Goal: Task Accomplishment & Management: Use online tool/utility

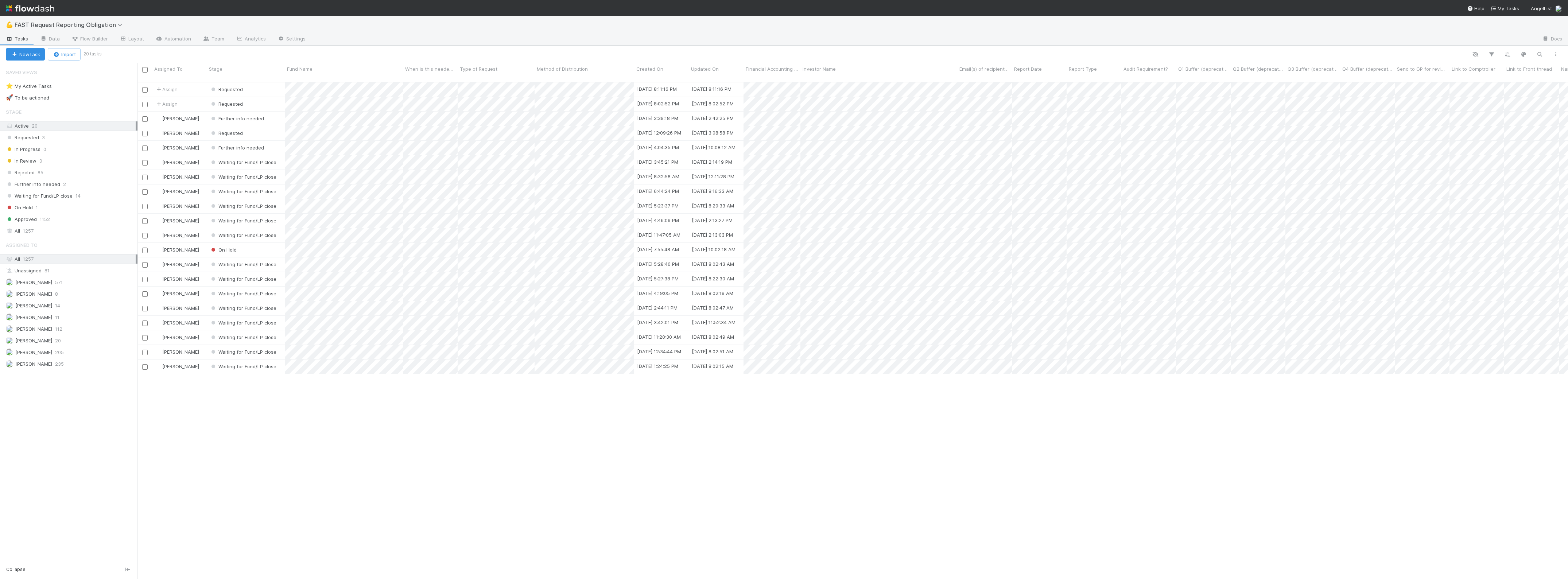
scroll to position [496, 1424]
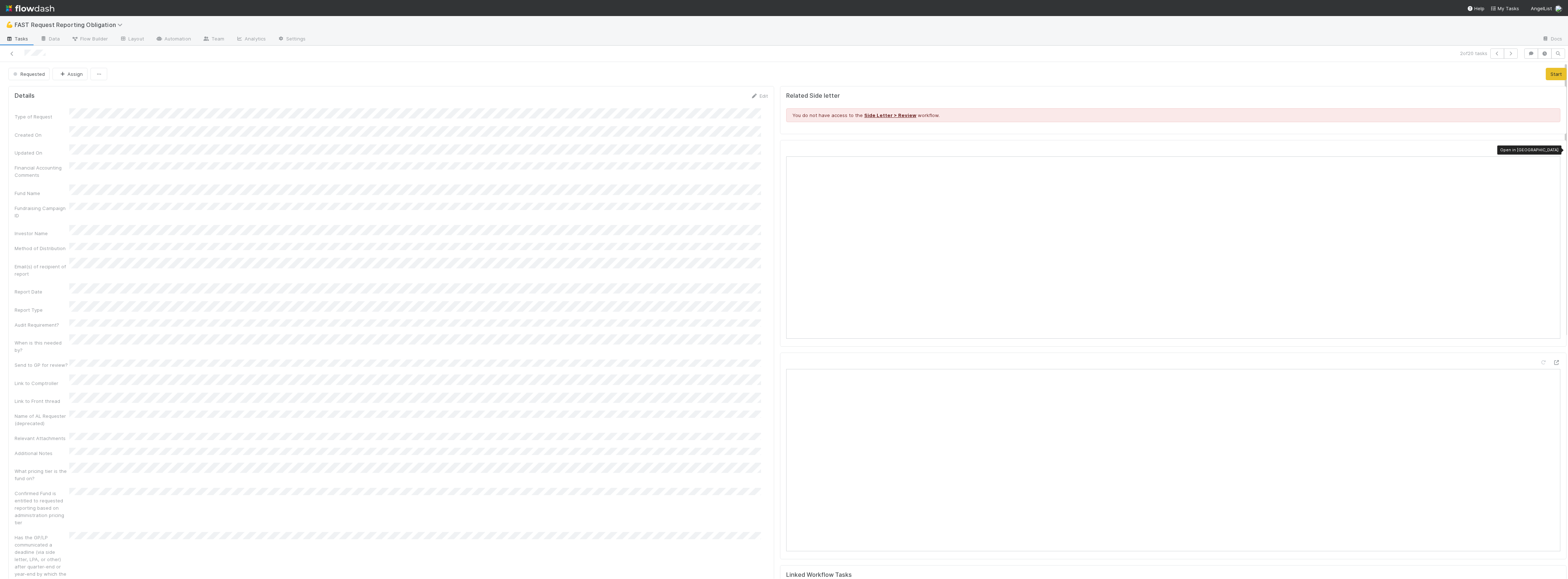
click at [1553, 150] on icon at bounding box center [1556, 150] width 7 height 5
click at [66, 75] on button "Assign" at bounding box center [70, 74] width 35 height 12
click at [84, 95] on span "Zach Byers you" at bounding box center [87, 93] width 47 height 6
click at [13, 54] on icon at bounding box center [12, 54] width 7 height 5
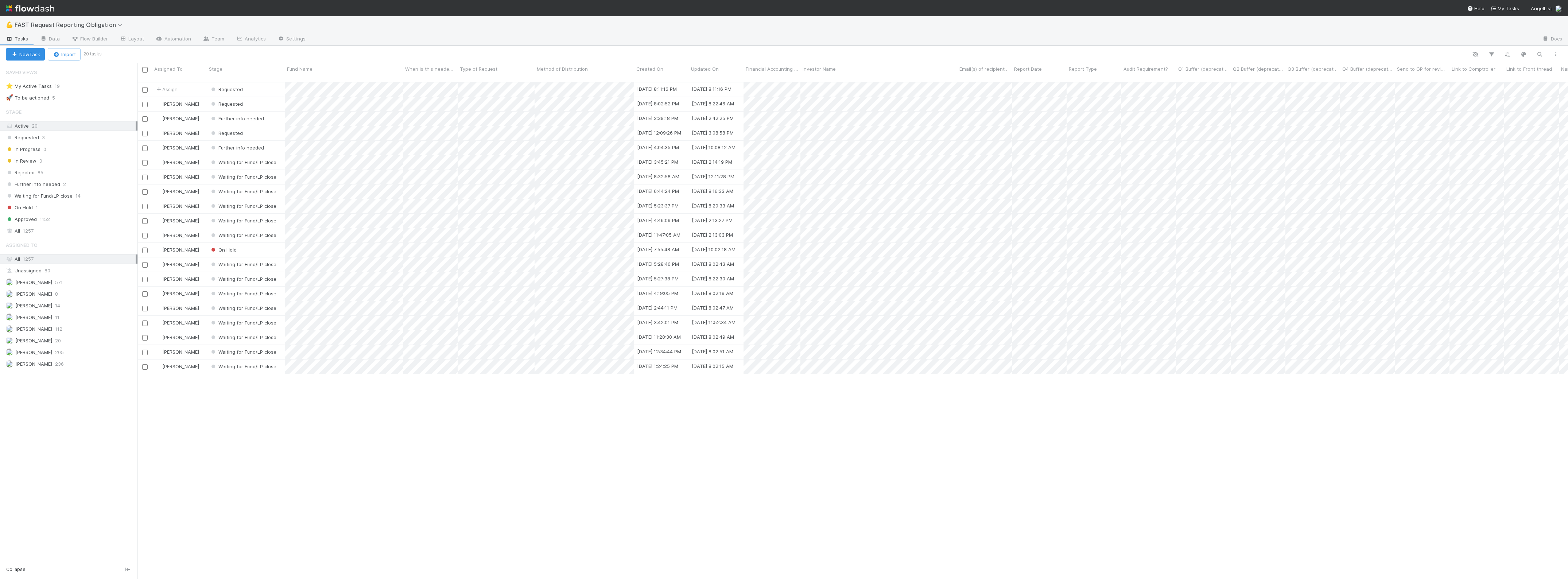
scroll to position [496, 1424]
click at [260, 82] on div "Requested" at bounding box center [246, 89] width 78 height 14
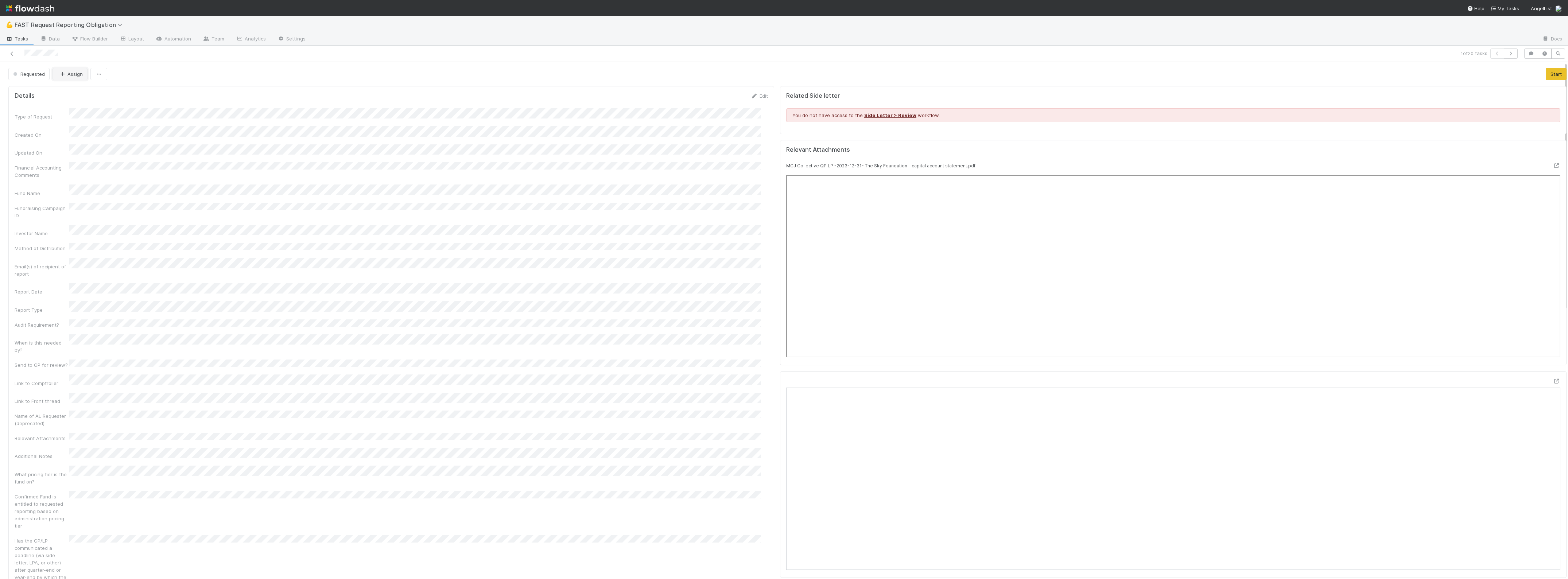
click at [63, 74] on icon "button" at bounding box center [62, 74] width 7 height 5
click at [78, 95] on span "Zach Byers you" at bounding box center [87, 93] width 47 height 6
click at [9, 51] on link at bounding box center [12, 54] width 7 height 7
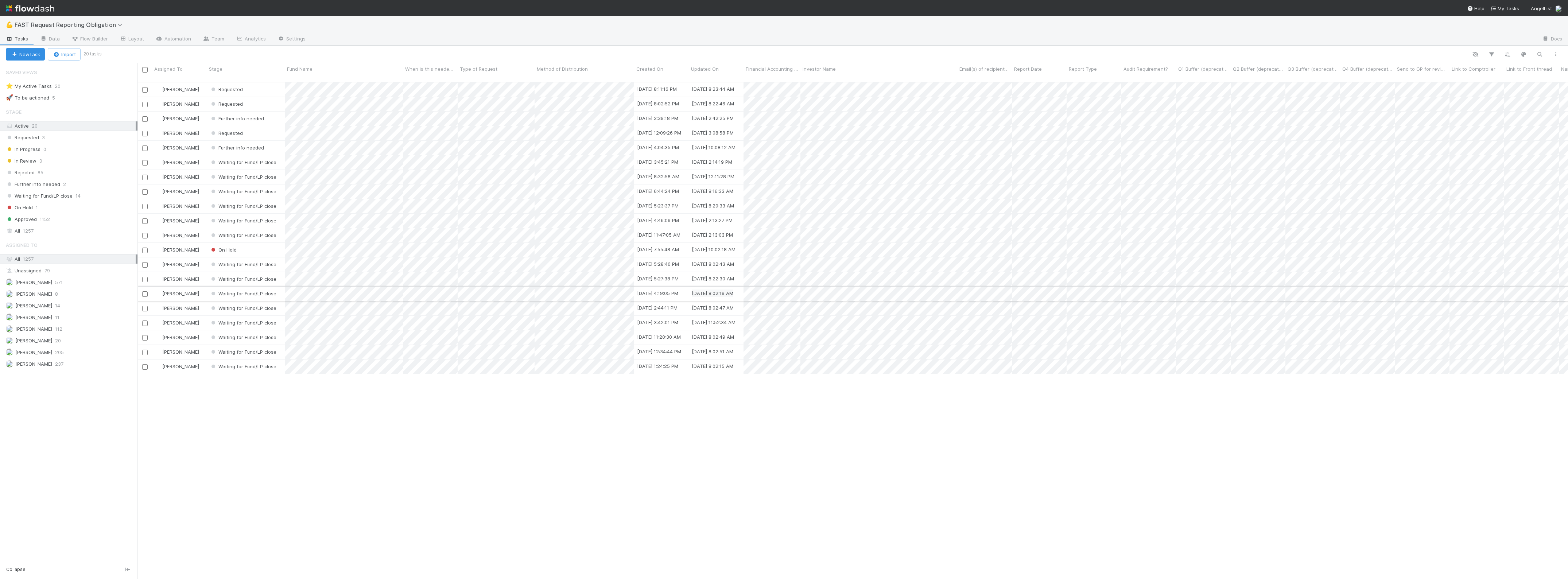
scroll to position [496, 1424]
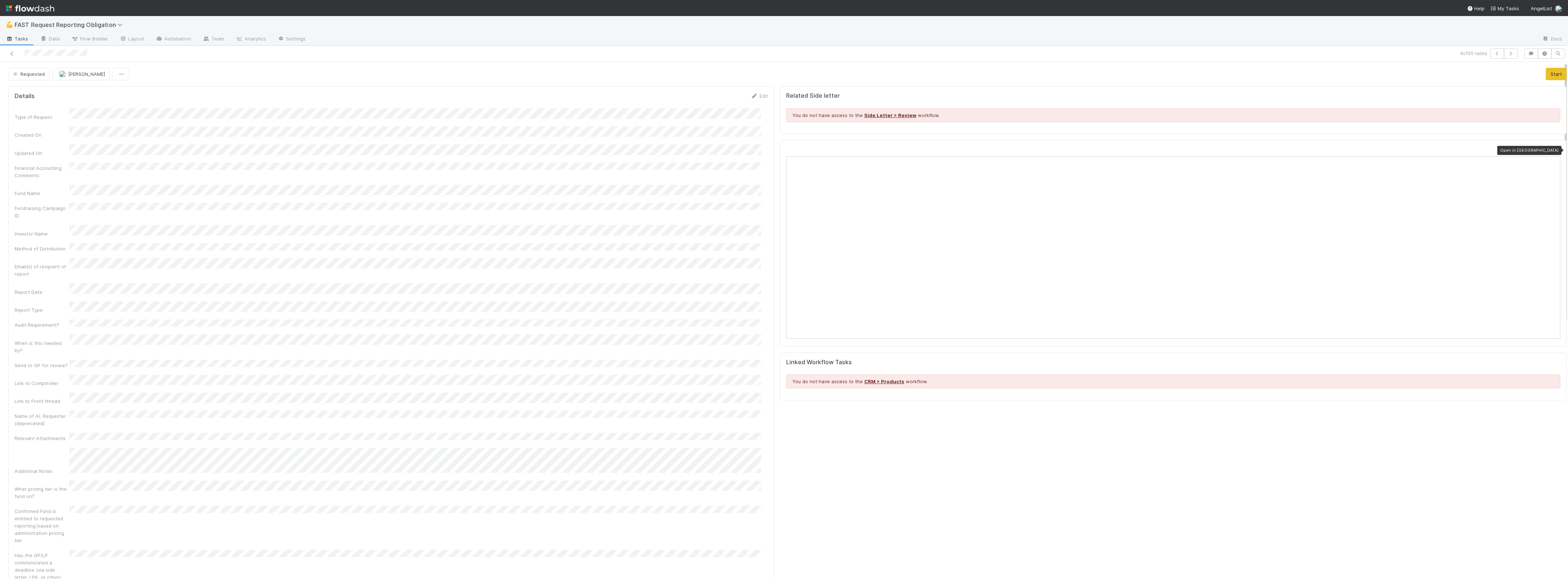
click at [1553, 150] on icon at bounding box center [1556, 150] width 7 height 5
click at [11, 53] on icon at bounding box center [12, 54] width 7 height 5
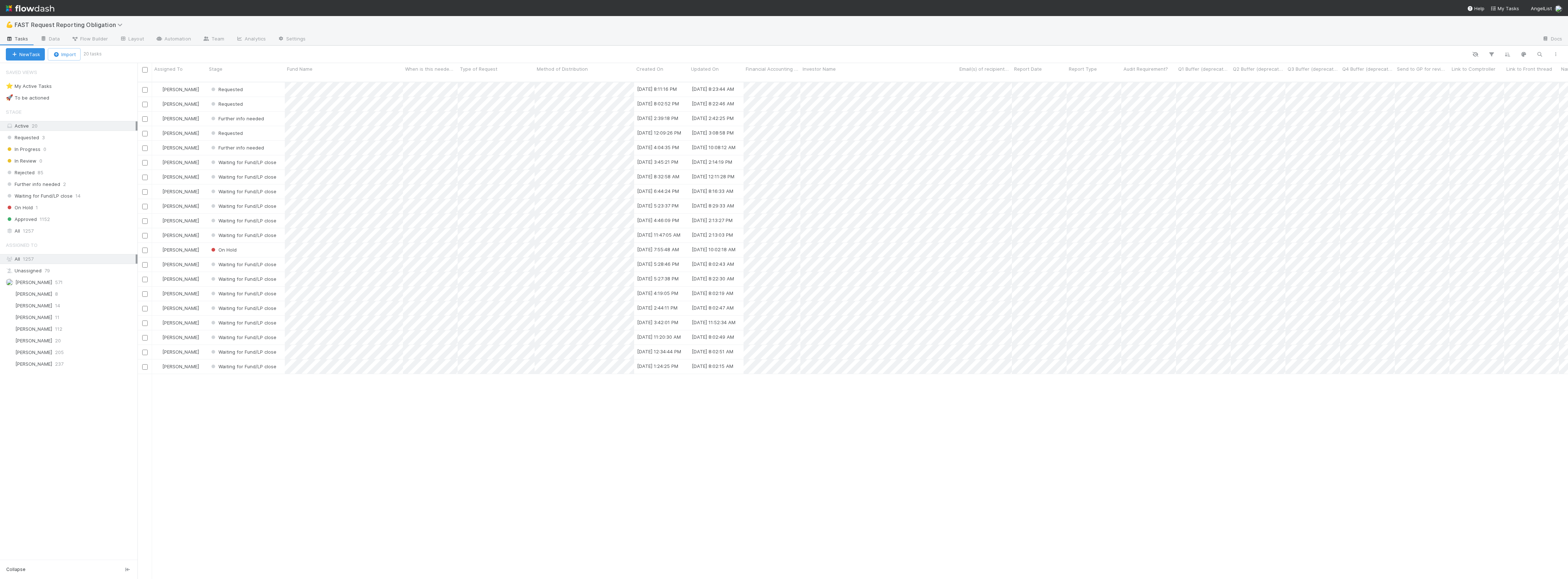
scroll to position [496, 1424]
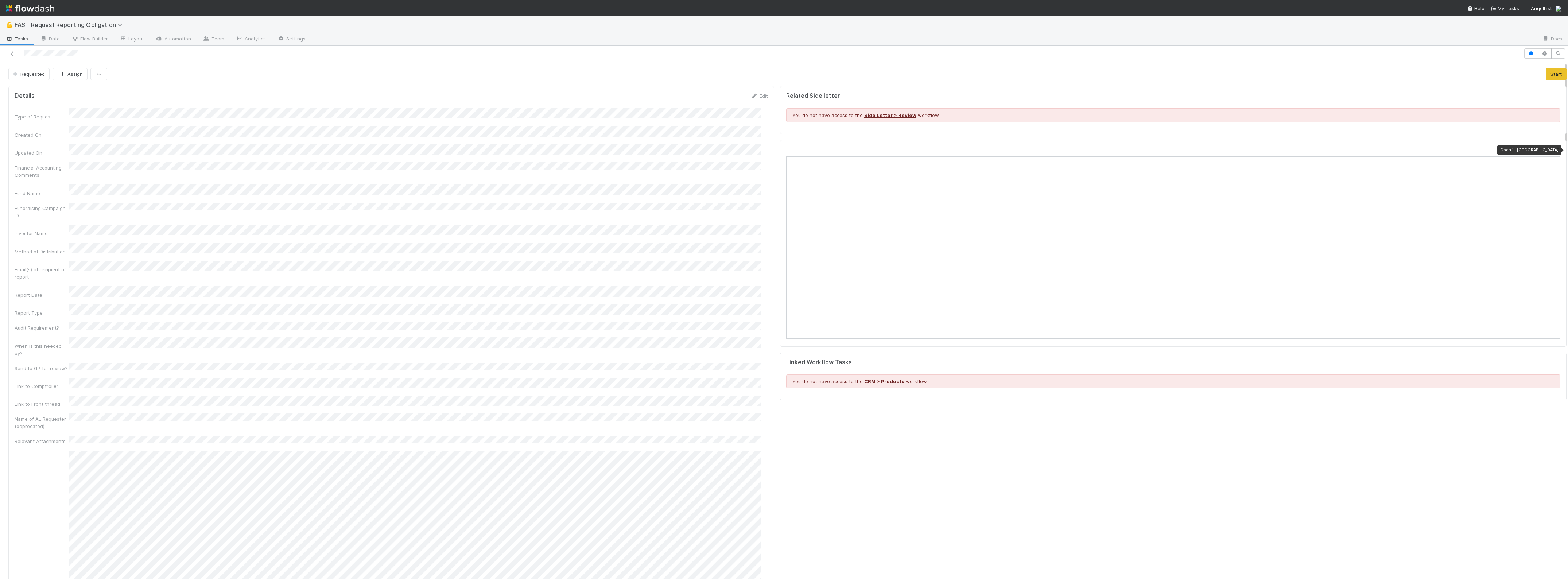
click at [1553, 149] on icon at bounding box center [1556, 150] width 7 height 5
click at [69, 71] on button "Assign" at bounding box center [70, 74] width 35 height 12
click at [79, 111] on div "Zach Byers you" at bounding box center [100, 106] width 103 height 13
click at [15, 54] on icon at bounding box center [12, 54] width 7 height 5
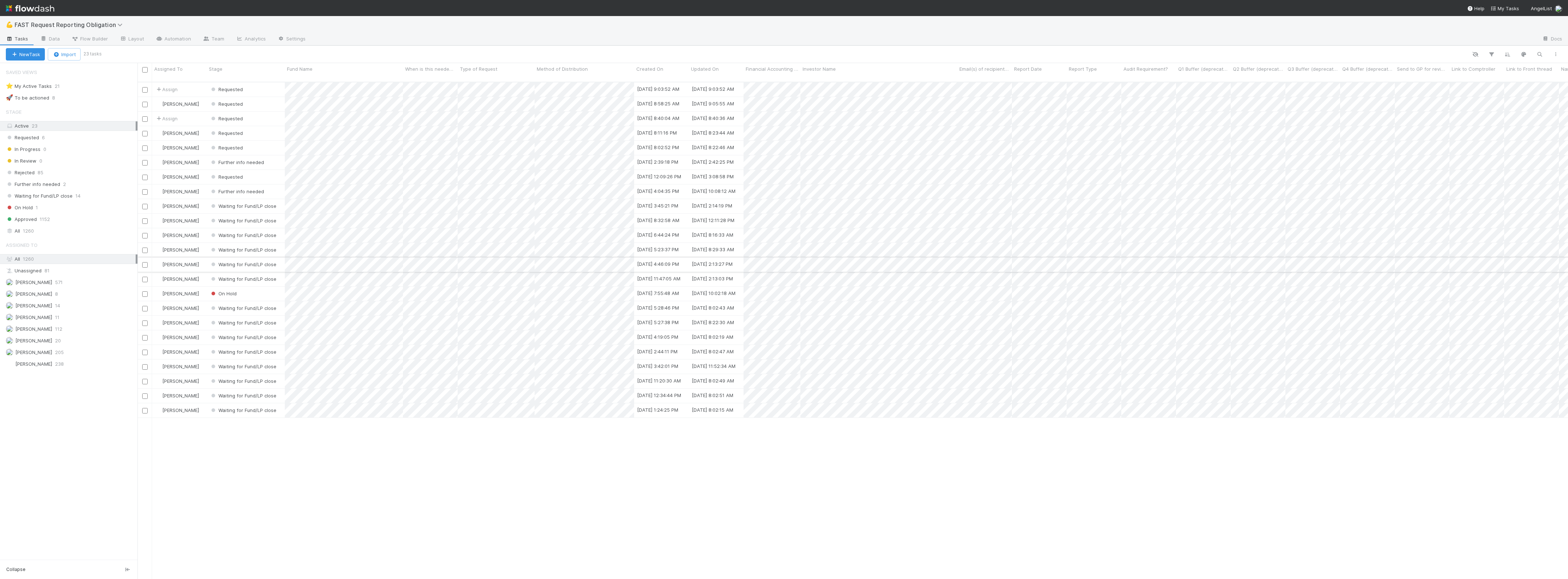
scroll to position [496, 1424]
click at [267, 84] on div "Requested" at bounding box center [246, 89] width 78 height 14
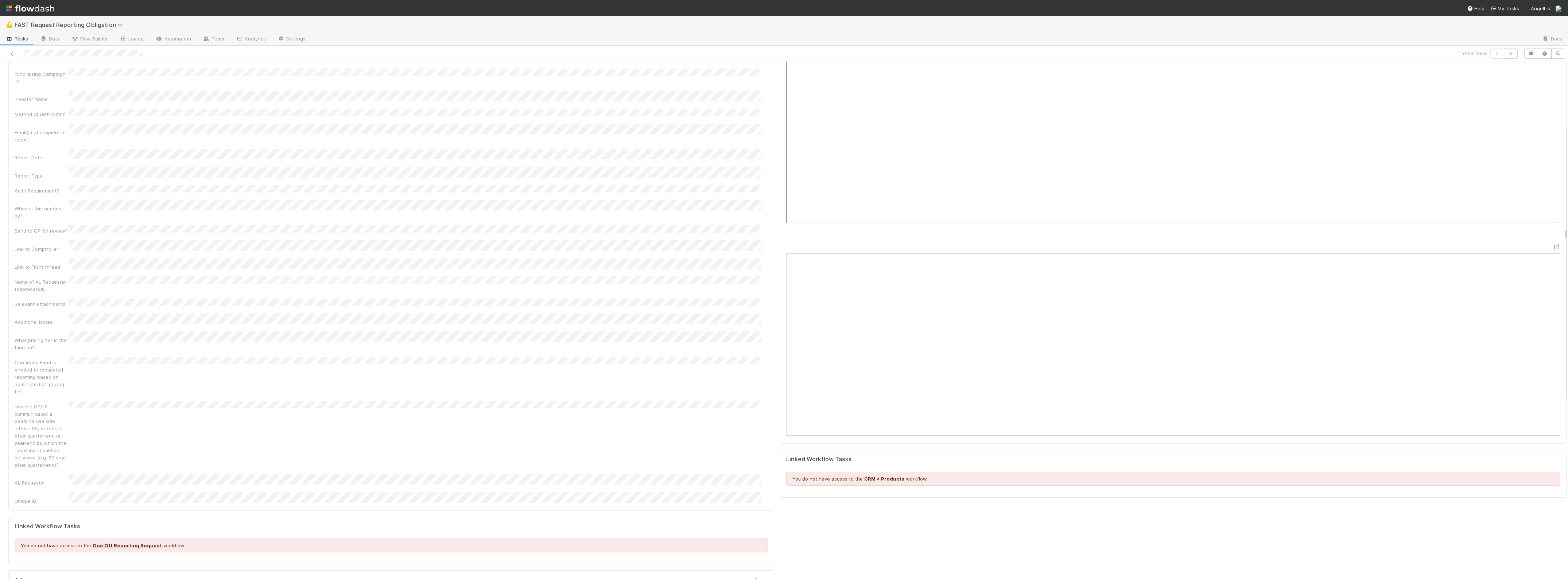
scroll to position [91, 0]
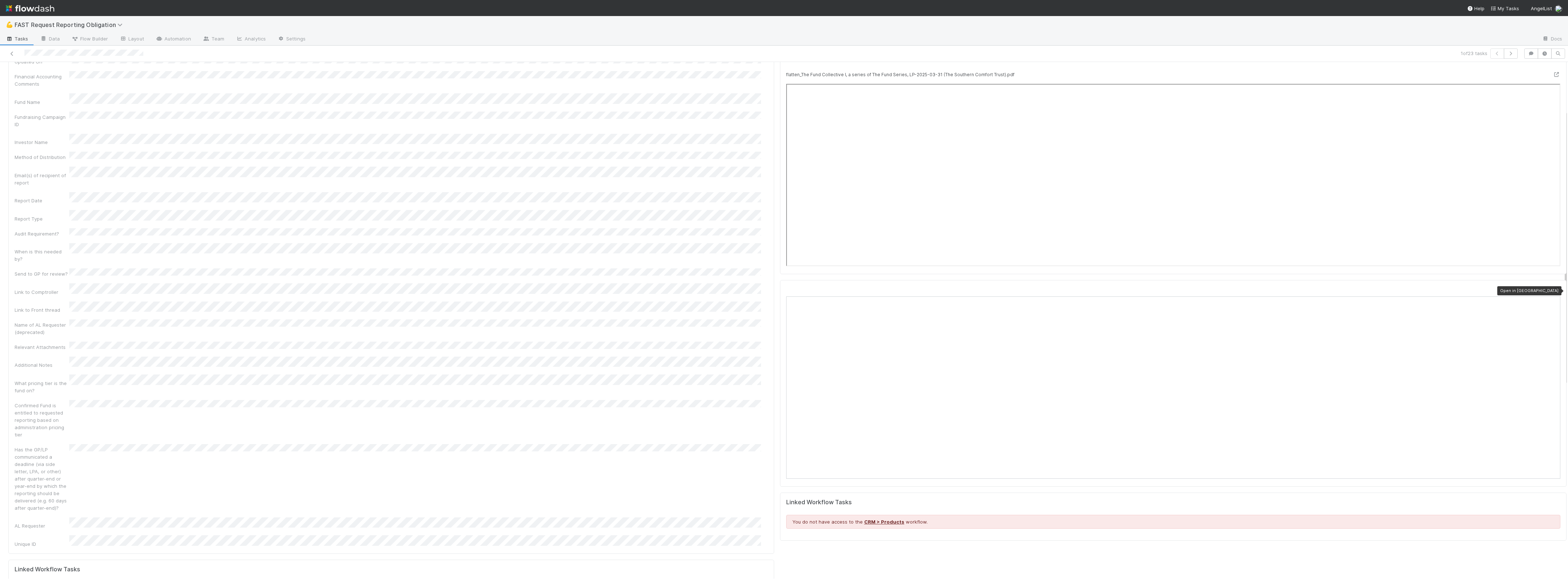
click at [1553, 290] on icon at bounding box center [1556, 290] width 7 height 5
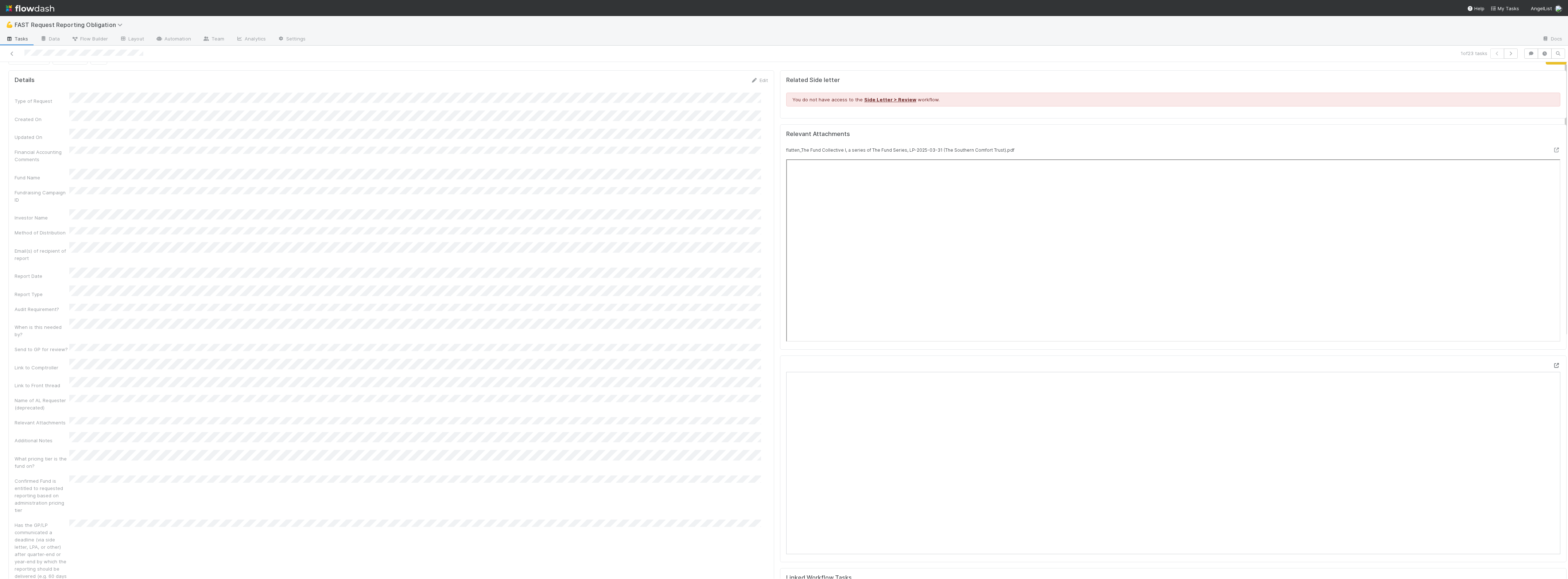
scroll to position [0, 0]
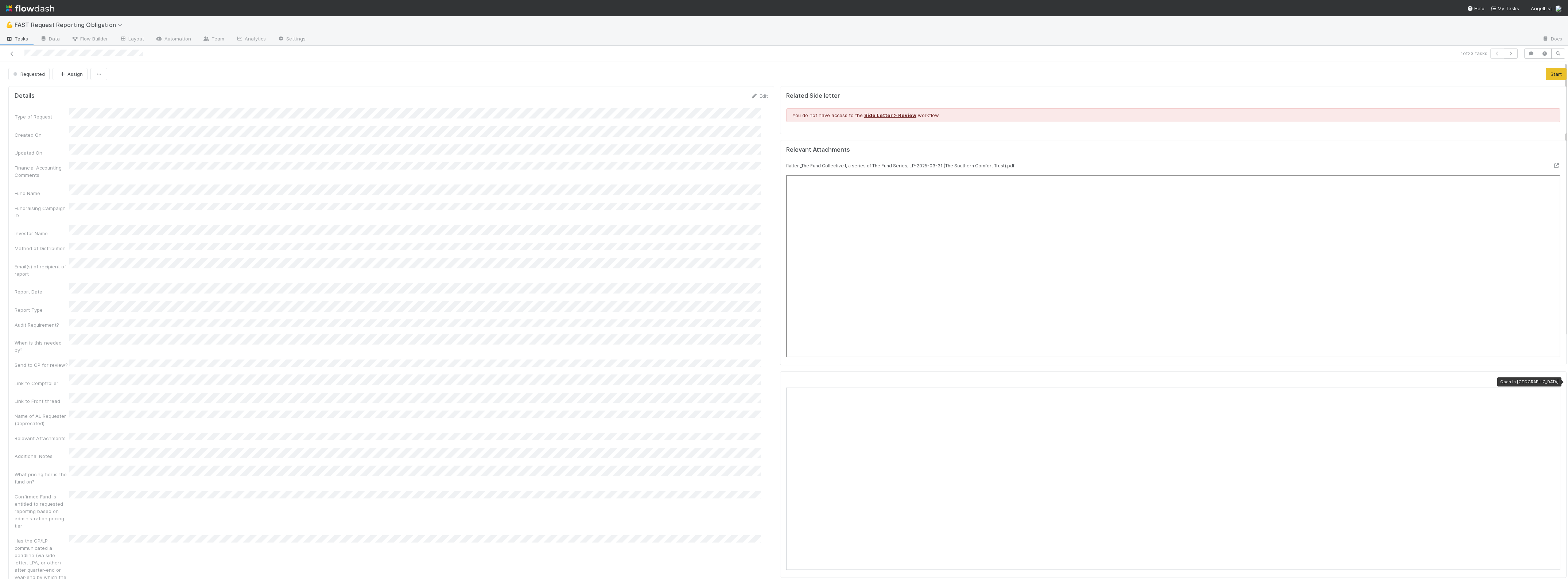
click at [1553, 380] on icon at bounding box center [1556, 381] width 7 height 5
click at [484, 279] on div "Type of Request Created On Updated On Financial Accounting Comments Fund Name F…" at bounding box center [391, 374] width 754 height 531
click at [38, 75] on span "Requested" at bounding box center [28, 74] width 33 height 6
click at [261, 102] on div at bounding box center [784, 289] width 1568 height 579
click at [70, 82] on div "Requested Assign Start Details Edit Type of Request Created On Updated On Finan…" at bounding box center [787, 575] width 1575 height 1016
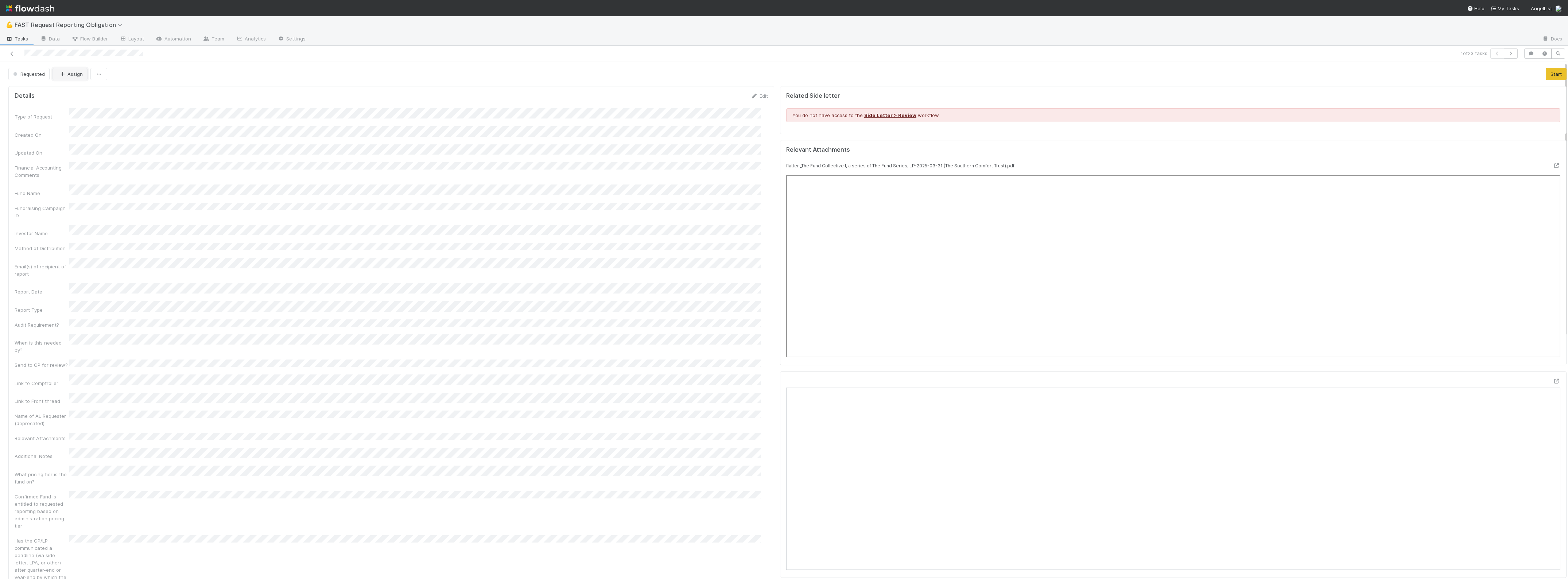
click at [69, 80] on button "Assign" at bounding box center [70, 74] width 35 height 12
click at [77, 93] on span "[PERSON_NAME]" at bounding box center [82, 93] width 37 height 6
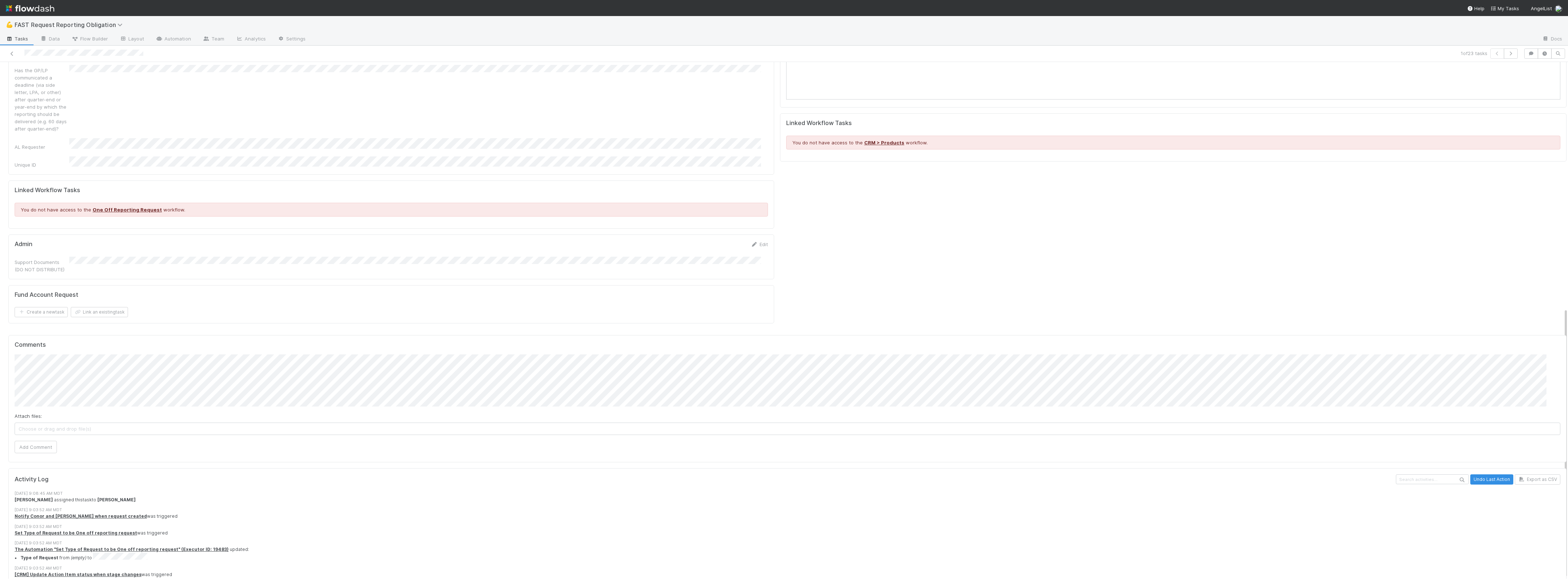
scroll to position [471, 0]
click at [51, 441] on button "Add Comment" at bounding box center [35, 447] width 42 height 12
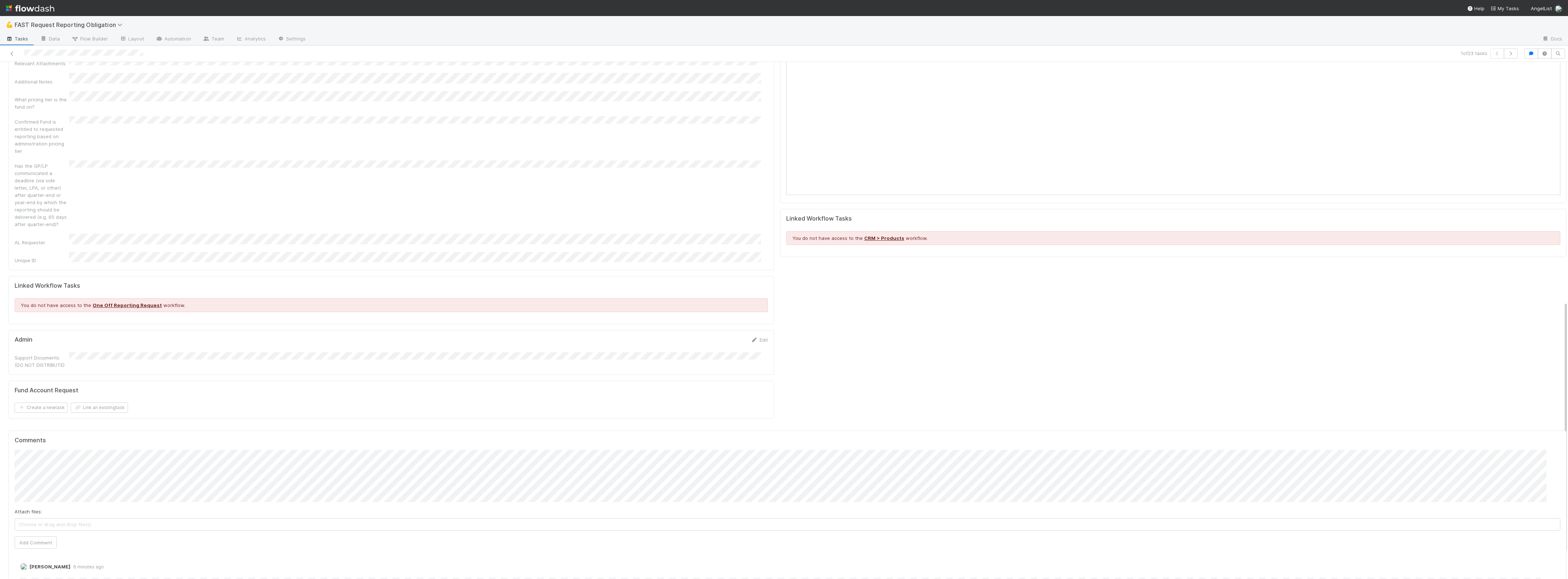
scroll to position [544, 0]
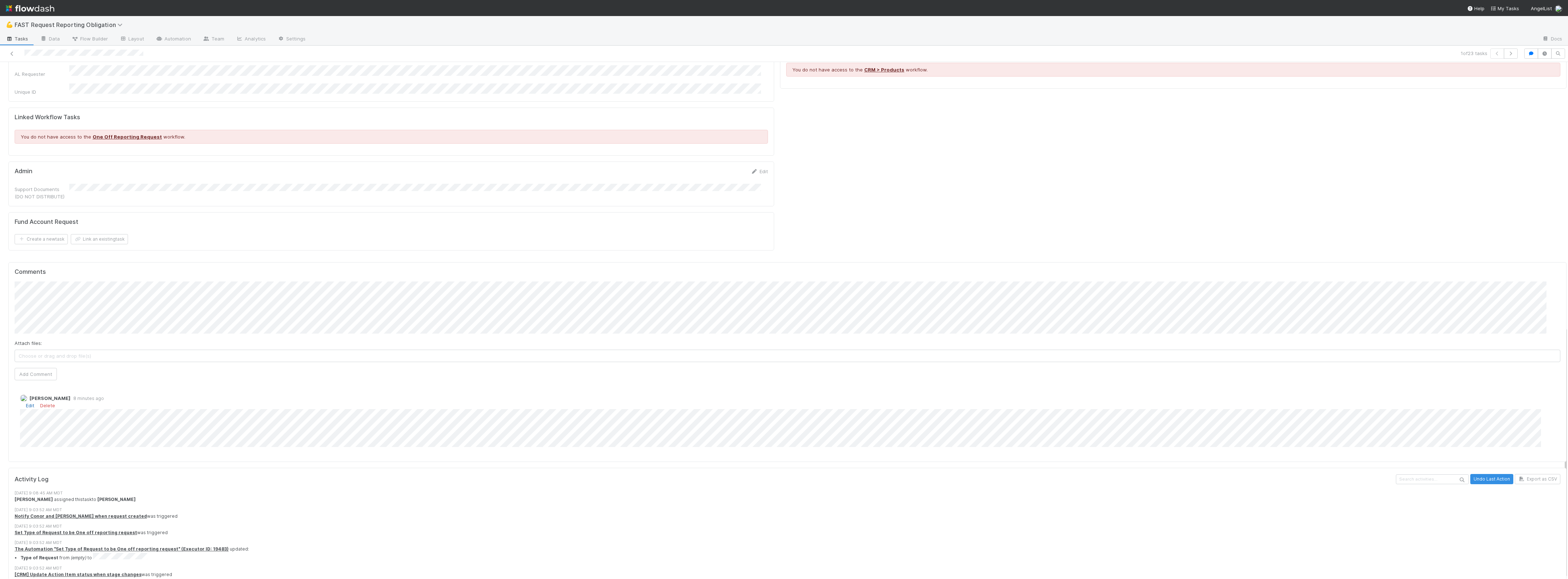
click at [30, 402] on link "Edit" at bounding box center [30, 405] width 9 height 6
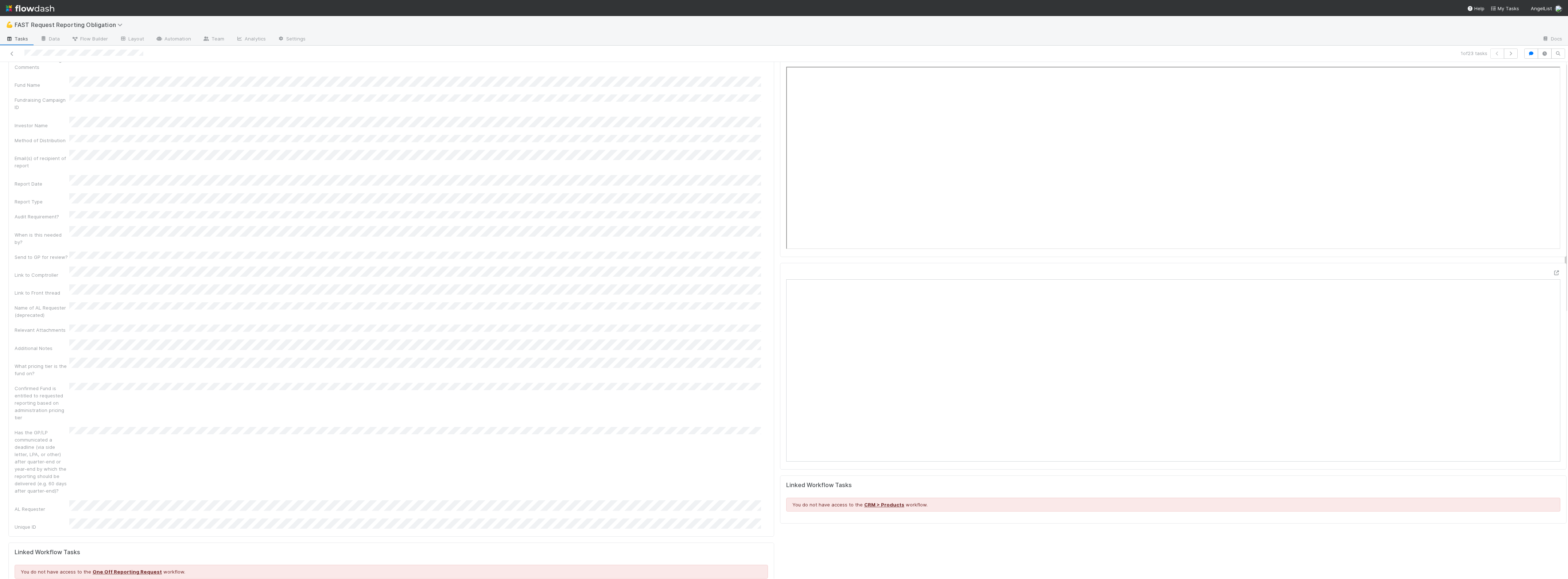
scroll to position [0, 0]
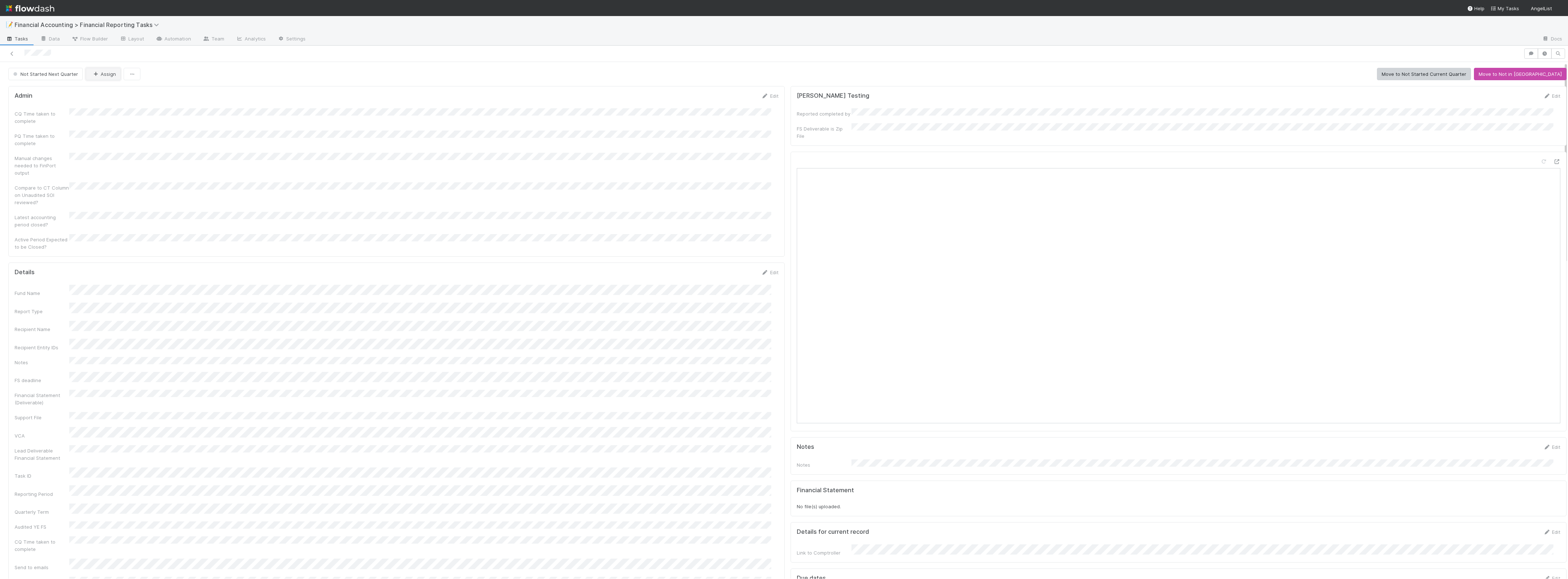
click at [110, 74] on button "Assign" at bounding box center [103, 74] width 35 height 12
click at [108, 93] on span "[PERSON_NAME]" at bounding box center [114, 93] width 37 height 6
click at [9, 53] on icon at bounding box center [12, 54] width 7 height 5
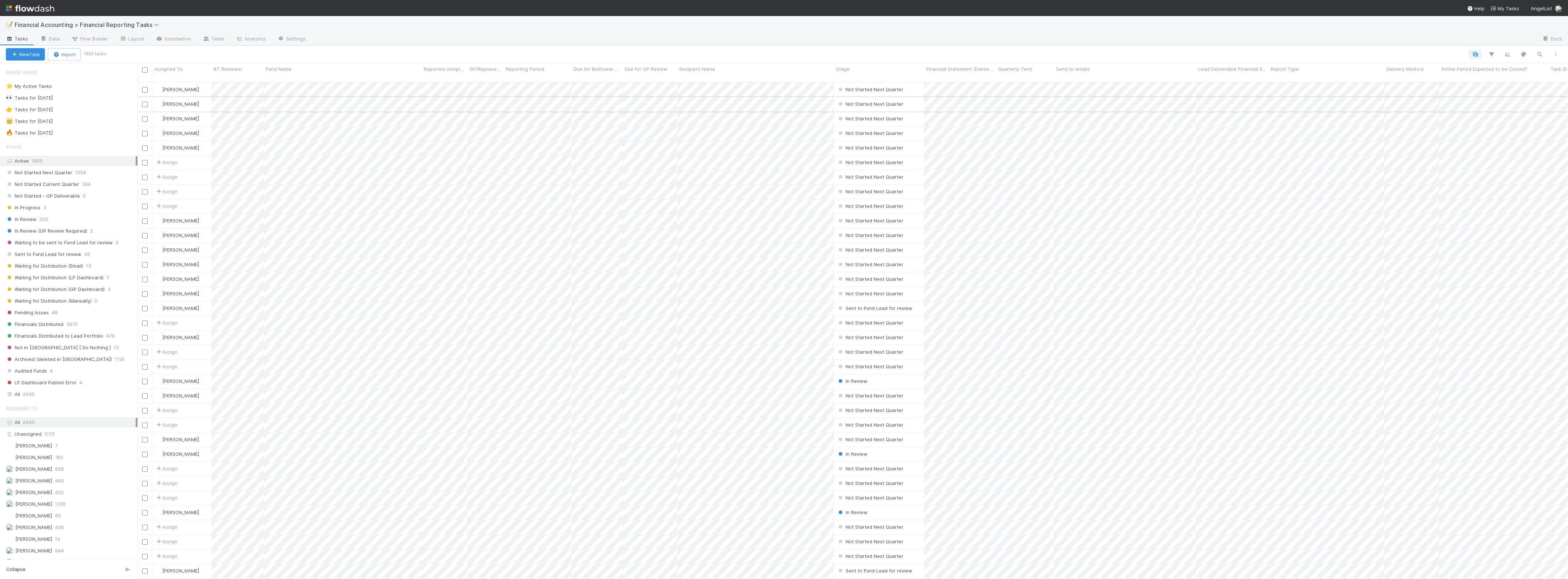
scroll to position [496, 1424]
click at [250, 128] on div "[PERSON_NAME]" at bounding box center [263, 125] width 103 height 13
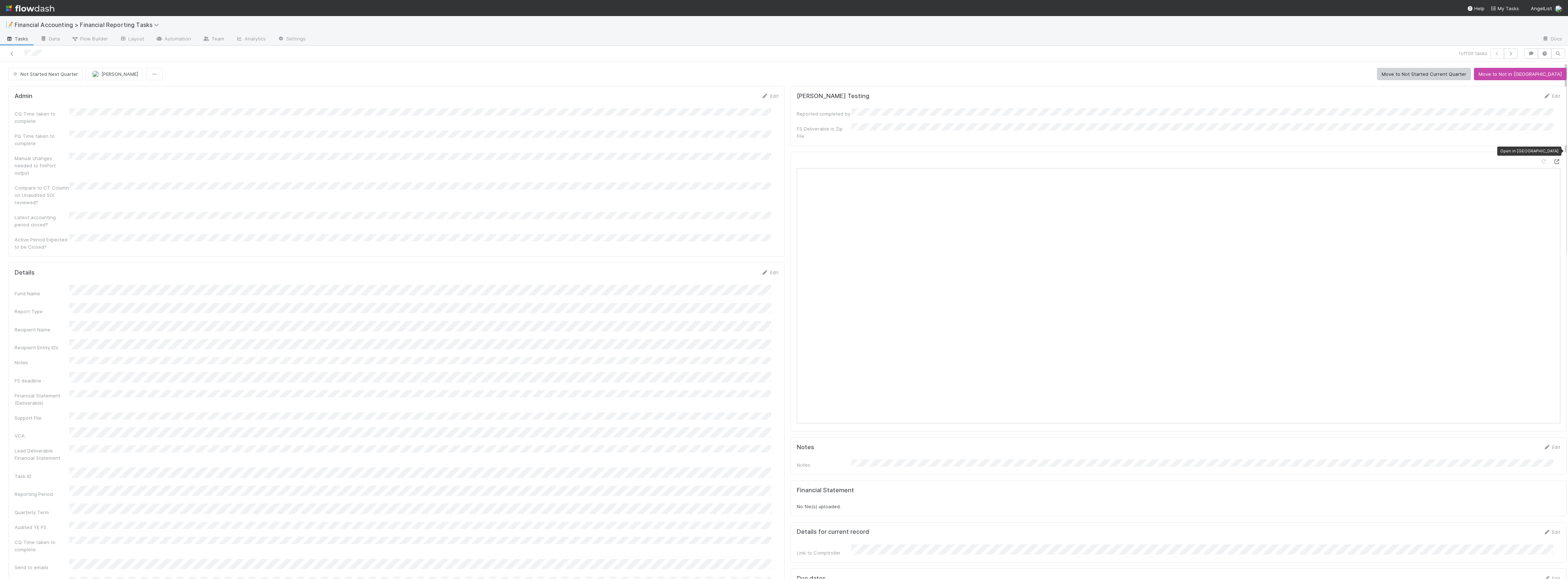
click at [1553, 158] on div at bounding box center [1556, 161] width 7 height 7
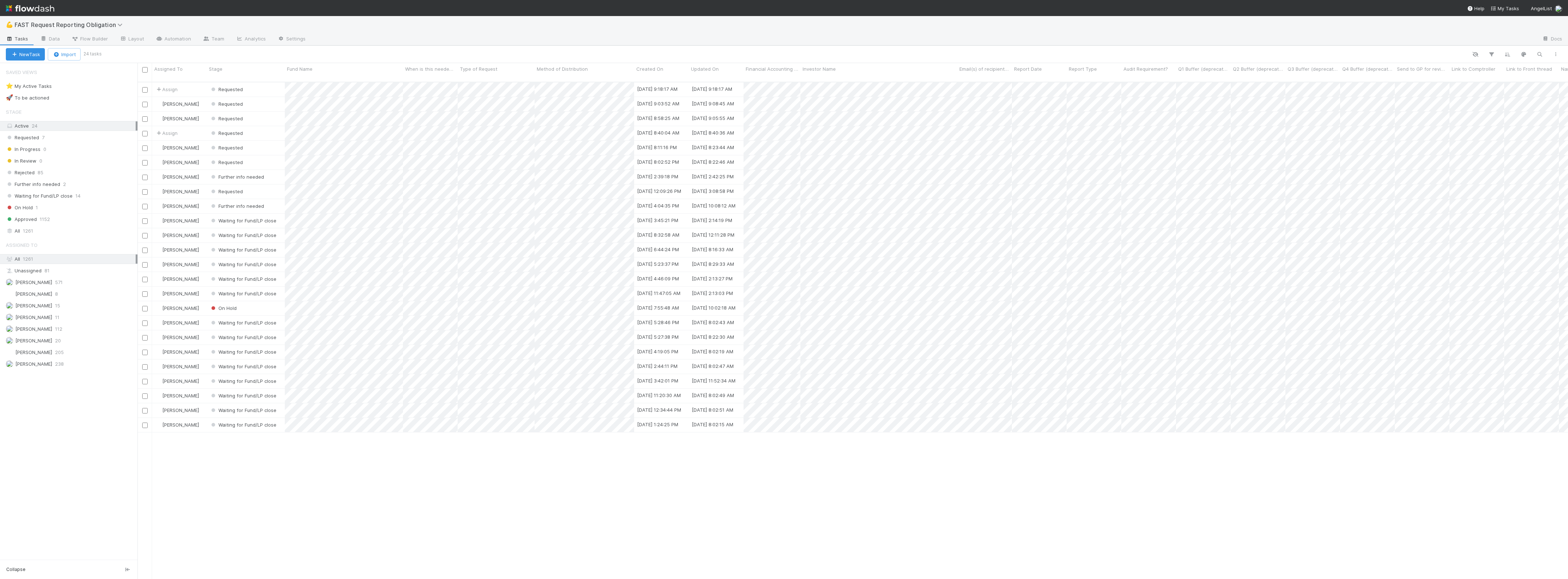
scroll to position [496, 1424]
click at [266, 115] on div "Requested" at bounding box center [246, 118] width 78 height 14
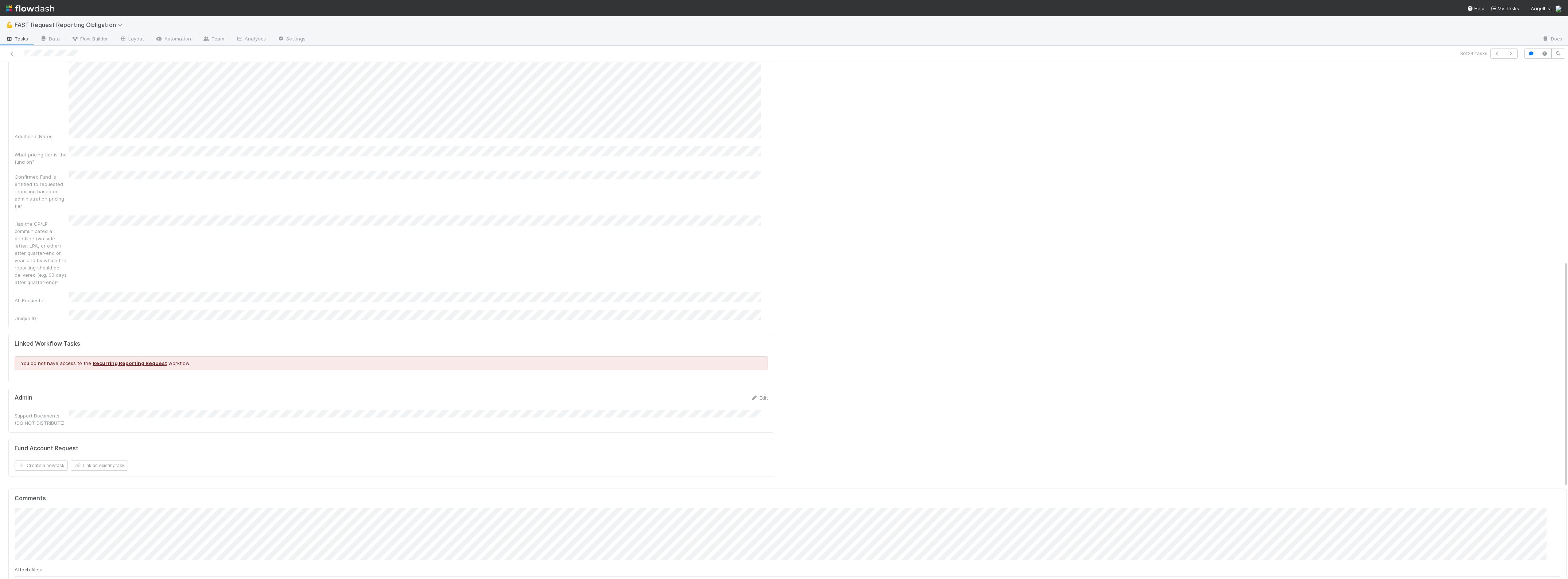
scroll to position [456, 0]
click at [57, 483] on span "[PERSON_NAME]" at bounding box center [52, 485] width 37 height 6
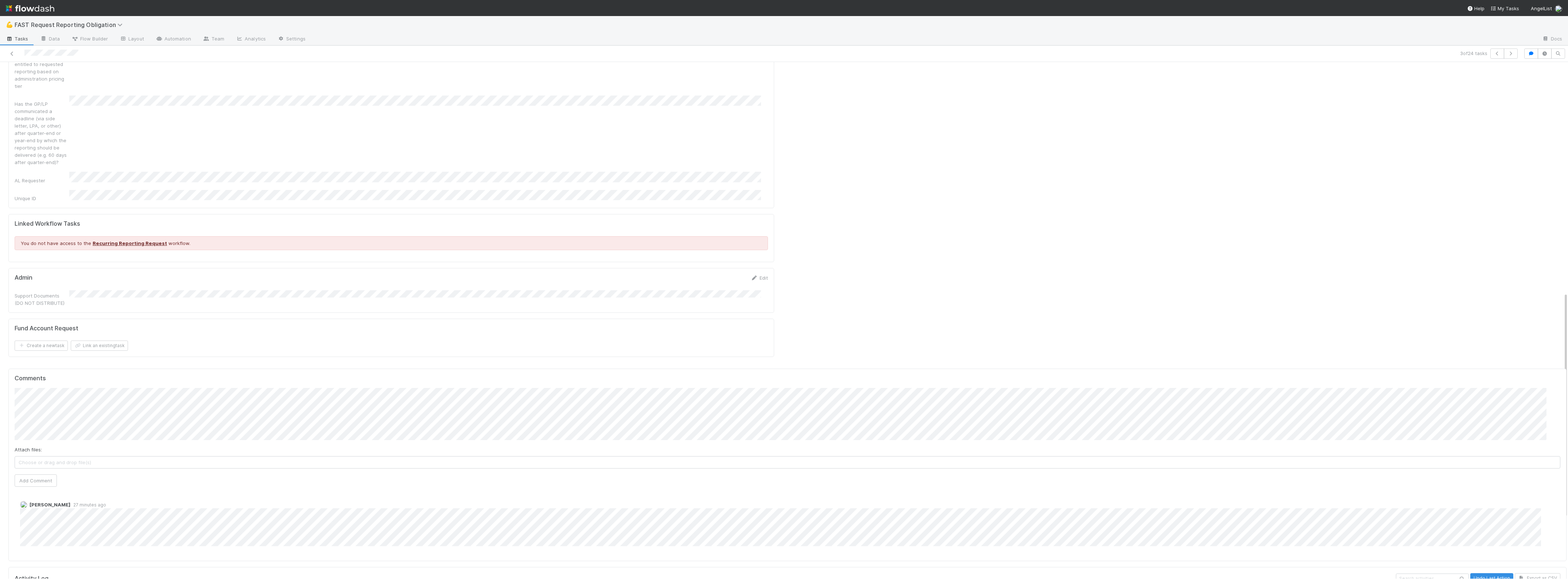
scroll to position [592, 0]
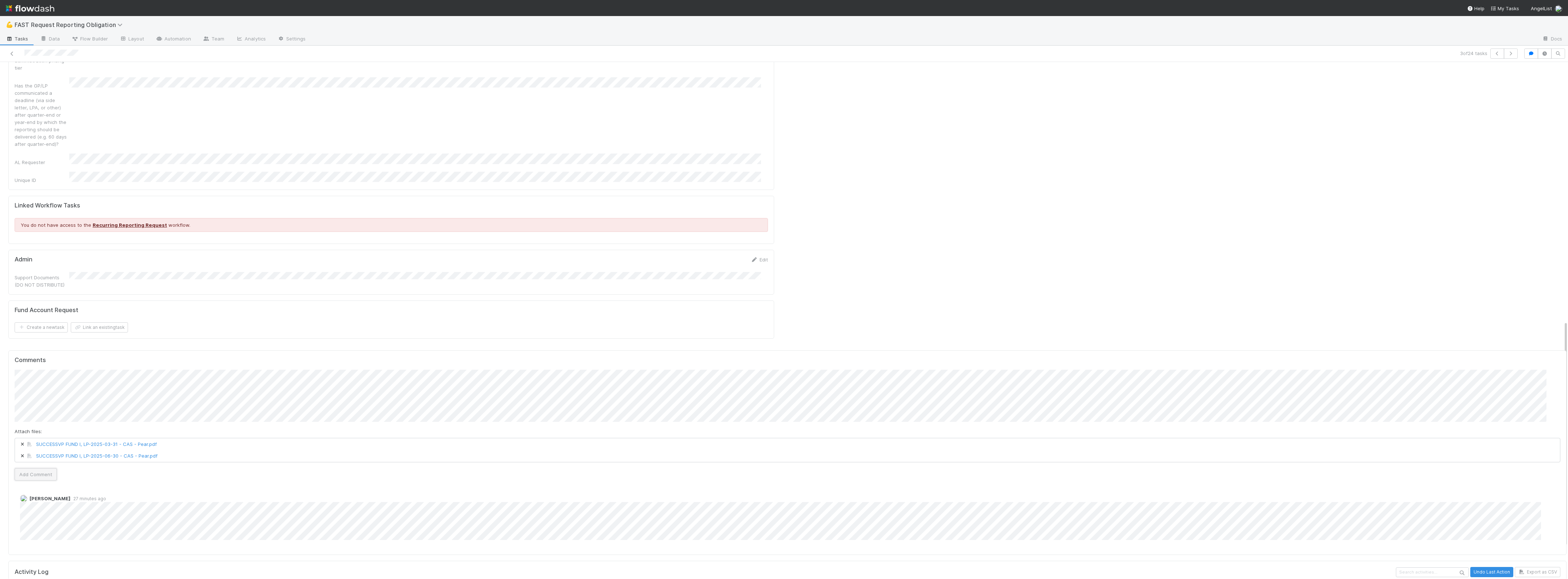
click at [47, 468] on button "Add Comment" at bounding box center [35, 474] width 42 height 12
click at [761, 257] on link "Edit" at bounding box center [759, 260] width 17 height 6
click at [719, 256] on button "Save" at bounding box center [729, 262] width 21 height 12
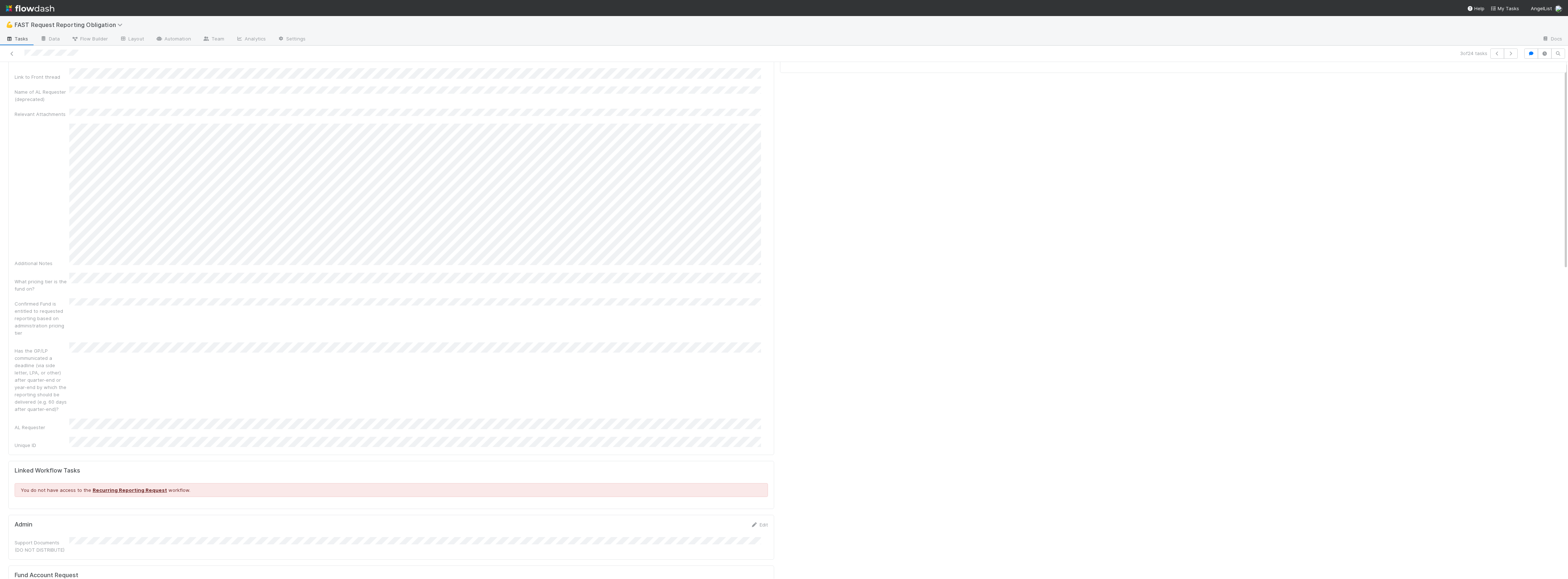
scroll to position [0, 0]
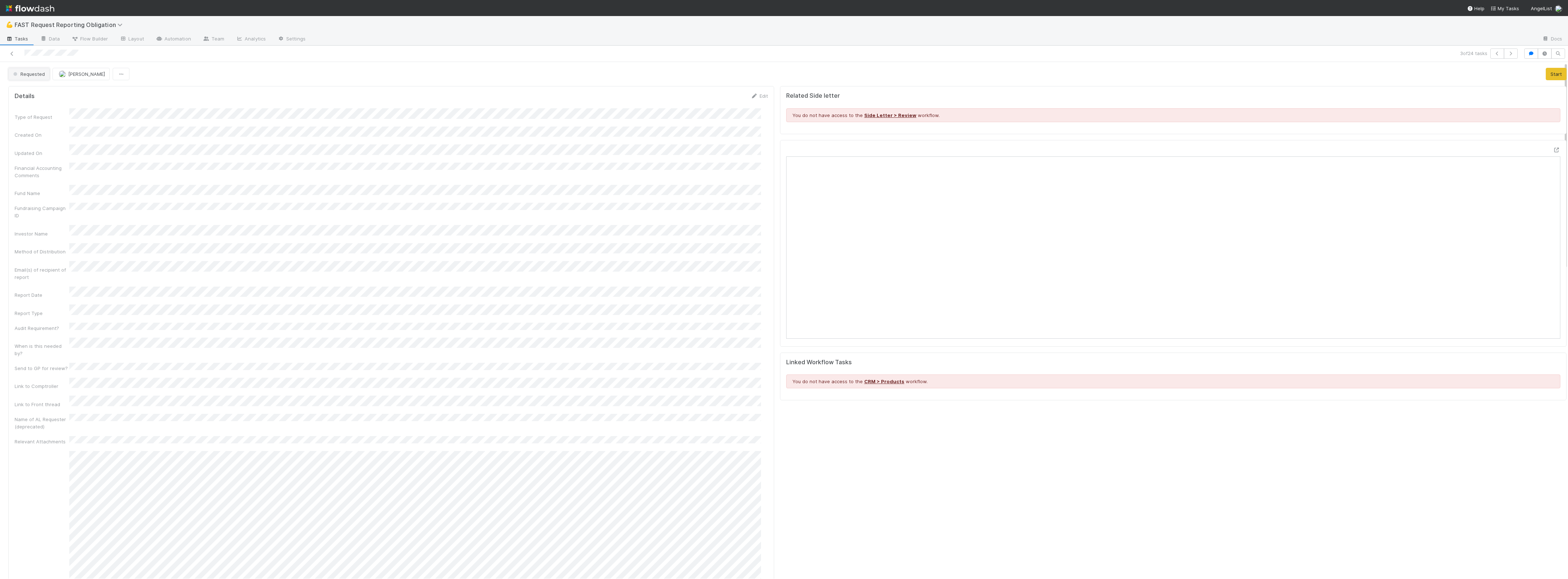
click at [33, 74] on span "Requested" at bounding box center [28, 74] width 33 height 6
click at [35, 183] on span "Approved" at bounding box center [26, 184] width 31 height 6
click at [15, 53] on icon at bounding box center [12, 54] width 7 height 5
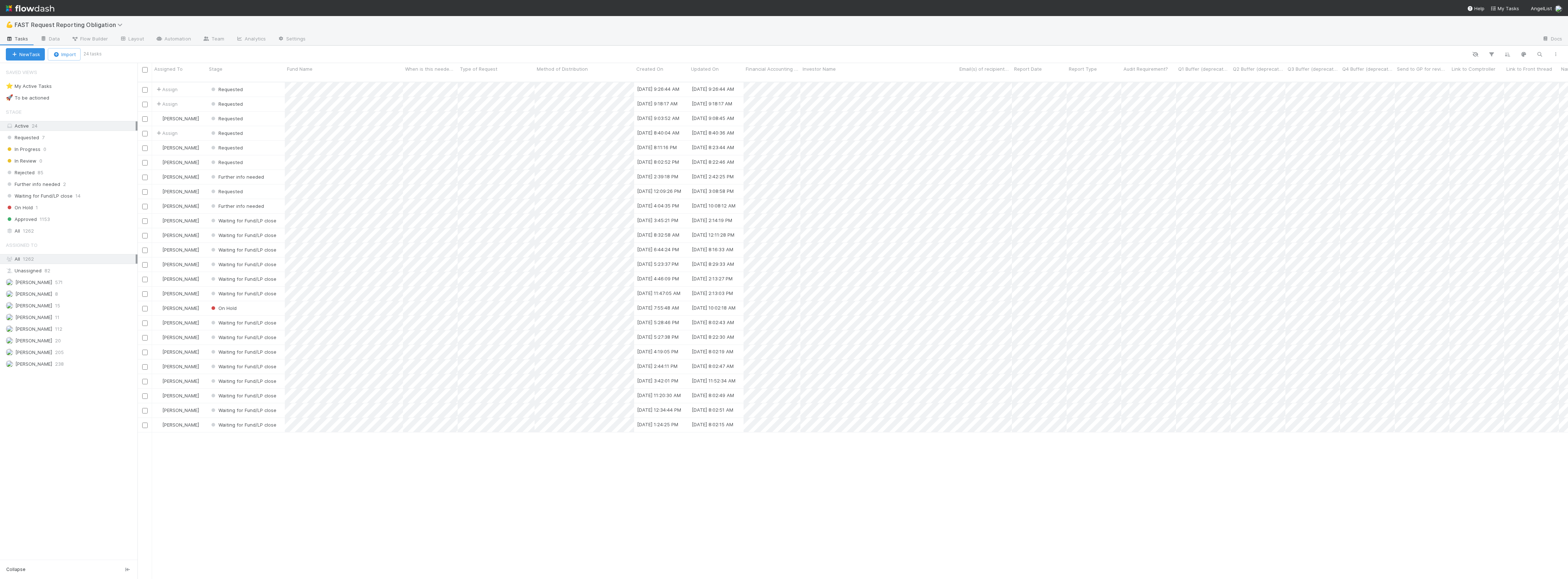
scroll to position [496, 1424]
click at [268, 126] on div "Requested" at bounding box center [246, 133] width 78 height 14
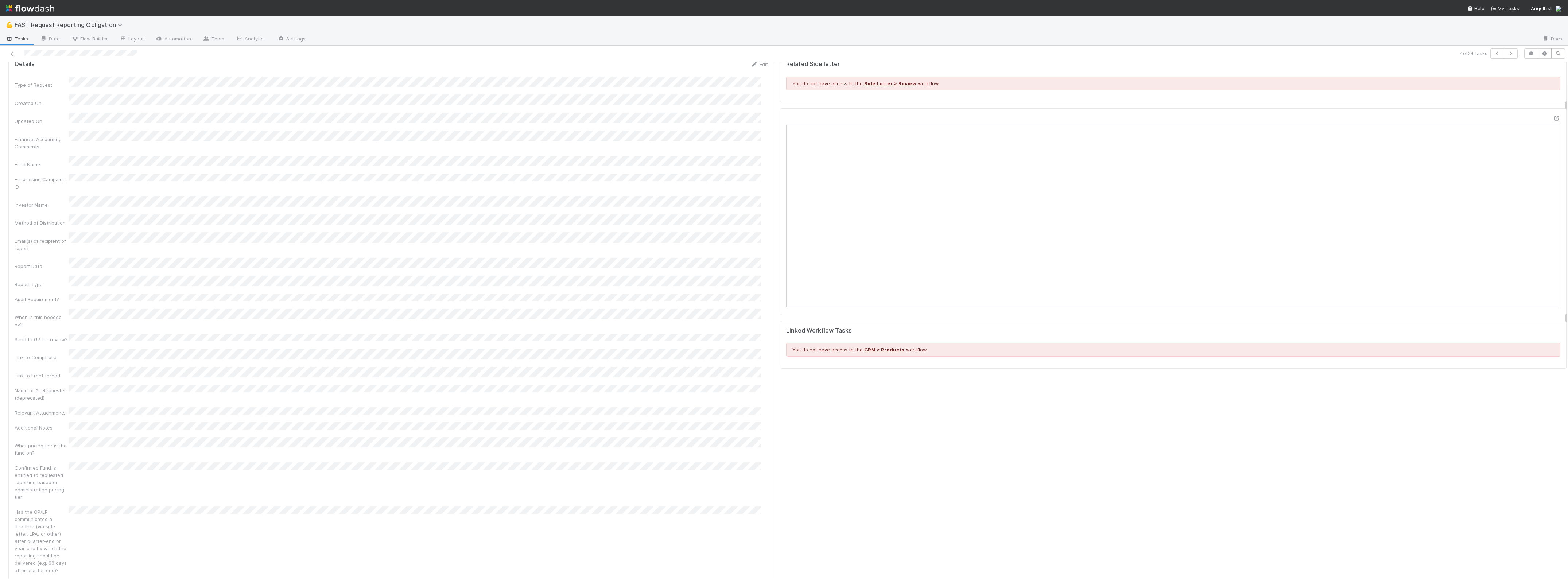
scroll to position [46, 0]
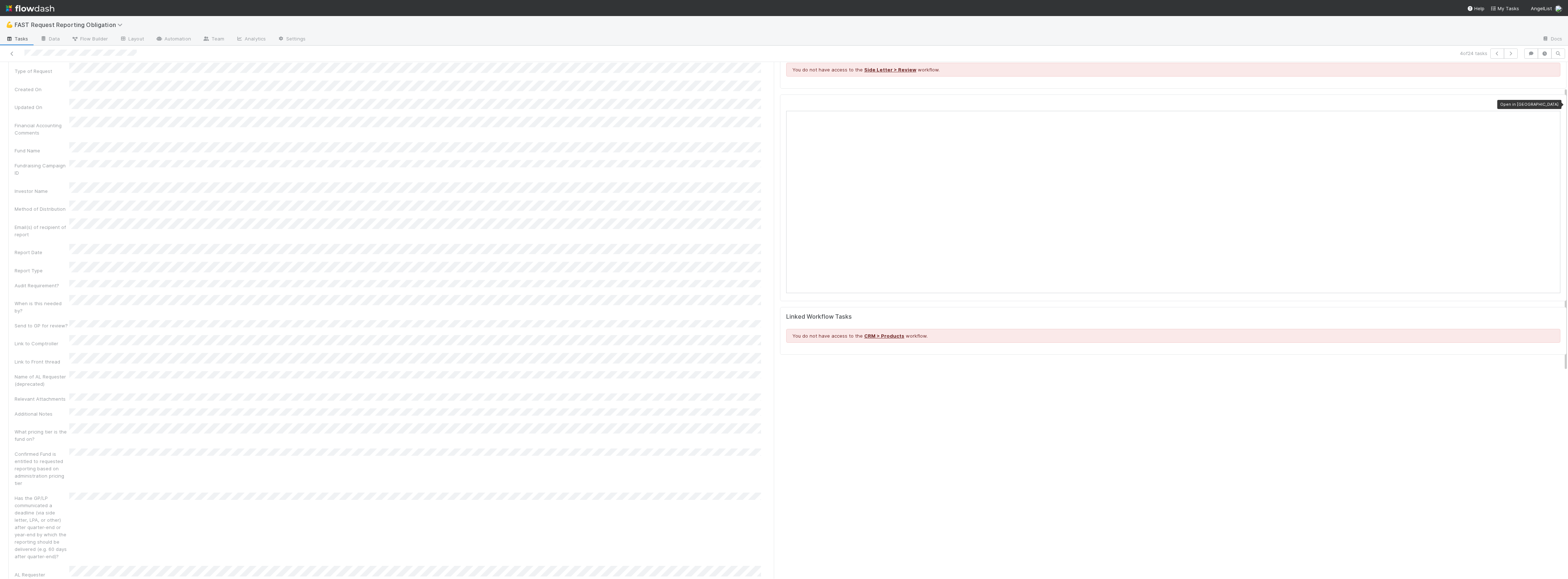
click at [1553, 104] on icon at bounding box center [1556, 105] width 7 height 5
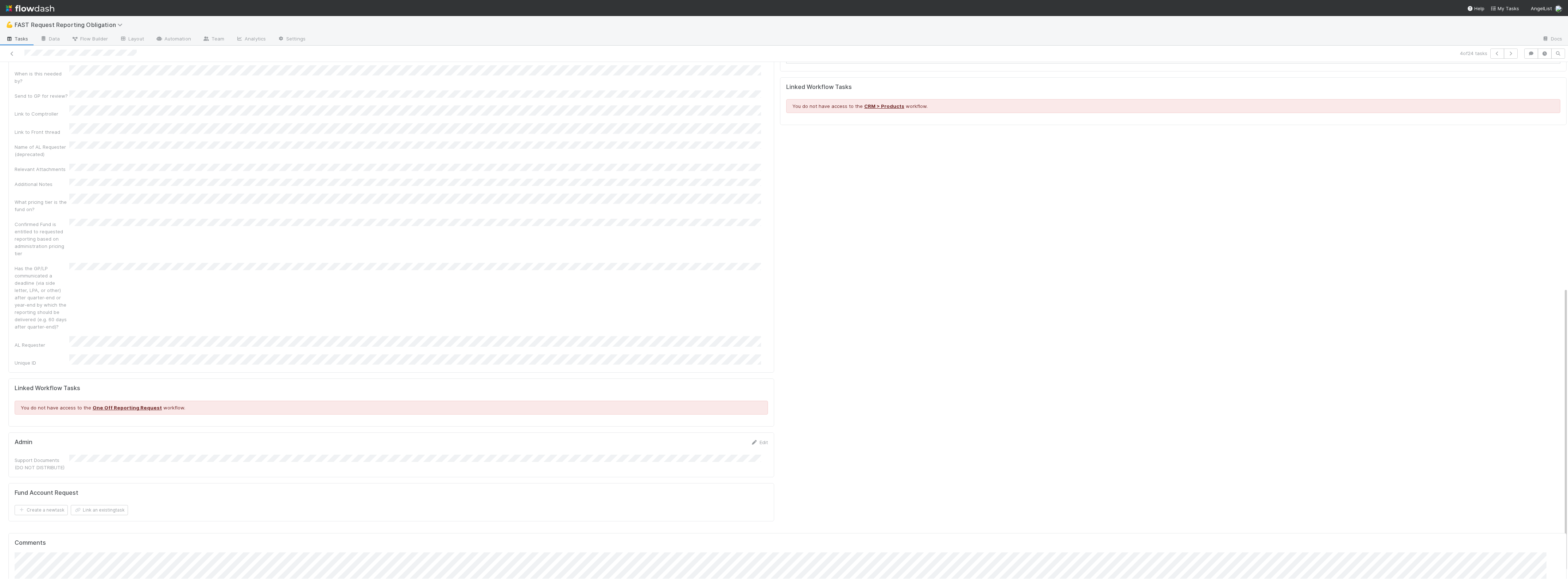
scroll to position [410, 0]
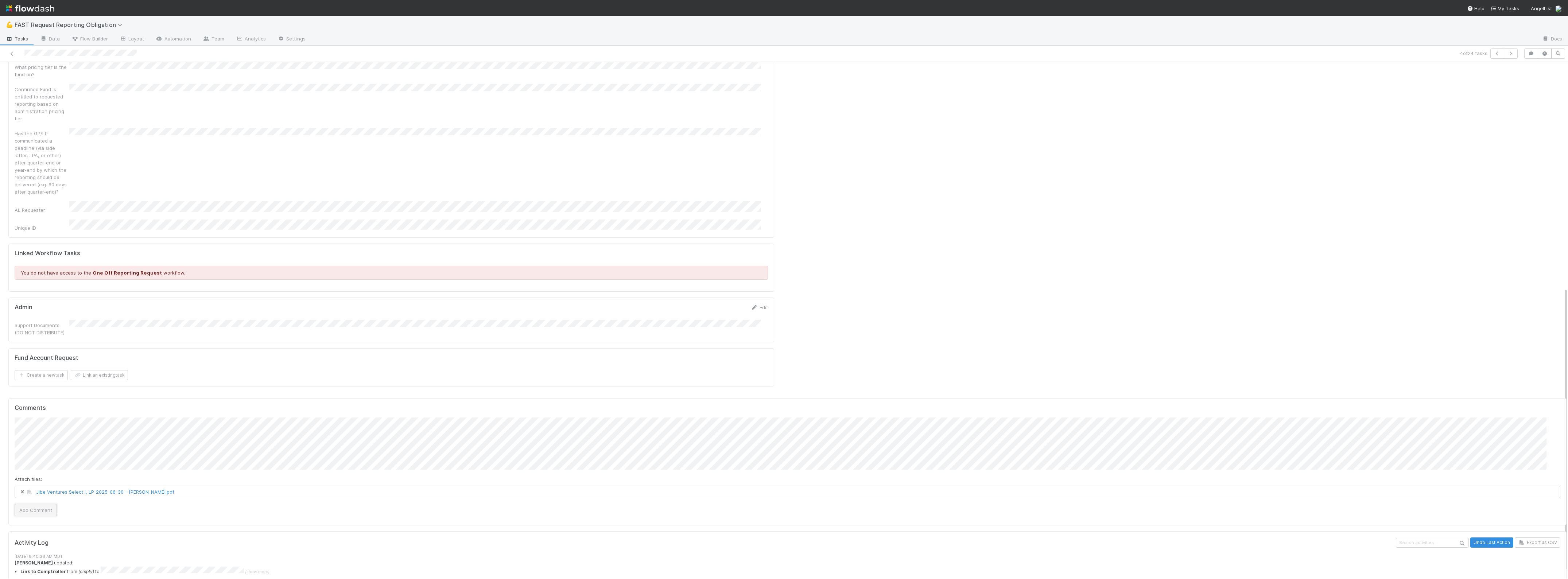
click at [44, 504] on button "Add Comment" at bounding box center [35, 510] width 42 height 12
click at [763, 304] on div "Admin Edit" at bounding box center [391, 307] width 765 height 7
click at [755, 304] on link "Edit" at bounding box center [759, 307] width 17 height 6
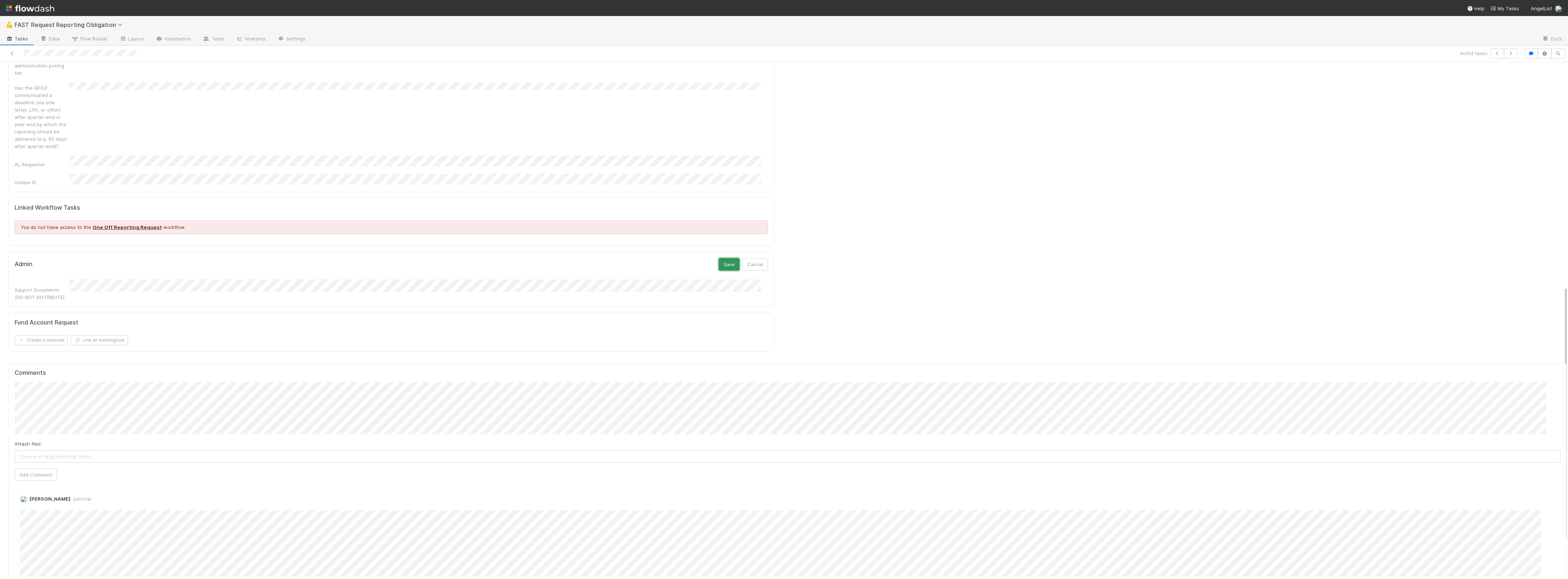
click at [719, 258] on button "Save" at bounding box center [729, 264] width 21 height 12
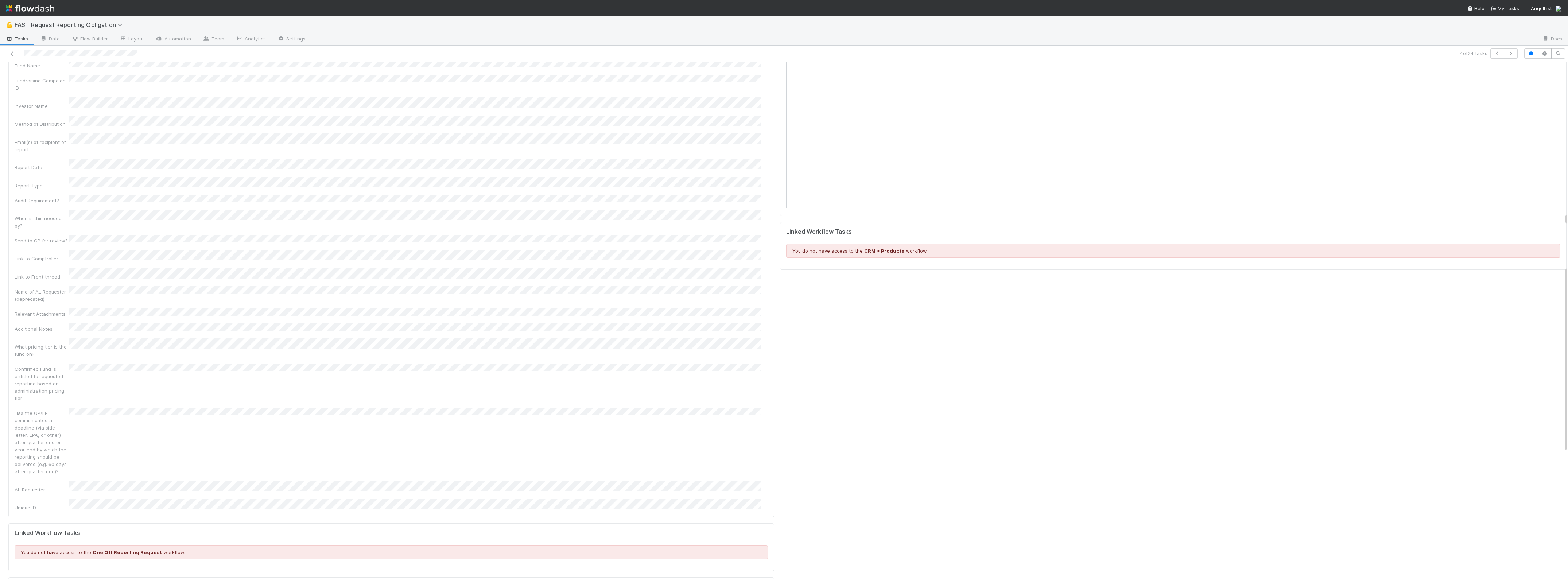
scroll to position [0, 0]
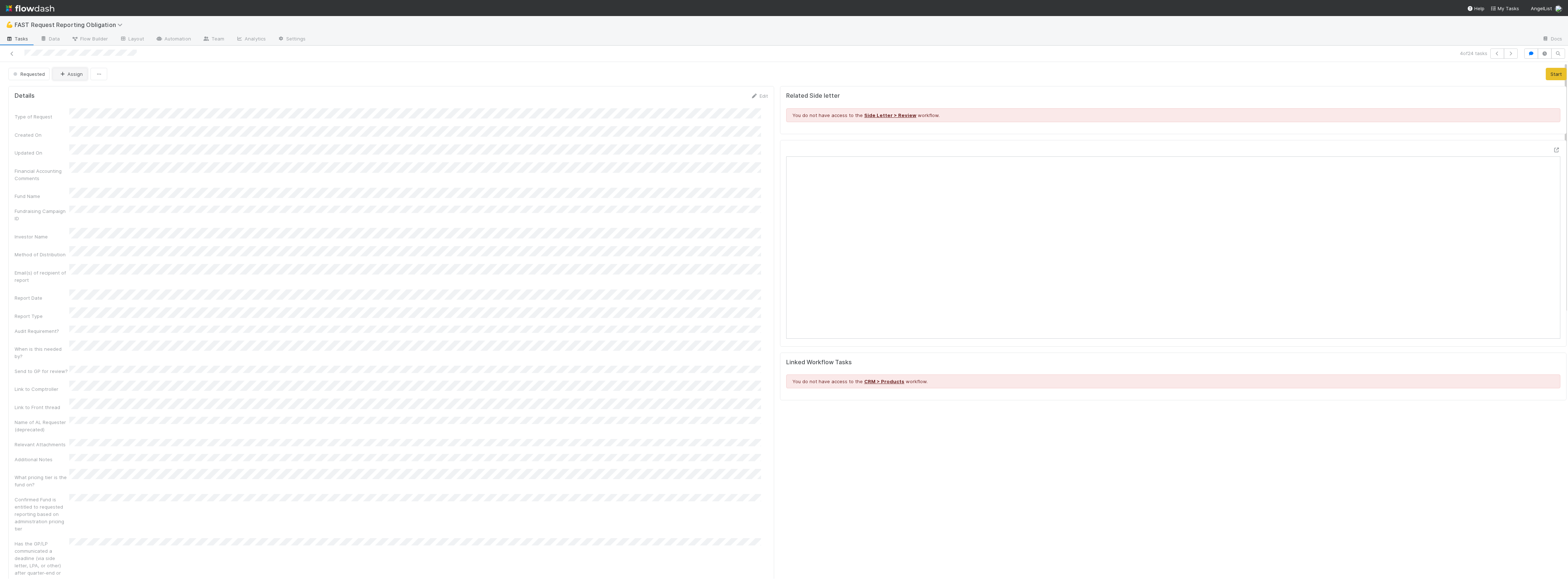
click at [69, 68] on button "Assign" at bounding box center [70, 74] width 35 height 12
click at [75, 93] on span "Zach Byers you" at bounding box center [87, 93] width 47 height 6
click at [30, 72] on span "Requested" at bounding box center [28, 74] width 33 height 6
click at [39, 183] on span "Approved" at bounding box center [26, 184] width 31 height 6
click at [13, 51] on link at bounding box center [12, 54] width 7 height 7
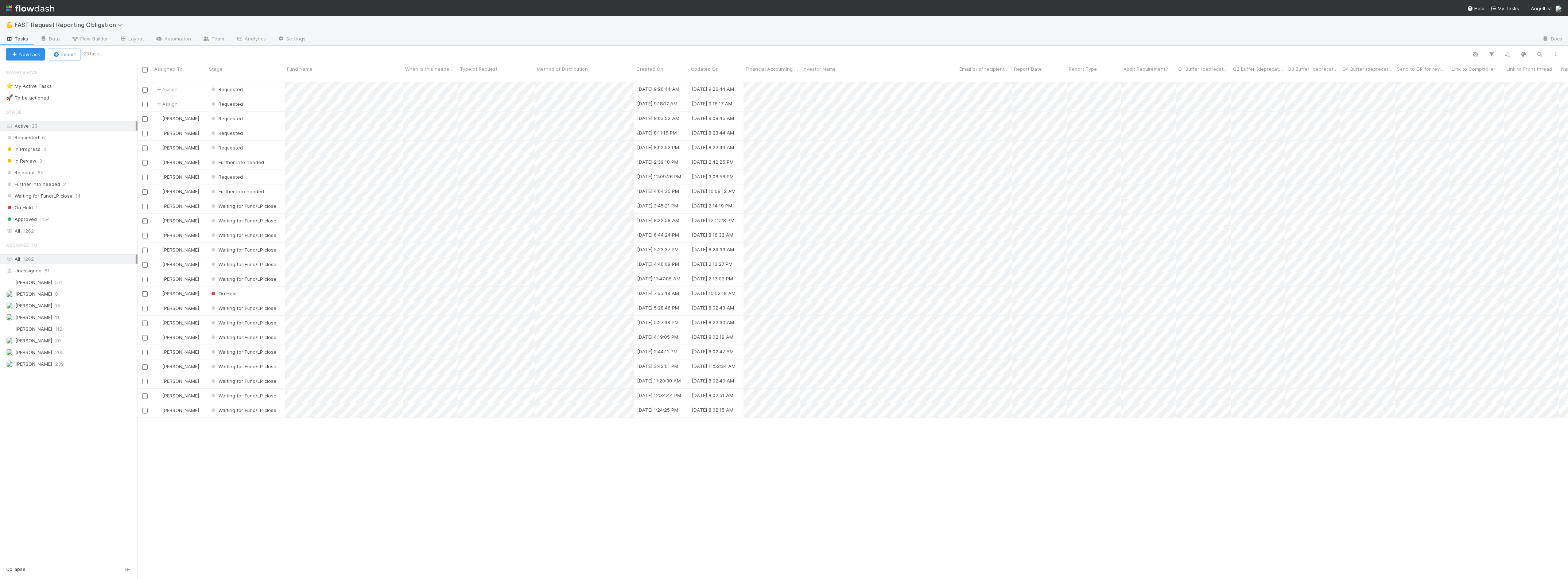
scroll to position [496, 1424]
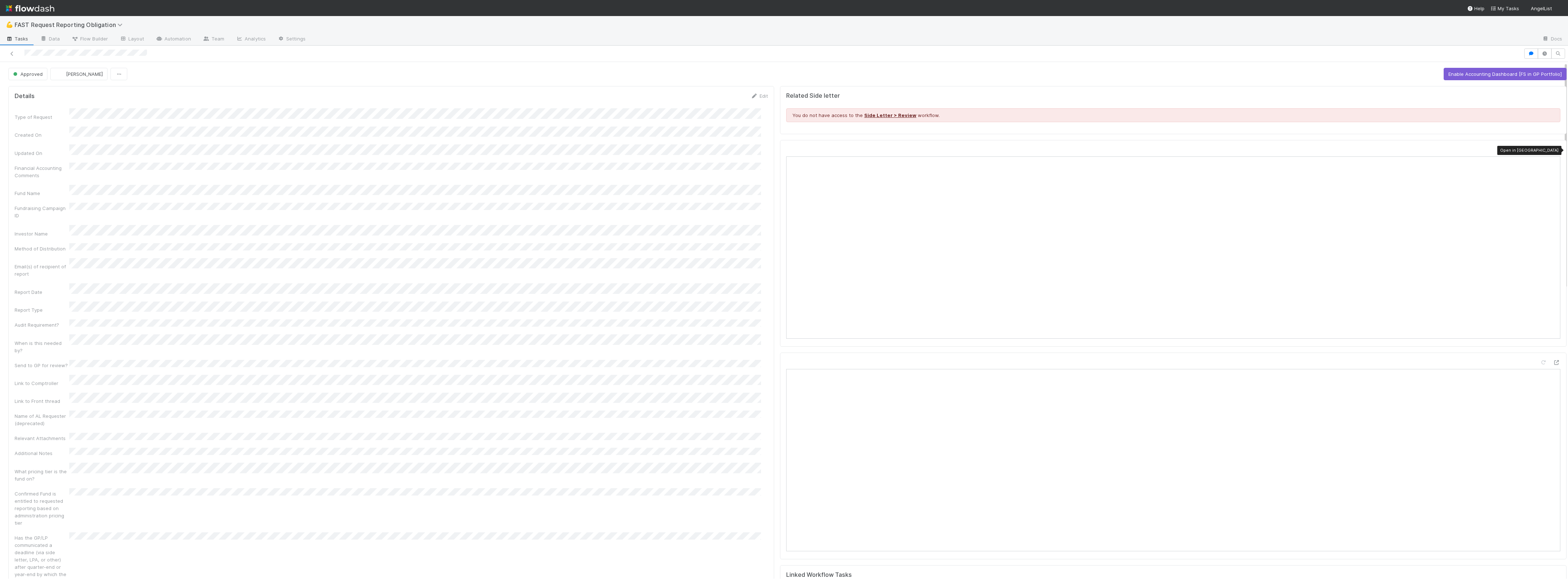
click at [1553, 153] on div at bounding box center [1556, 150] width 7 height 7
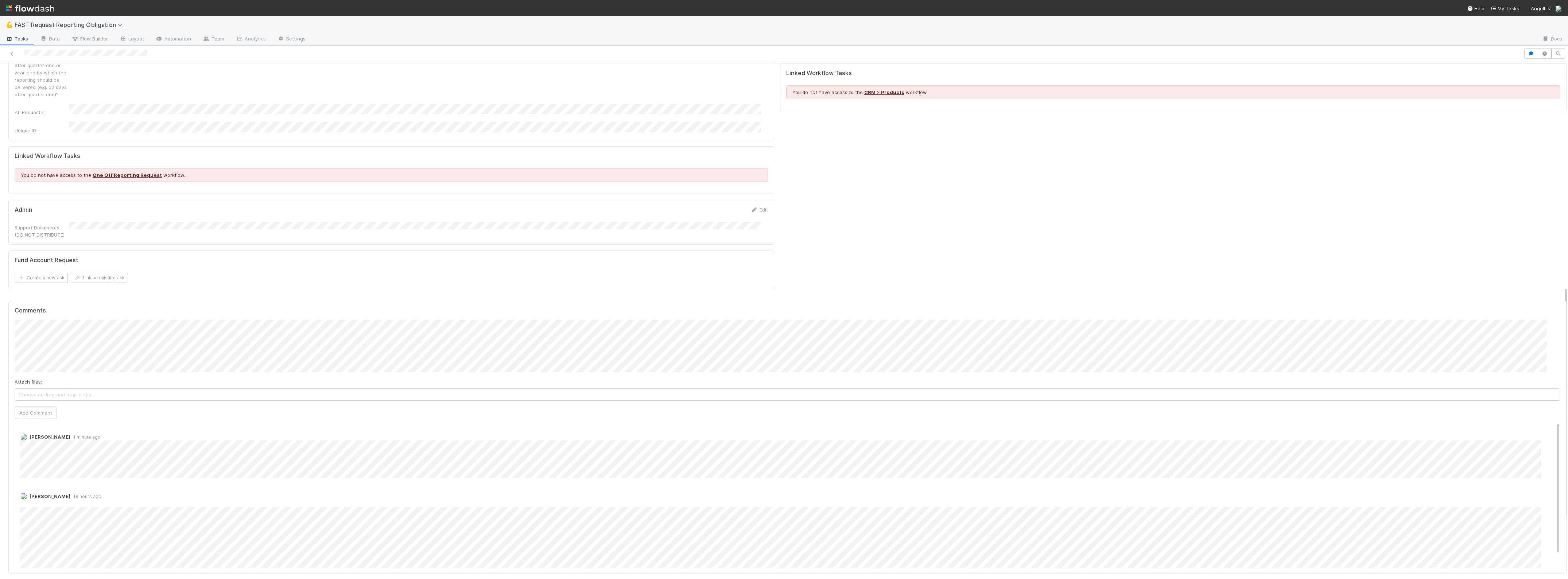
scroll to position [502, 0]
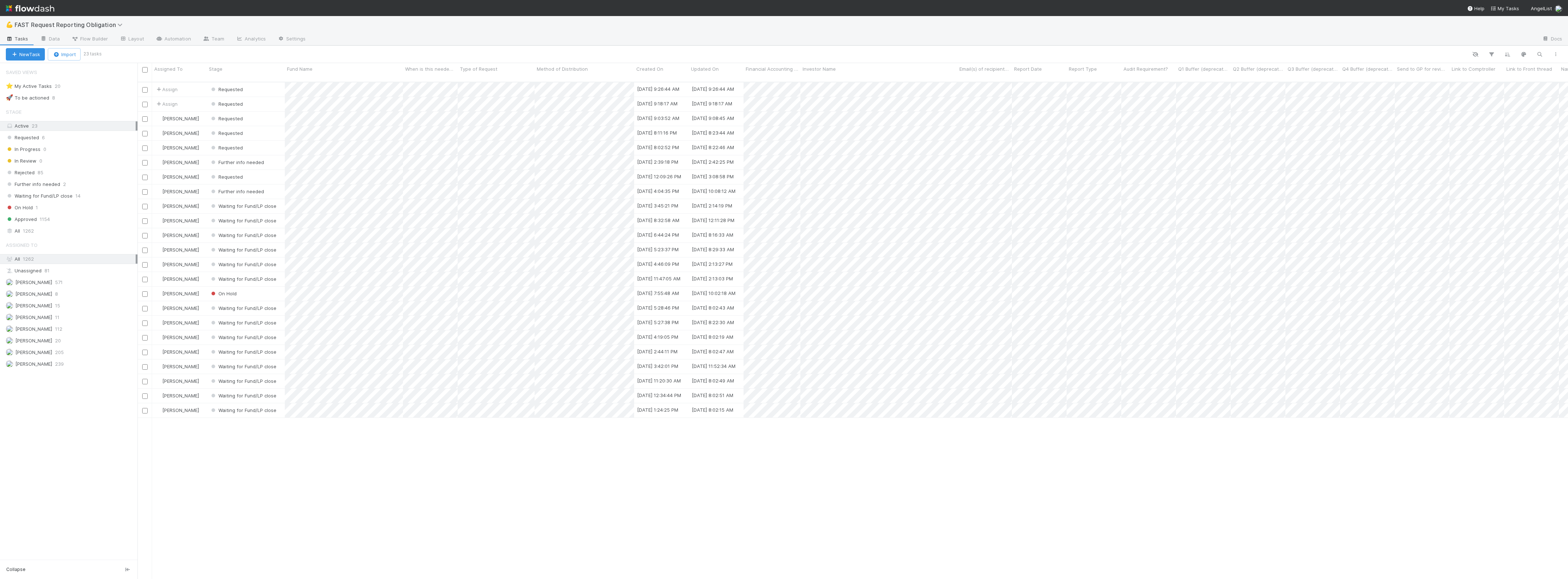
scroll to position [496, 1424]
click at [275, 84] on div "Requested" at bounding box center [246, 89] width 78 height 14
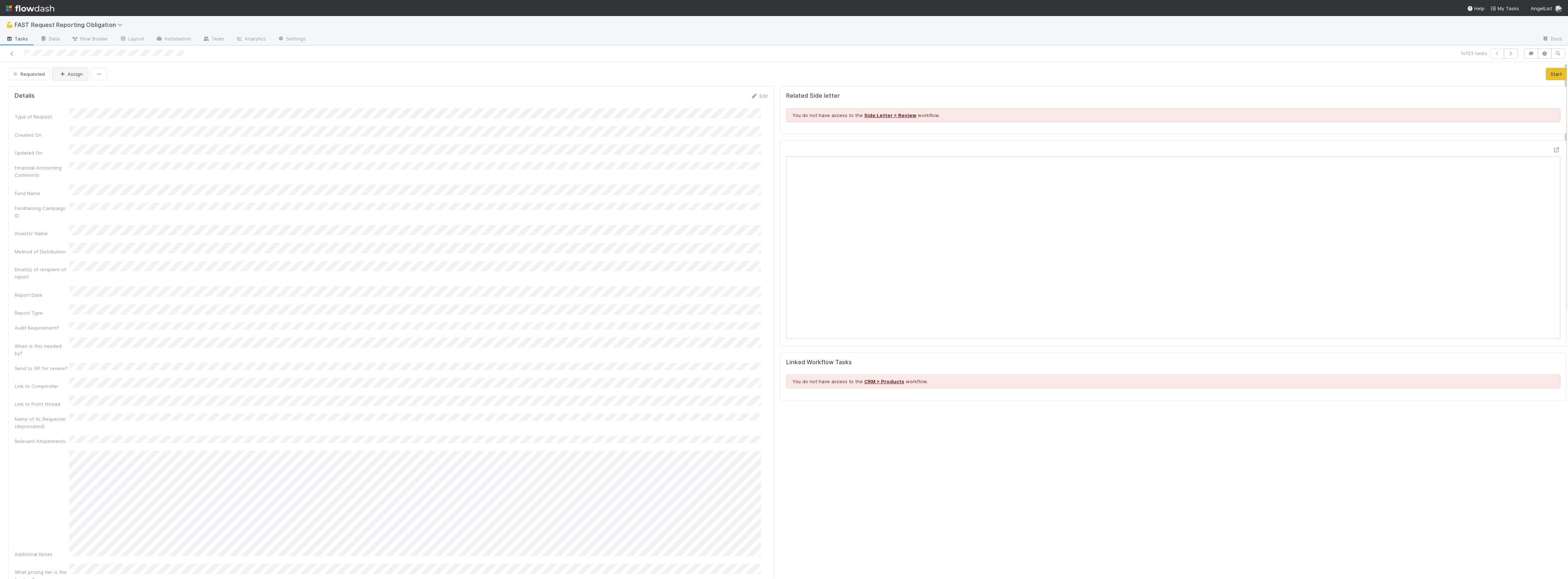
click at [74, 80] on button "Assign" at bounding box center [70, 74] width 35 height 12
click at [63, 94] on span "[PERSON_NAME]" at bounding box center [82, 93] width 37 height 6
click at [13, 57] on link at bounding box center [12, 54] width 7 height 7
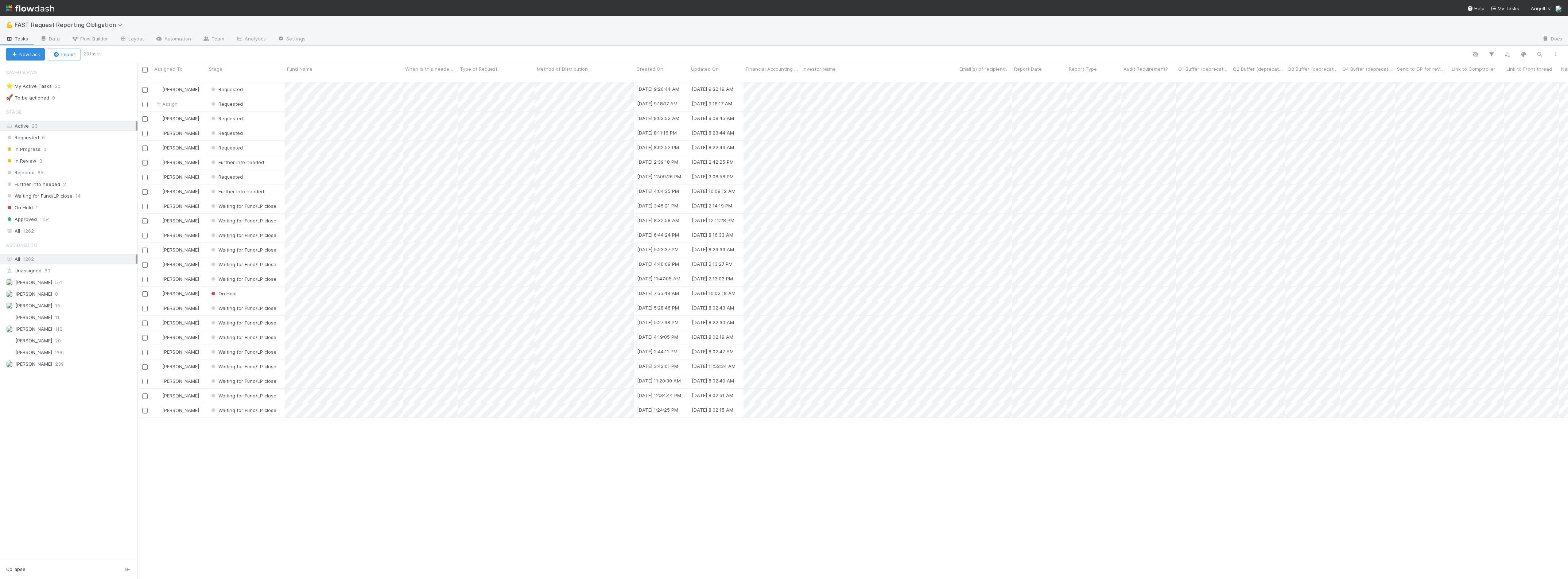
scroll to position [496, 1424]
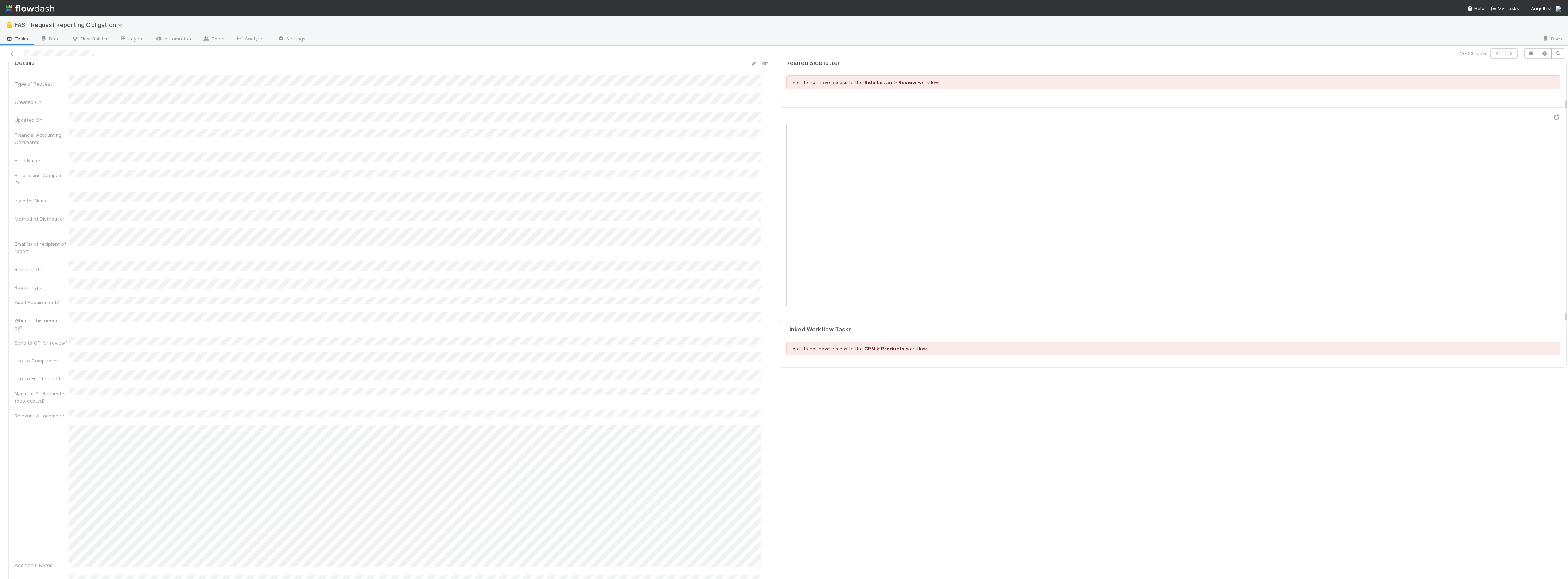
scroll to position [46, 0]
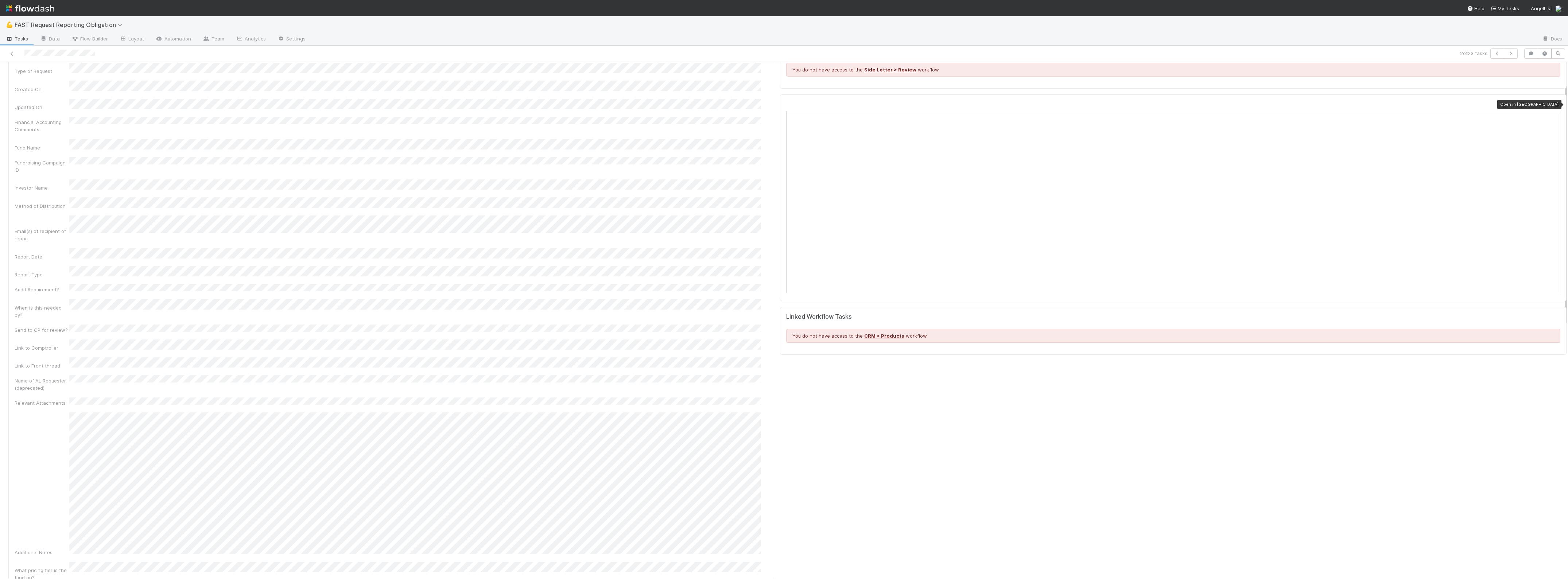
click at [1553, 102] on icon at bounding box center [1556, 105] width 7 height 5
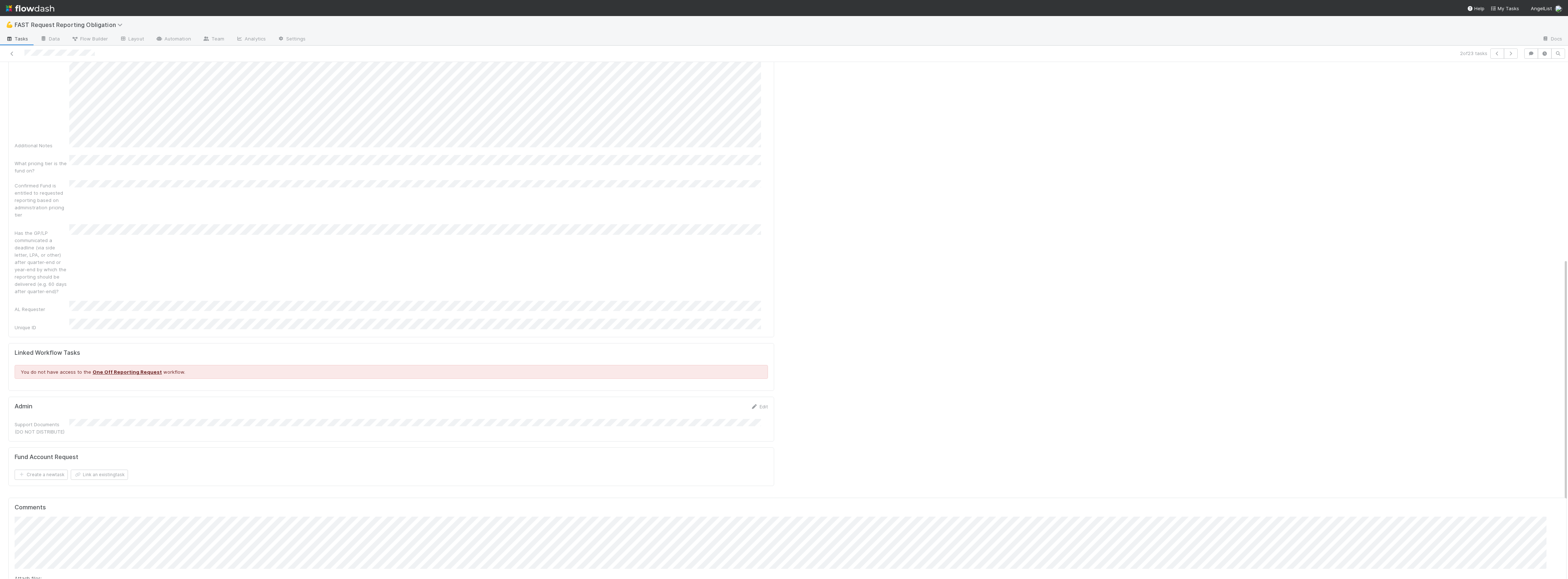
scroll to position [502, 0]
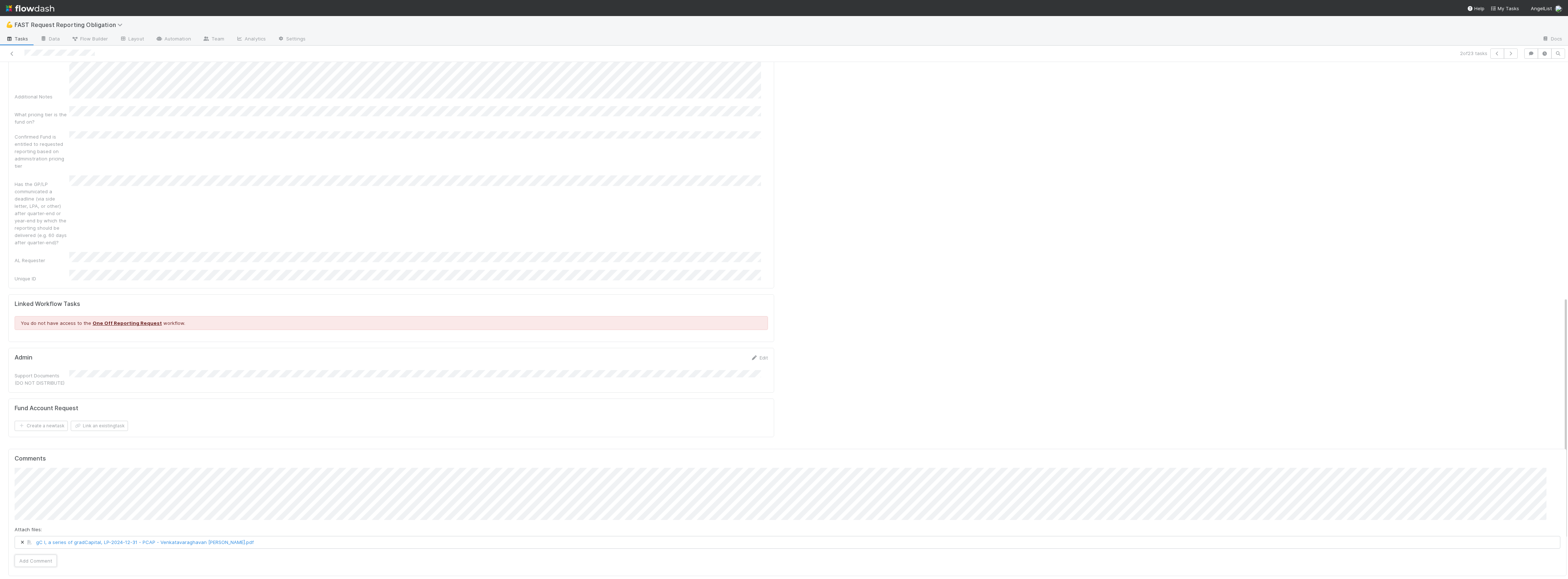
drag, startPoint x: 37, startPoint y: 507, endPoint x: 72, endPoint y: 492, distance: 38.1
click at [37, 555] on button "Add Comment" at bounding box center [35, 561] width 42 height 12
click at [752, 355] on link "Edit" at bounding box center [759, 358] width 17 height 6
click at [721, 354] on button "Save" at bounding box center [729, 360] width 21 height 12
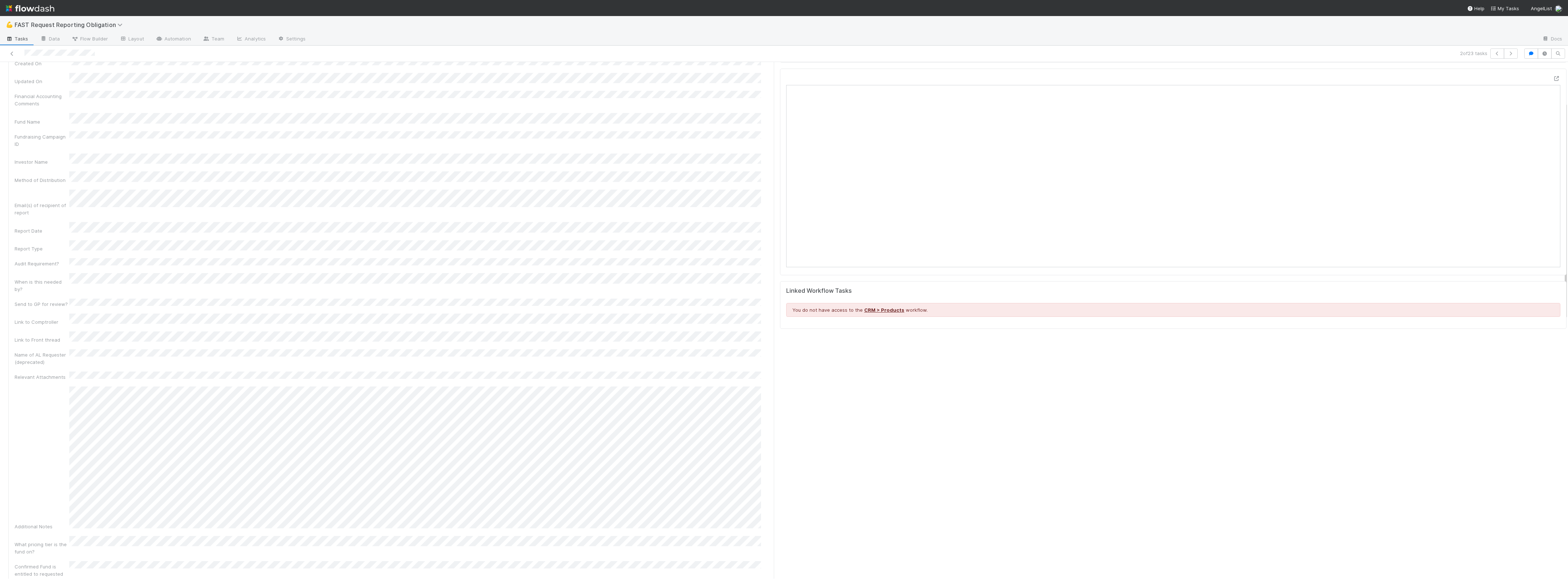
scroll to position [0, 0]
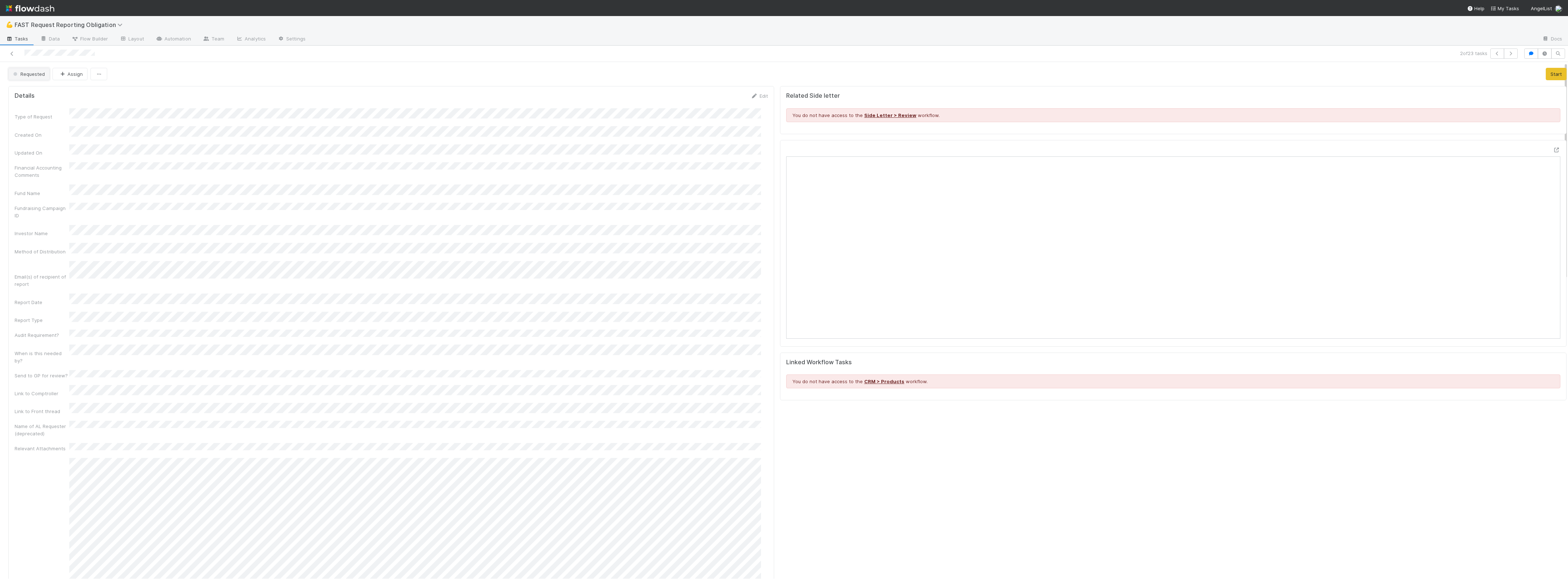
click at [32, 75] on span "Requested" at bounding box center [28, 74] width 33 height 6
click at [49, 180] on div "Approved" at bounding box center [57, 184] width 103 height 13
click at [69, 73] on button "Assign" at bounding box center [70, 74] width 35 height 12
click at [84, 93] on span "Zach Byers you" at bounding box center [87, 93] width 47 height 6
click at [319, 95] on div "Details Edit" at bounding box center [391, 96] width 754 height 7
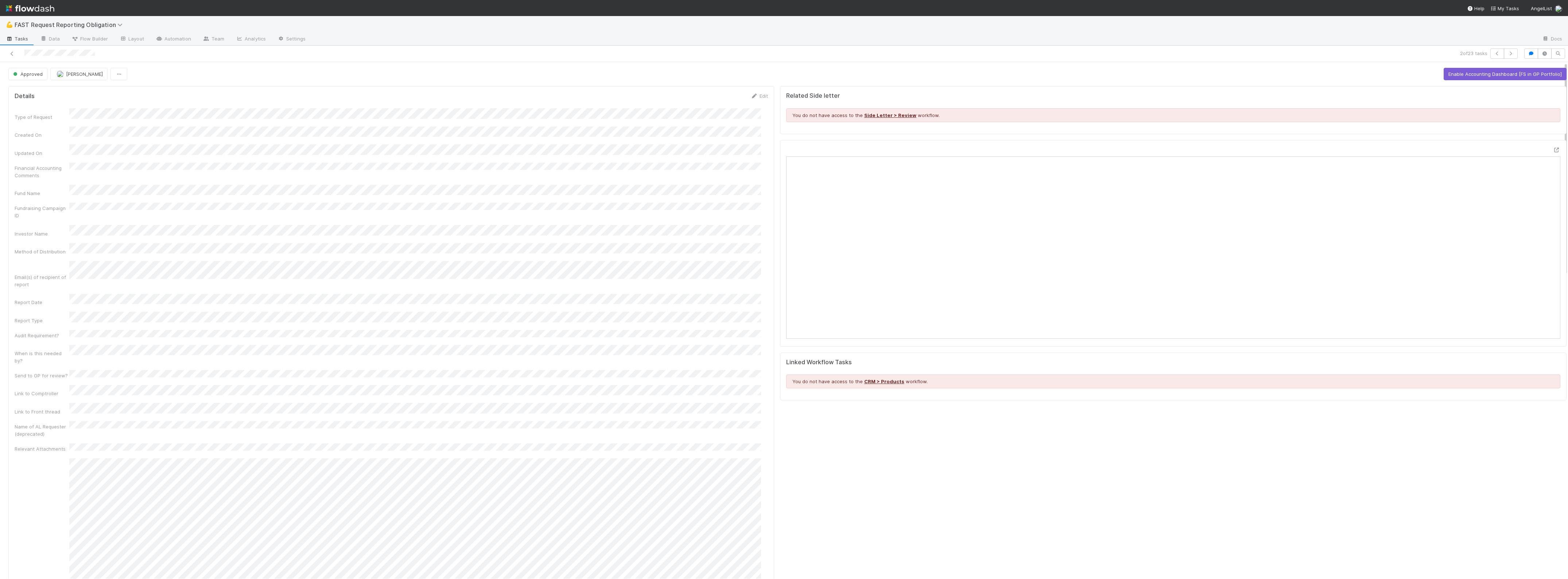
click at [12, 57] on div at bounding box center [383, 54] width 760 height 10
click at [13, 52] on icon at bounding box center [12, 54] width 7 height 5
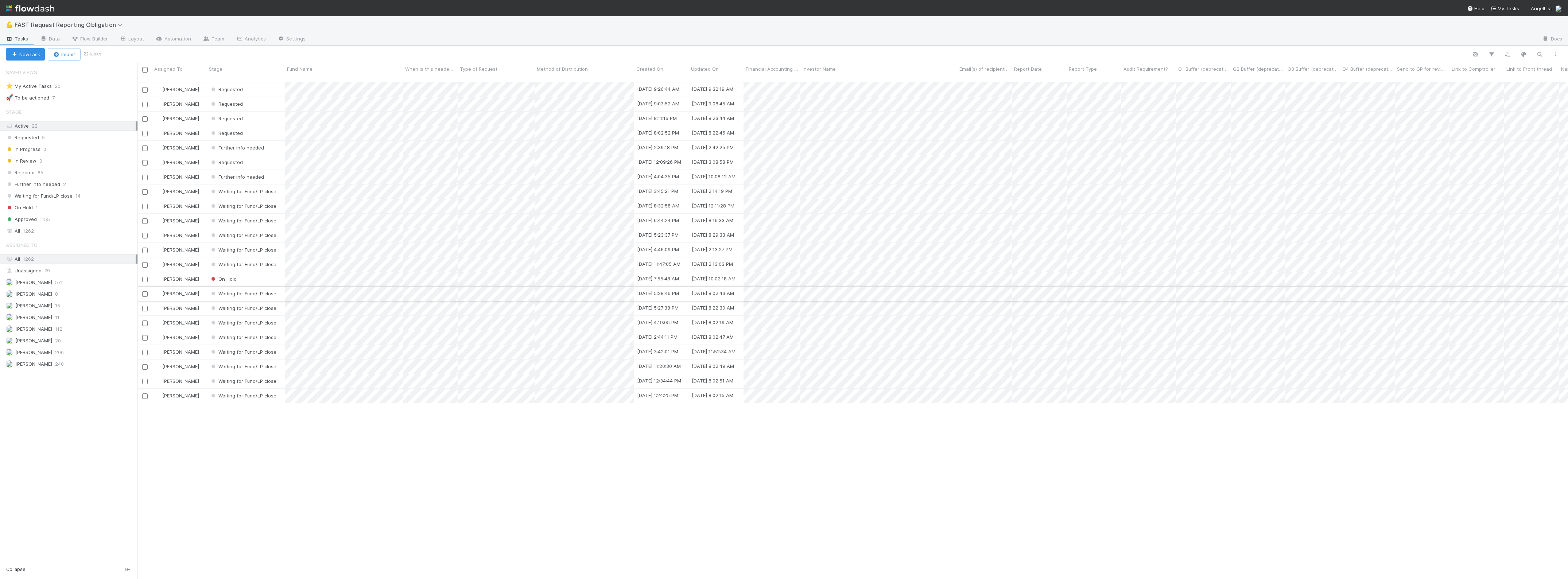
scroll to position [496, 1424]
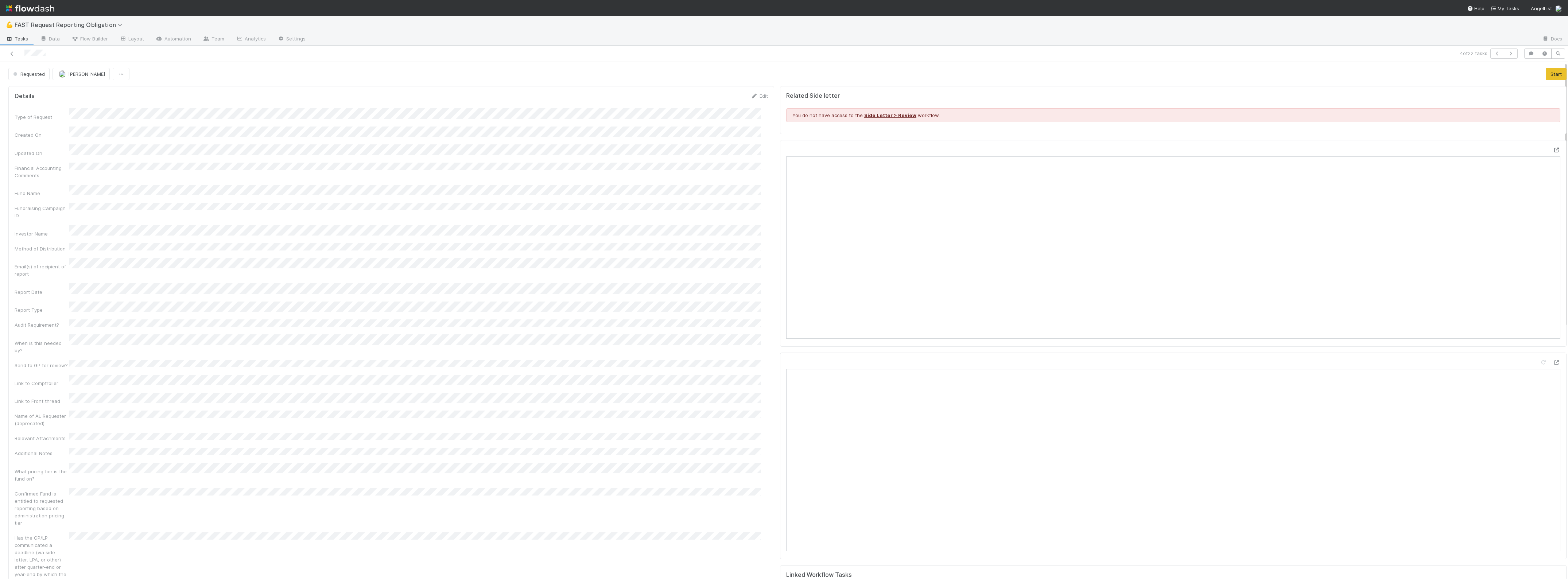
click at [1553, 150] on icon at bounding box center [1556, 150] width 7 height 5
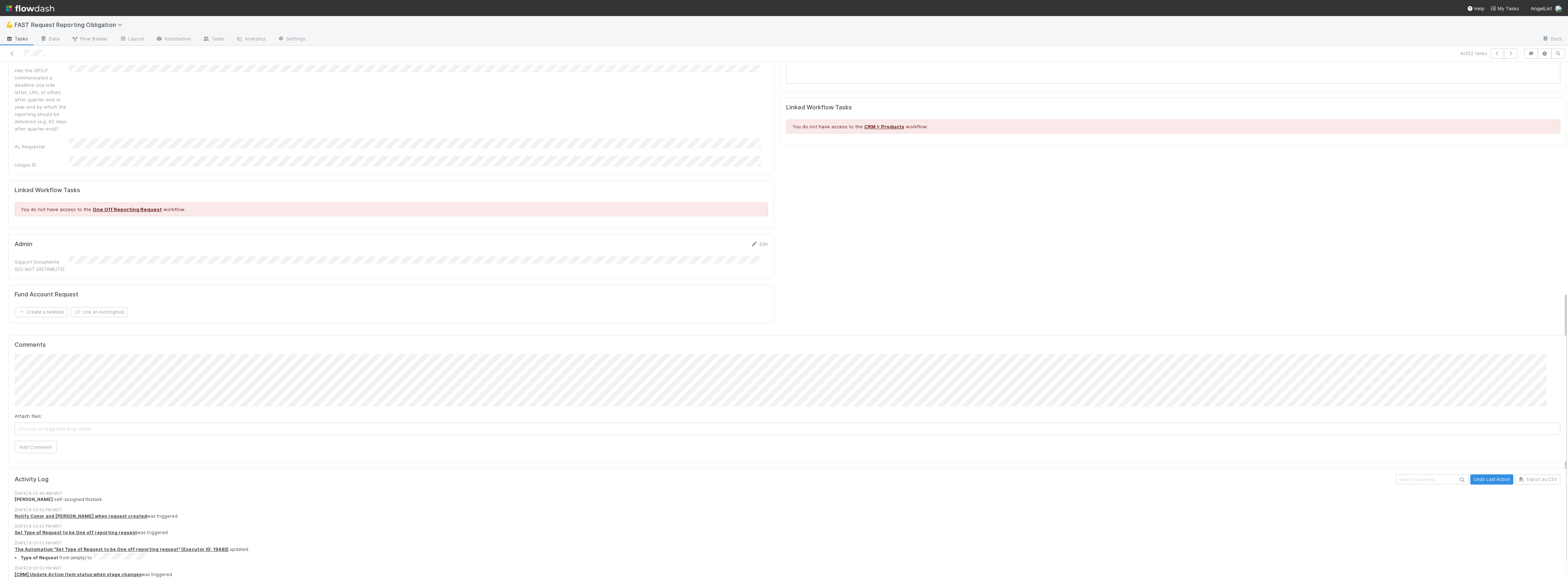
scroll to position [240, 0]
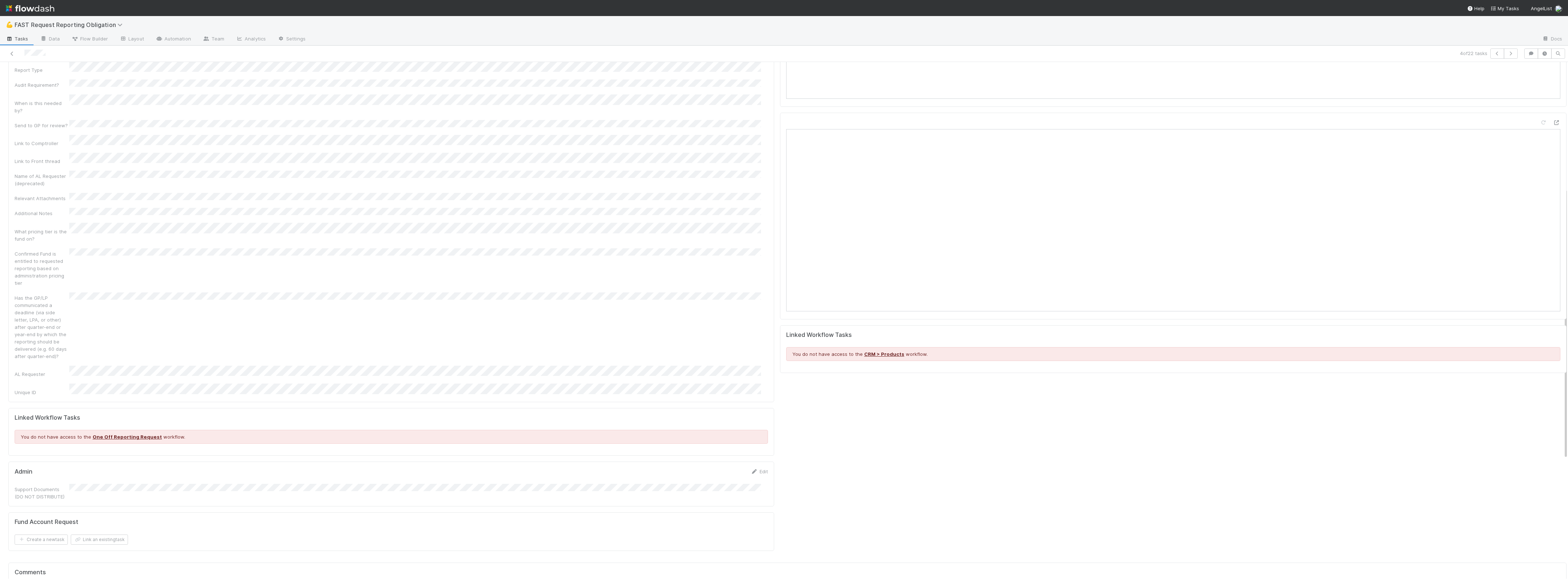
click at [24, 209] on div "Additional Notes" at bounding box center [42, 213] width 55 height 7
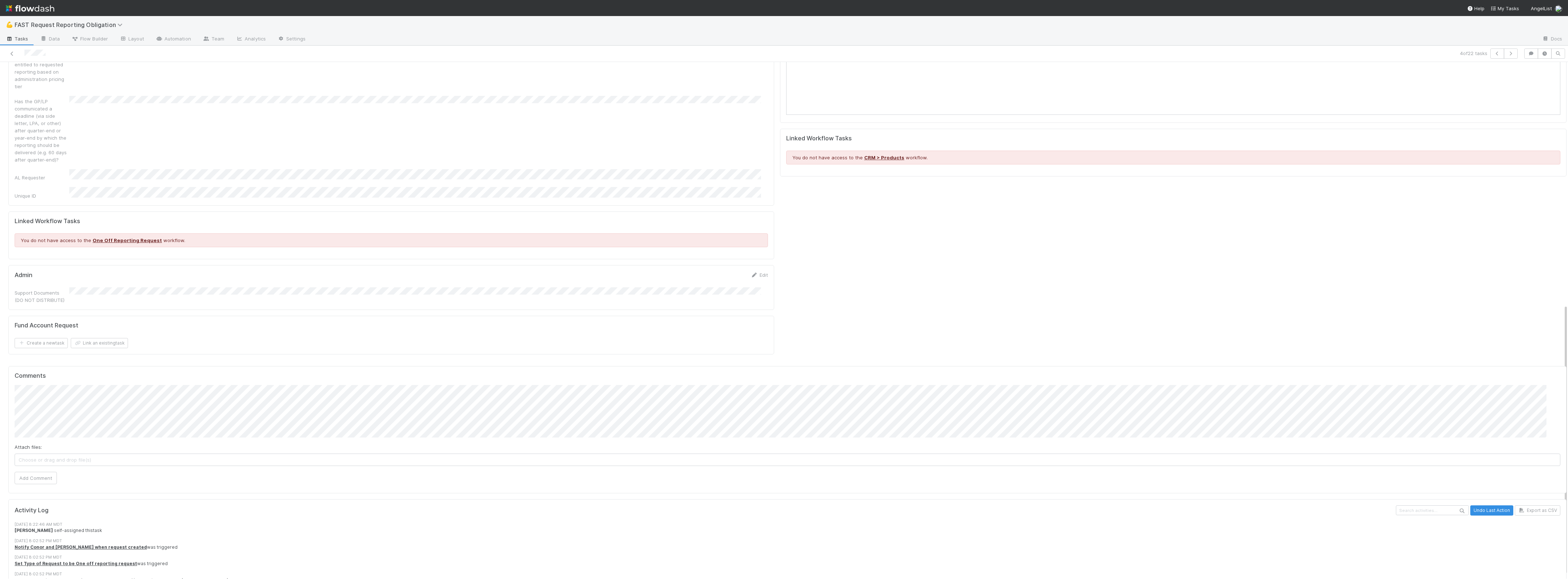
scroll to position [468, 0]
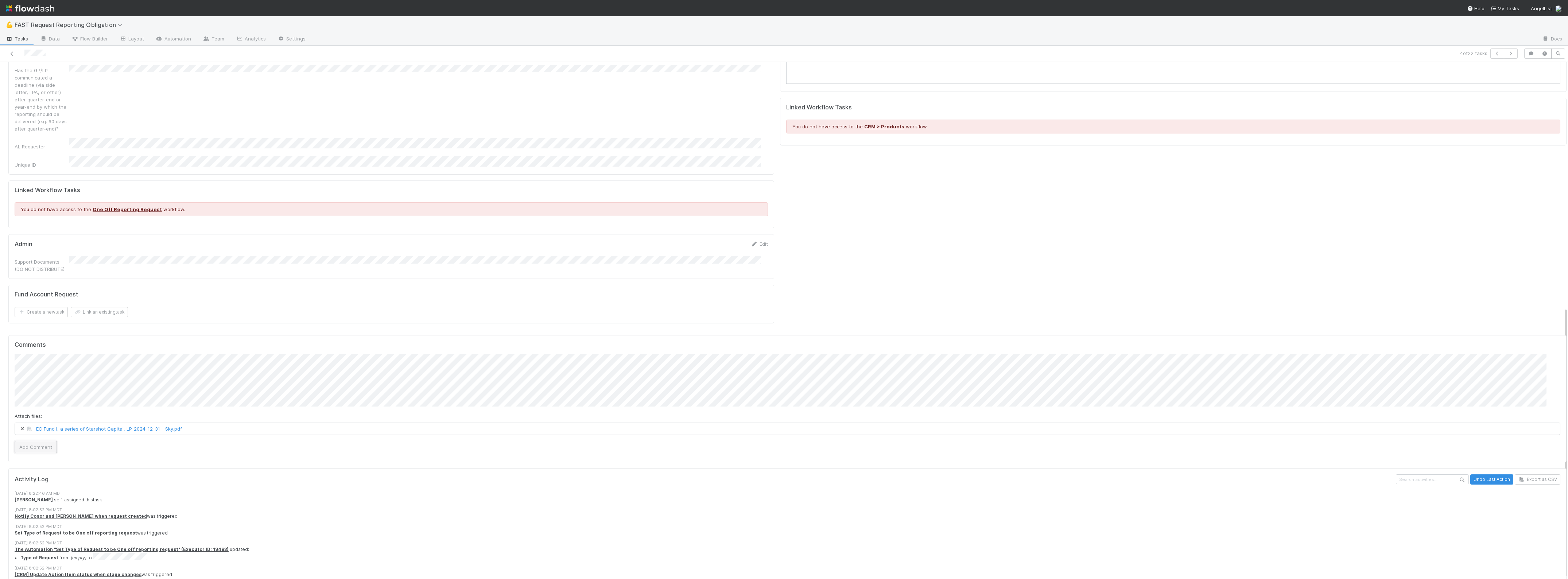
click at [35, 441] on button "Add Comment" at bounding box center [35, 447] width 42 height 12
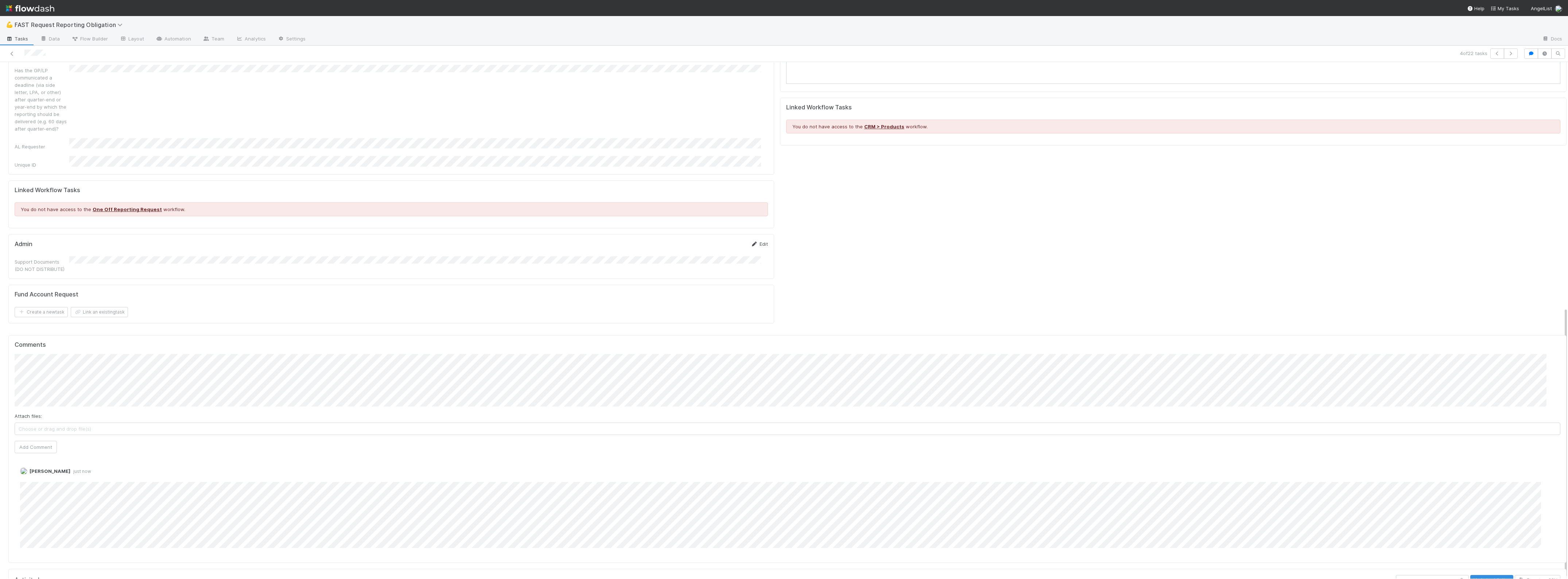
click at [752, 241] on link "Edit" at bounding box center [759, 244] width 17 height 6
click at [719, 240] on button "Save" at bounding box center [729, 247] width 21 height 12
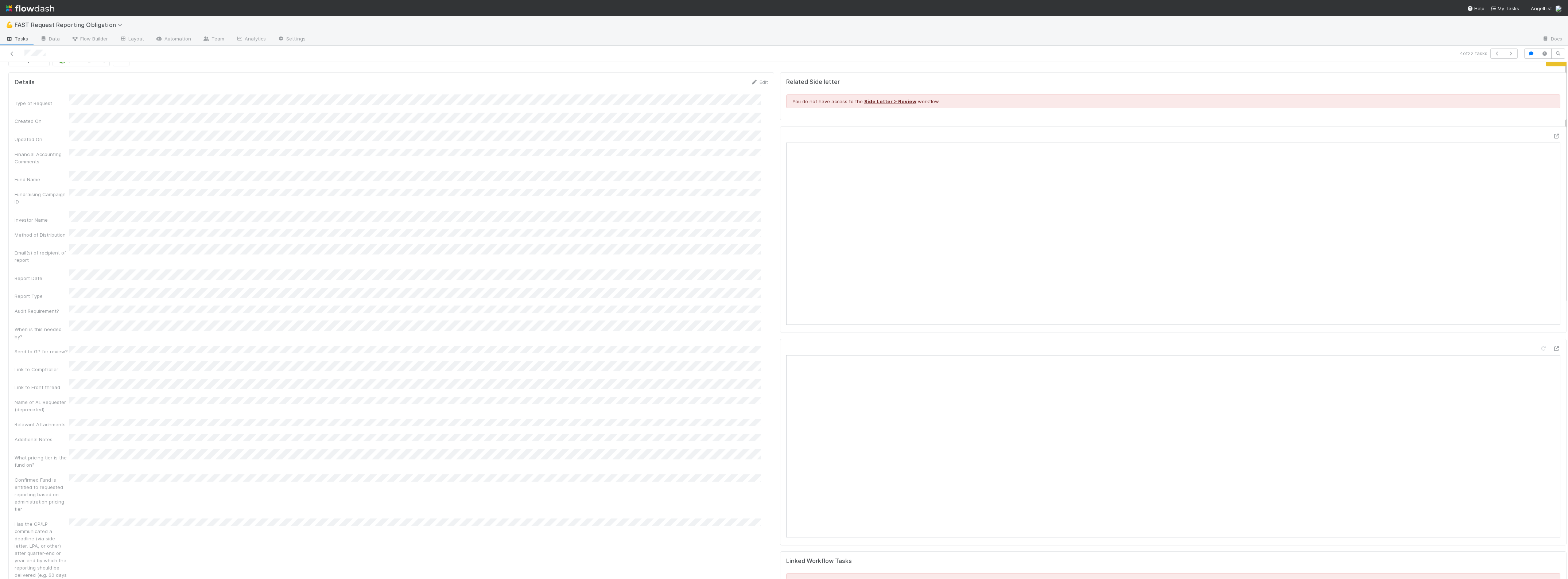
scroll to position [0, 0]
click at [30, 77] on button "Requested" at bounding box center [29, 74] width 41 height 12
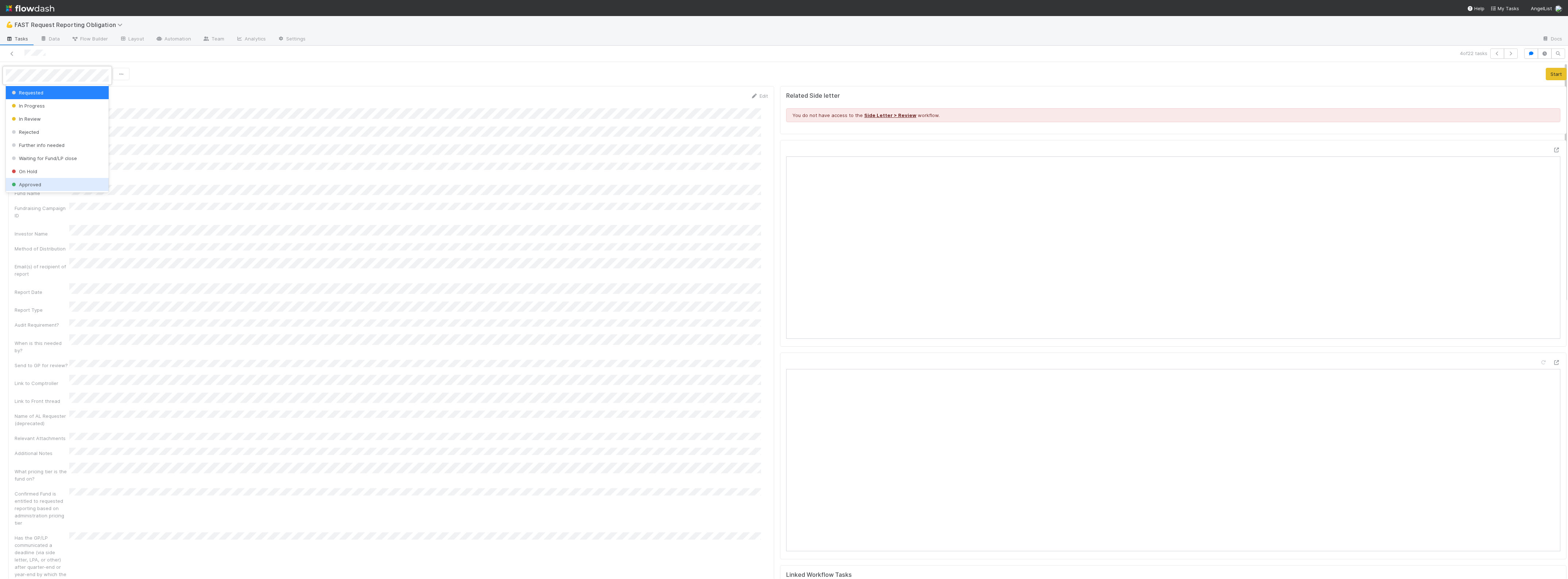
click at [33, 183] on span "Approved" at bounding box center [26, 184] width 31 height 6
click at [5, 51] on div at bounding box center [383, 54] width 760 height 10
click at [10, 54] on icon at bounding box center [12, 54] width 7 height 5
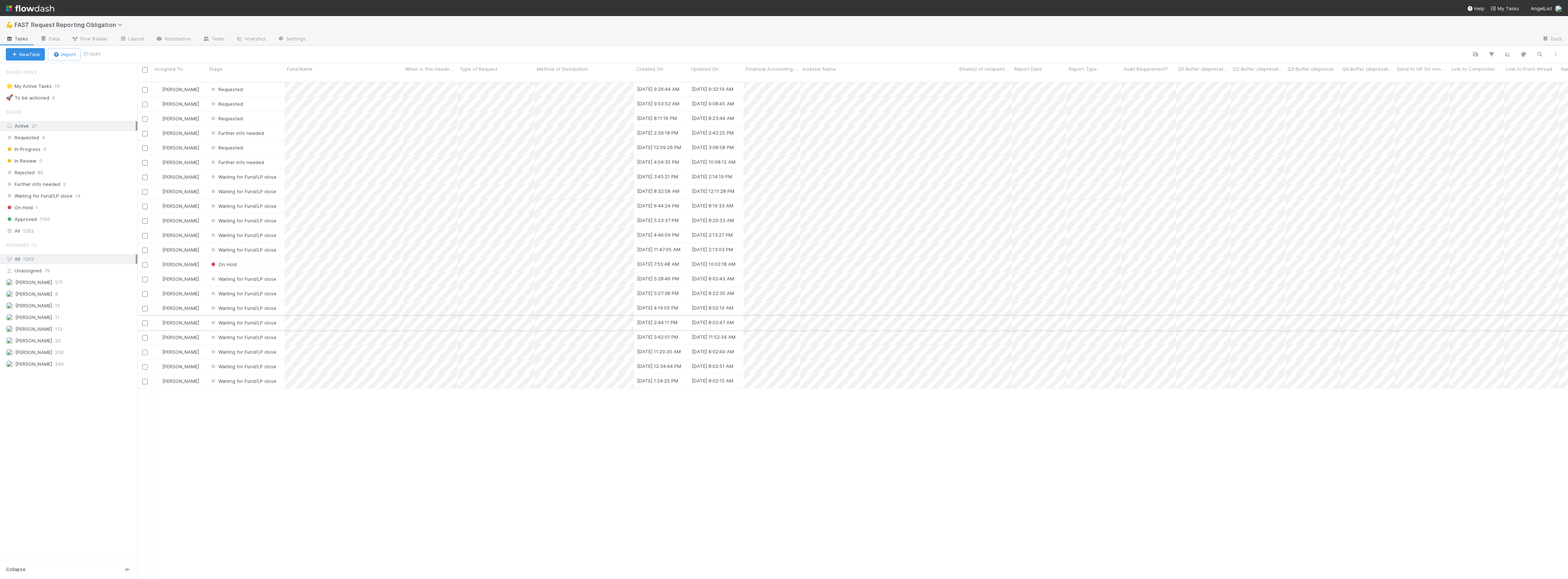
scroll to position [496, 1424]
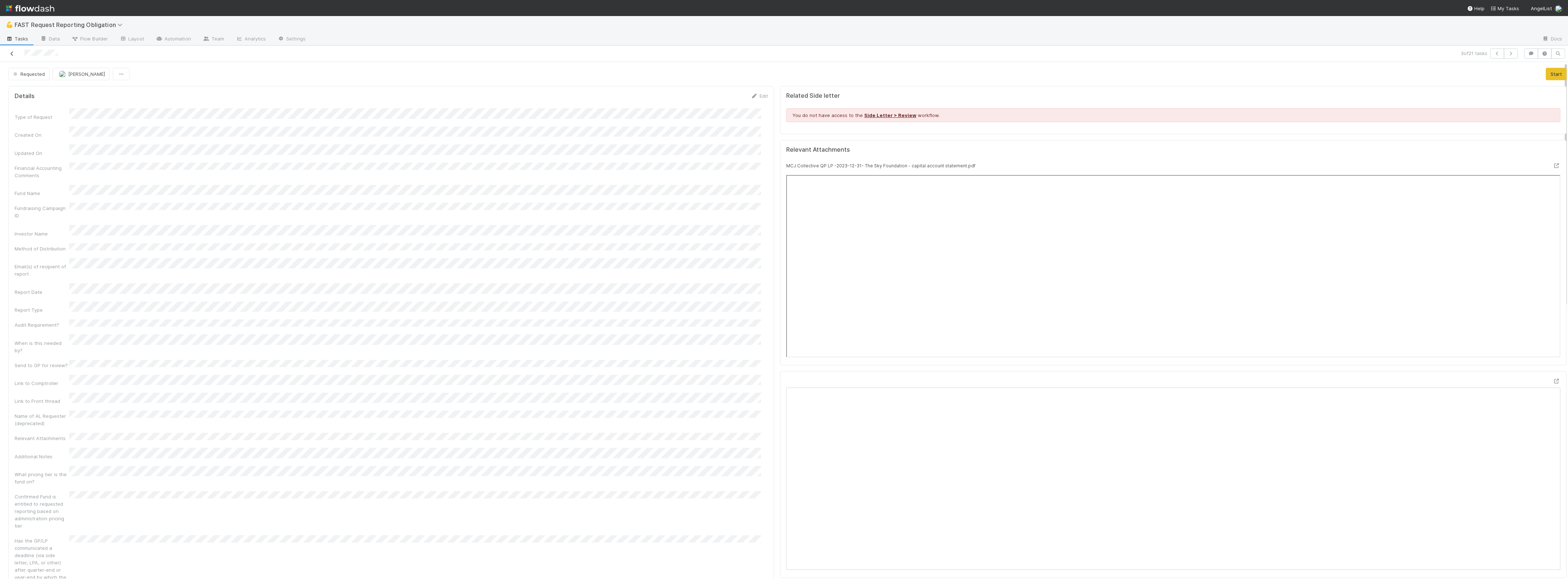
click at [13, 51] on icon at bounding box center [12, 54] width 7 height 5
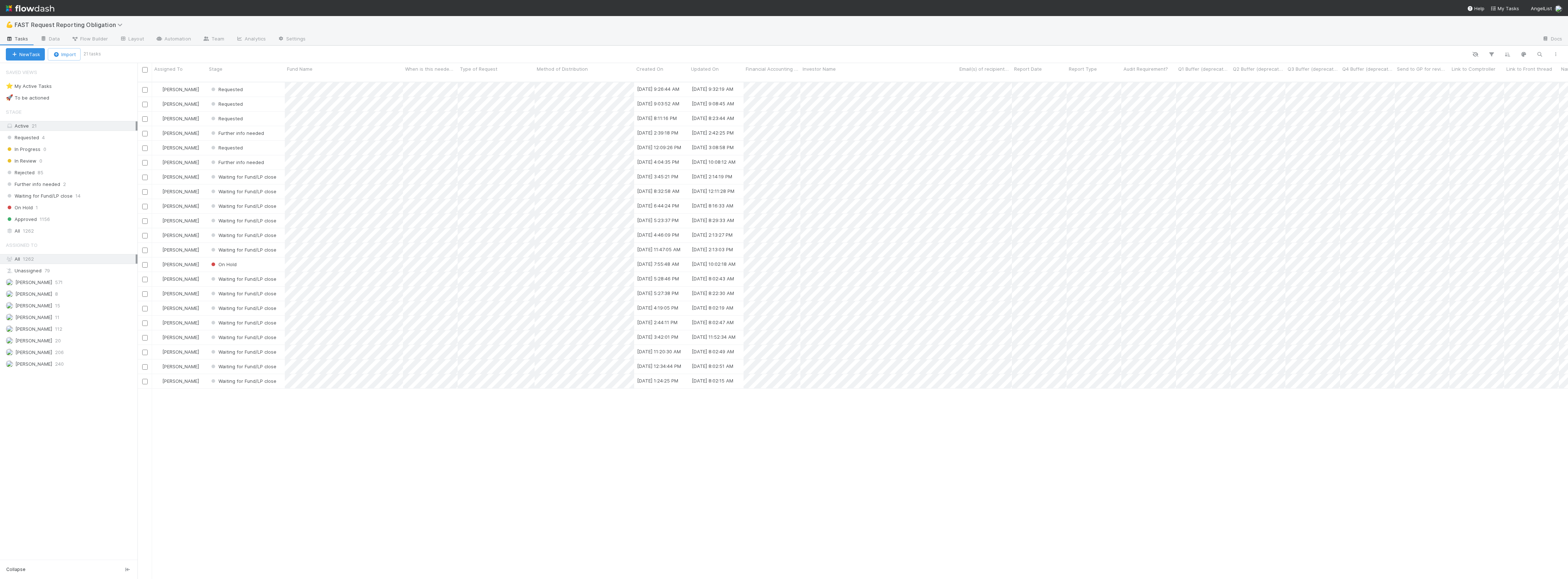
scroll to position [496, 1424]
click at [199, 130] on div "[PERSON_NAME]" at bounding box center [180, 133] width 55 height 14
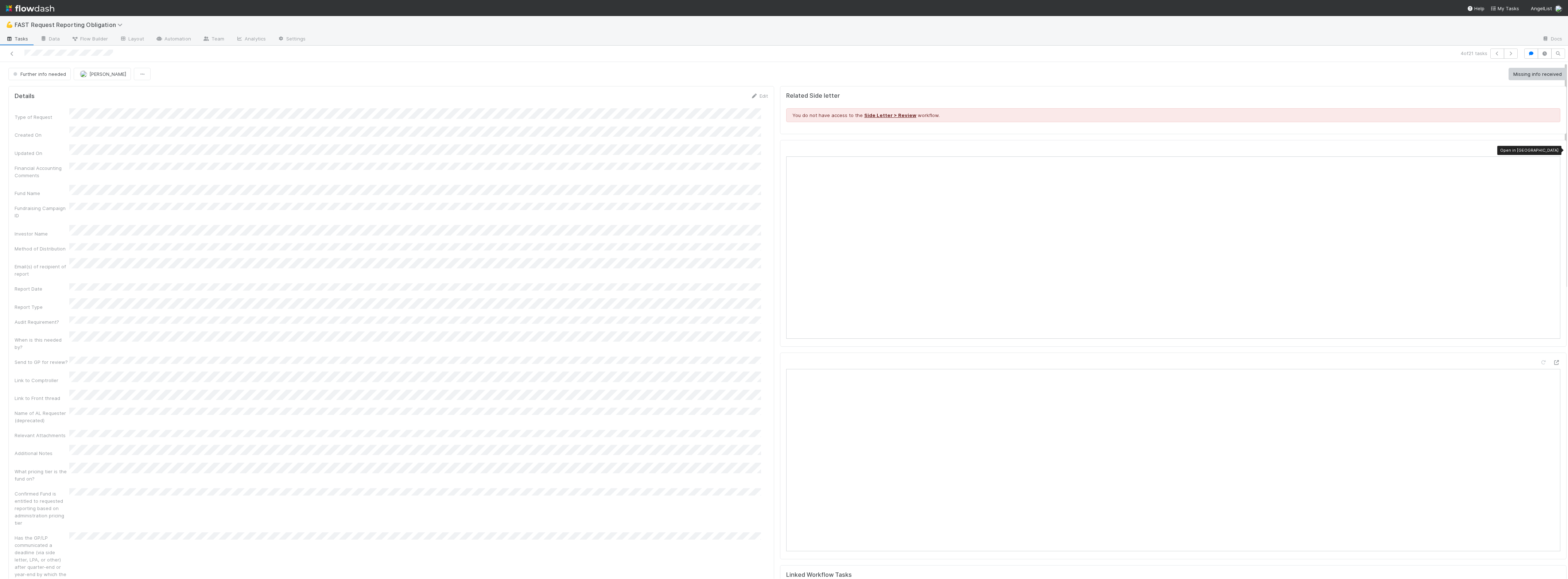
click at [1553, 150] on icon at bounding box center [1556, 150] width 7 height 5
click at [79, 23] on span "FAST Request Reporting Obligation" at bounding box center [70, 25] width 111 height 7
click at [113, 58] on div "📝 Financial Accounting > Financial Reporting Tasks" at bounding box center [95, 57] width 173 height 7
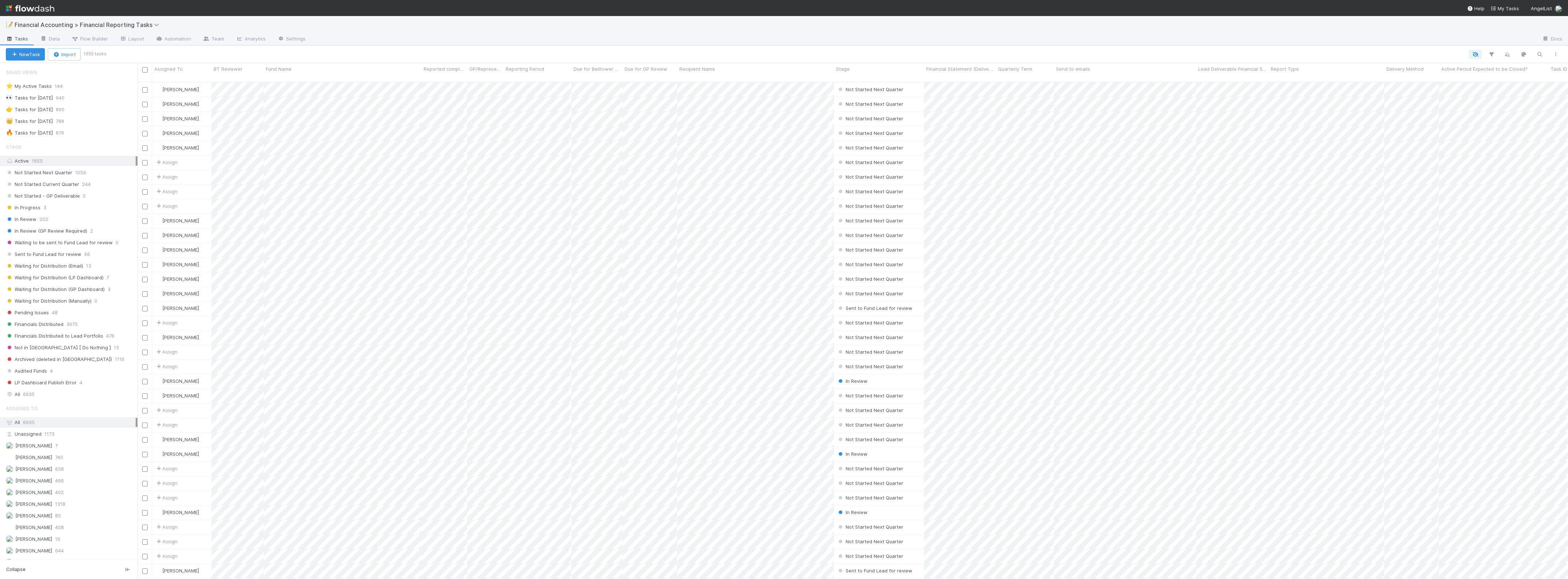
scroll to position [496, 1424]
click at [80, 279] on span "Waiting for Distribution (LP Dashboard)" at bounding box center [55, 278] width 98 height 9
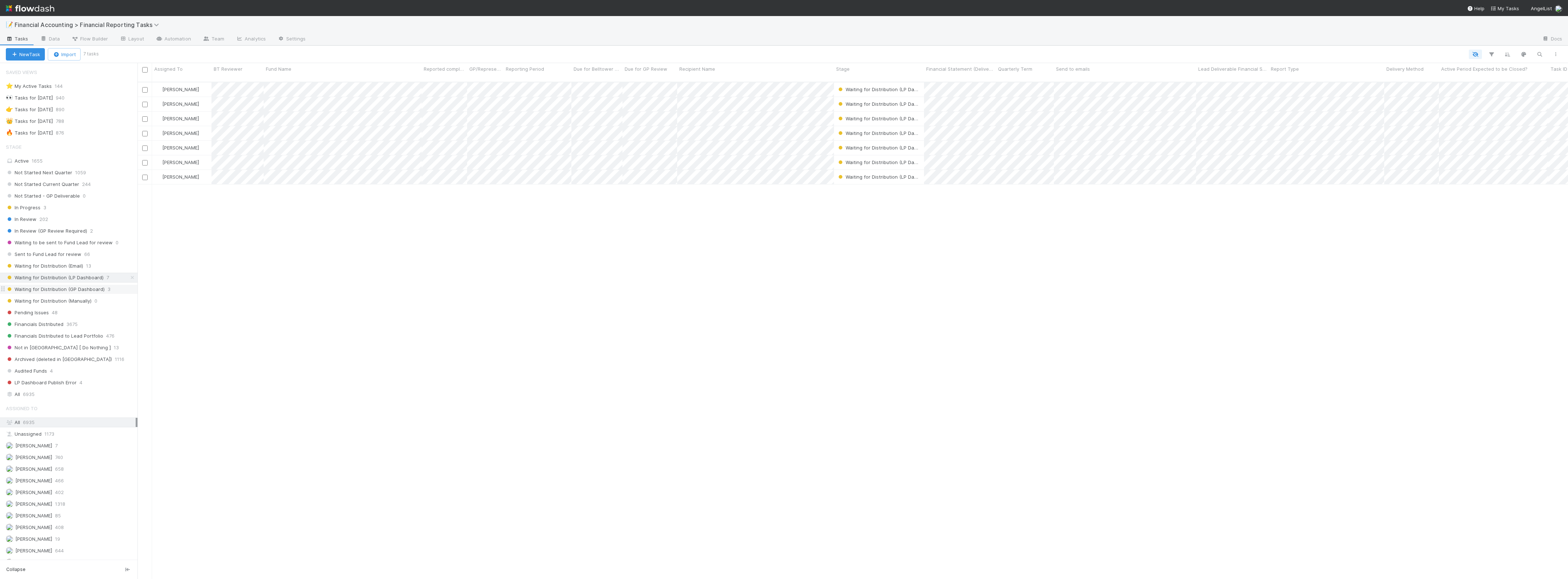
scroll to position [496, 1424]
click at [75, 291] on span "Waiting for Distribution (GP Dashboard)" at bounding box center [55, 289] width 99 height 9
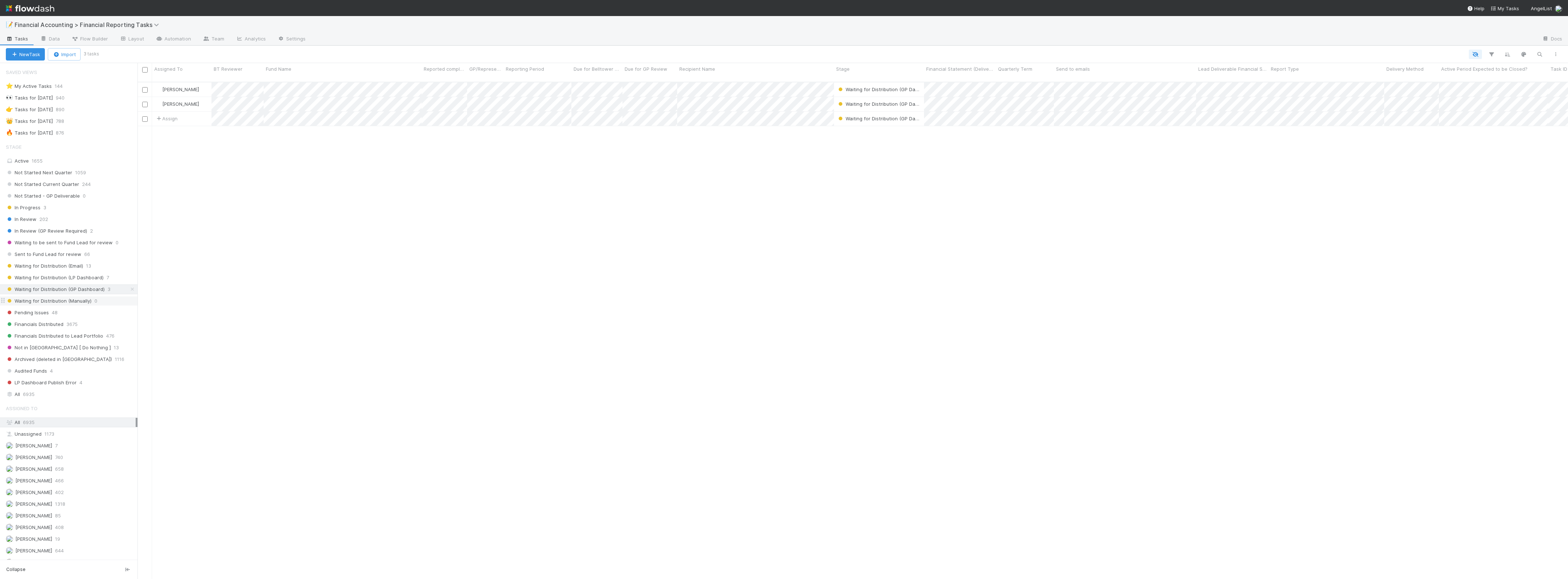
scroll to position [496, 1424]
click at [78, 306] on span "Waiting for Distribution (Manually)" at bounding box center [49, 301] width 86 height 9
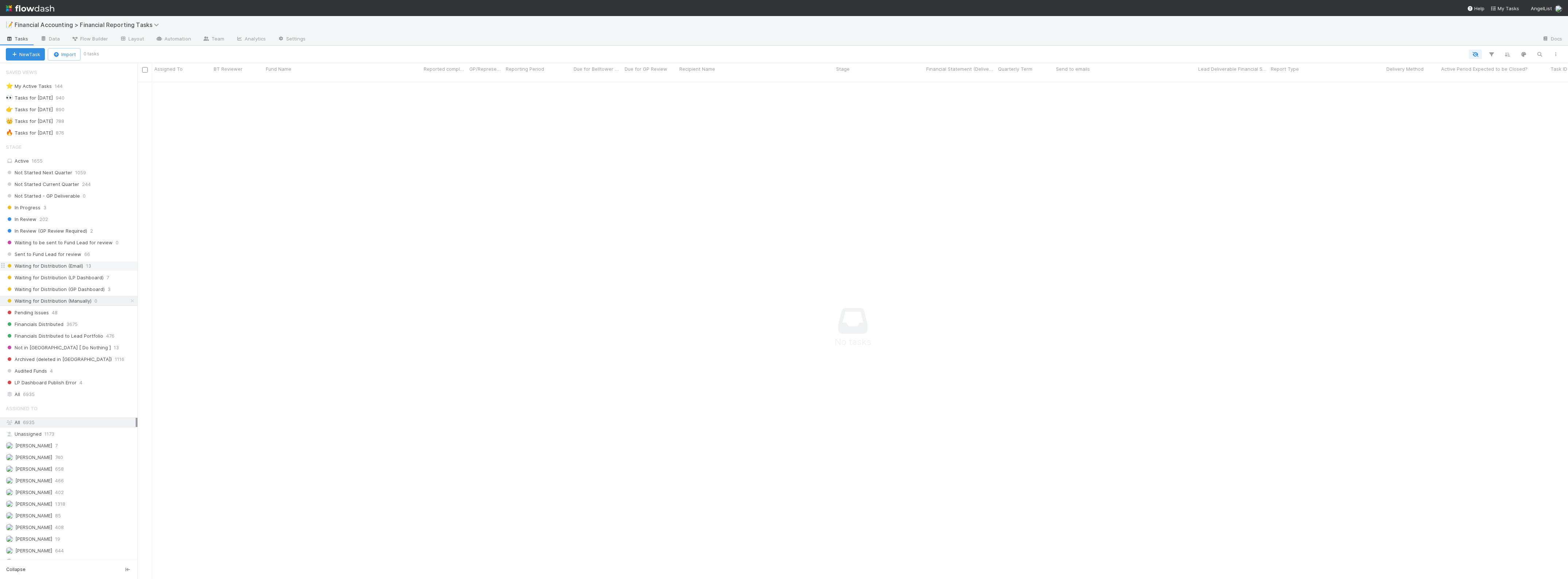
scroll to position [489, 1417]
click at [74, 270] on span "Waiting for Distribution (Email)" at bounding box center [44, 266] width 77 height 9
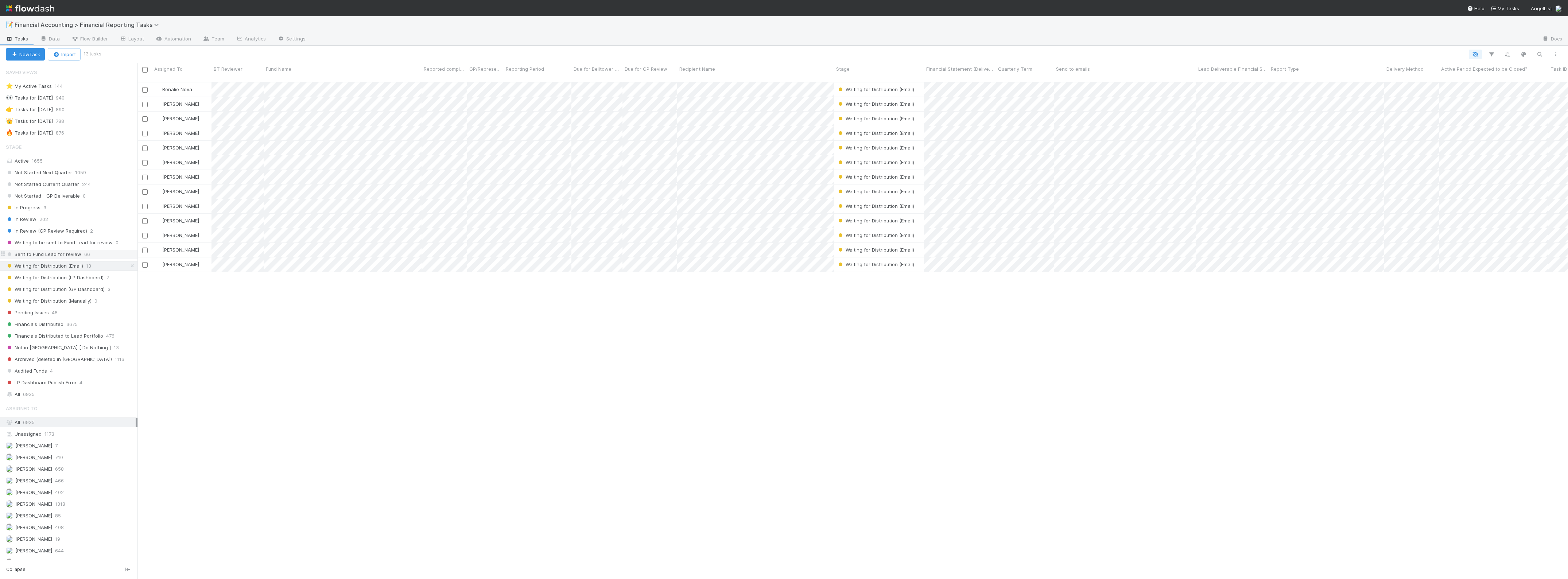
scroll to position [496, 1424]
click at [64, 329] on div "Financials Distributed 3675" at bounding box center [72, 324] width 131 height 9
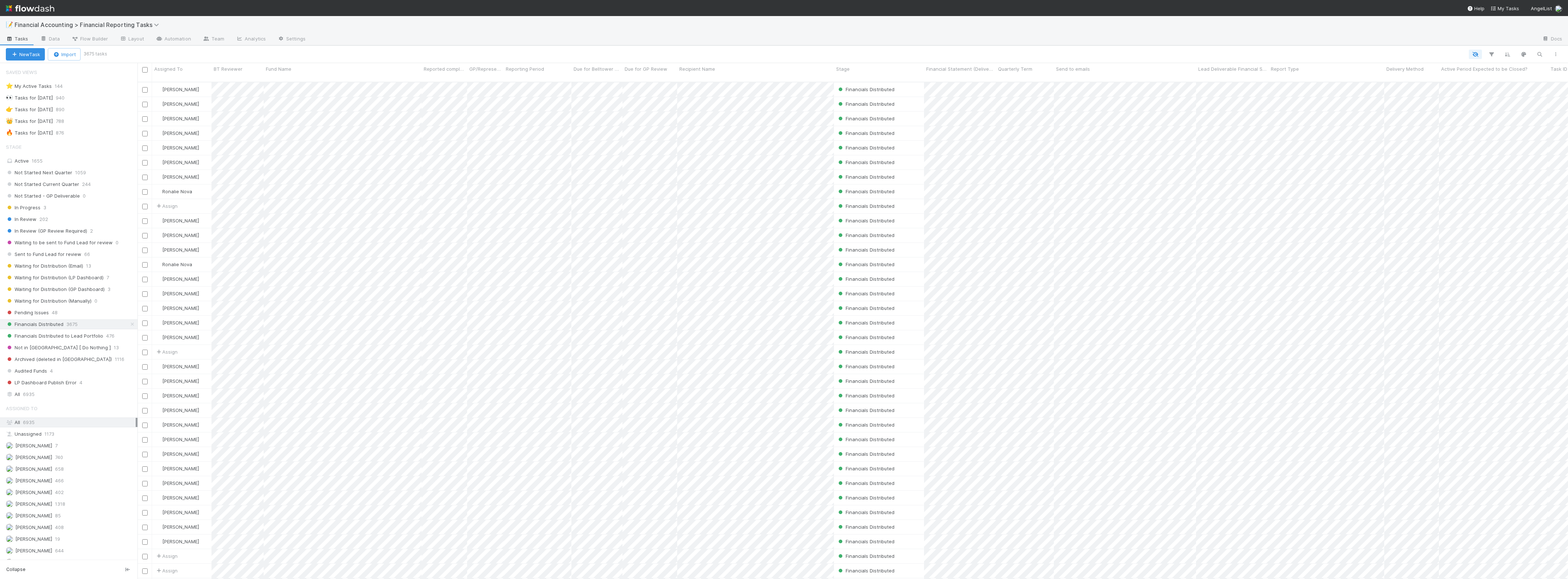
scroll to position [496, 1424]
click at [53, 137] on div "🔥 Tasks for 2025-06-30" at bounding box center [29, 133] width 47 height 9
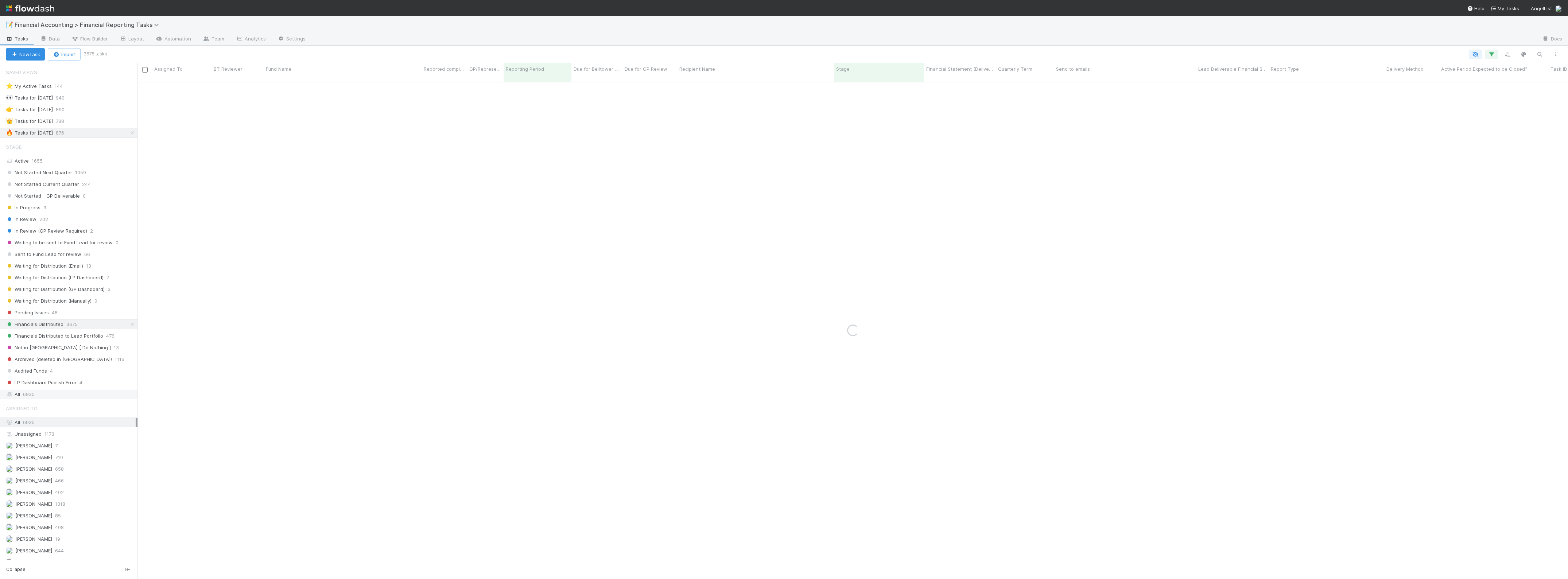
click at [37, 397] on div "All 6935" at bounding box center [71, 394] width 130 height 9
click at [1492, 55] on icon "button" at bounding box center [1491, 54] width 7 height 7
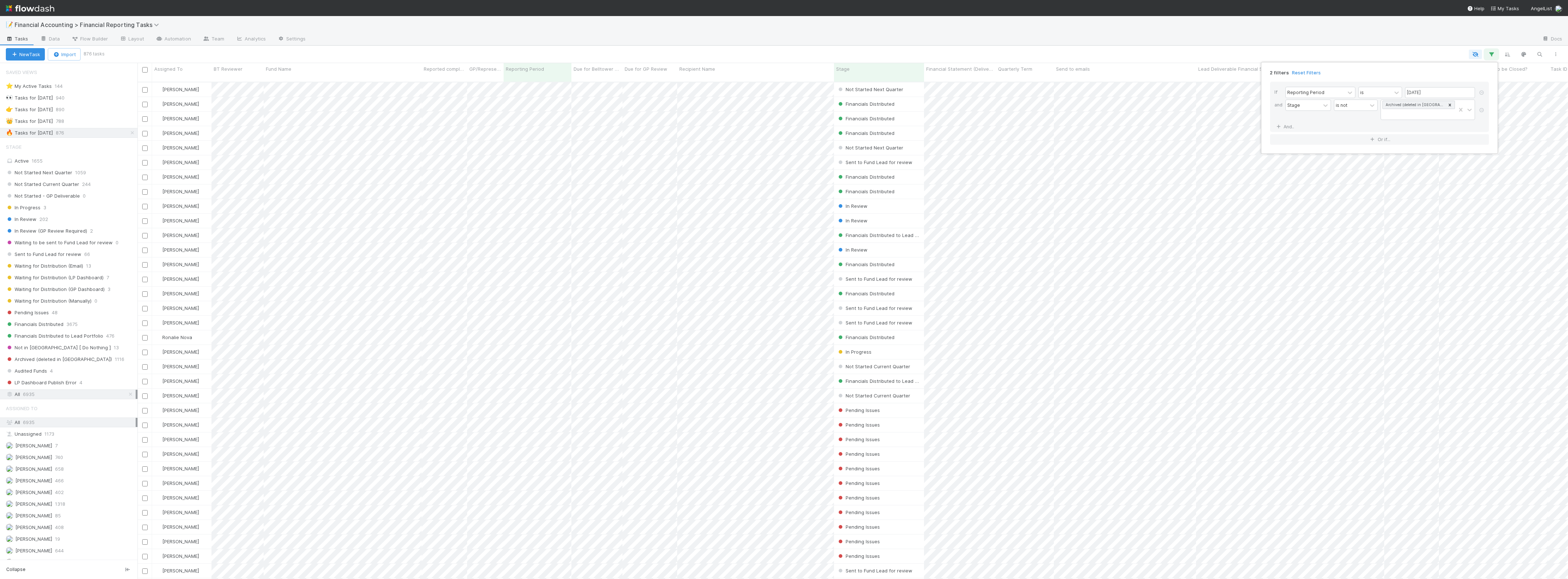
scroll to position [496, 1424]
click at [1301, 108] on div "Stage" at bounding box center [1303, 105] width 35 height 10
click at [1290, 128] on link "And.." at bounding box center [1286, 126] width 23 height 10
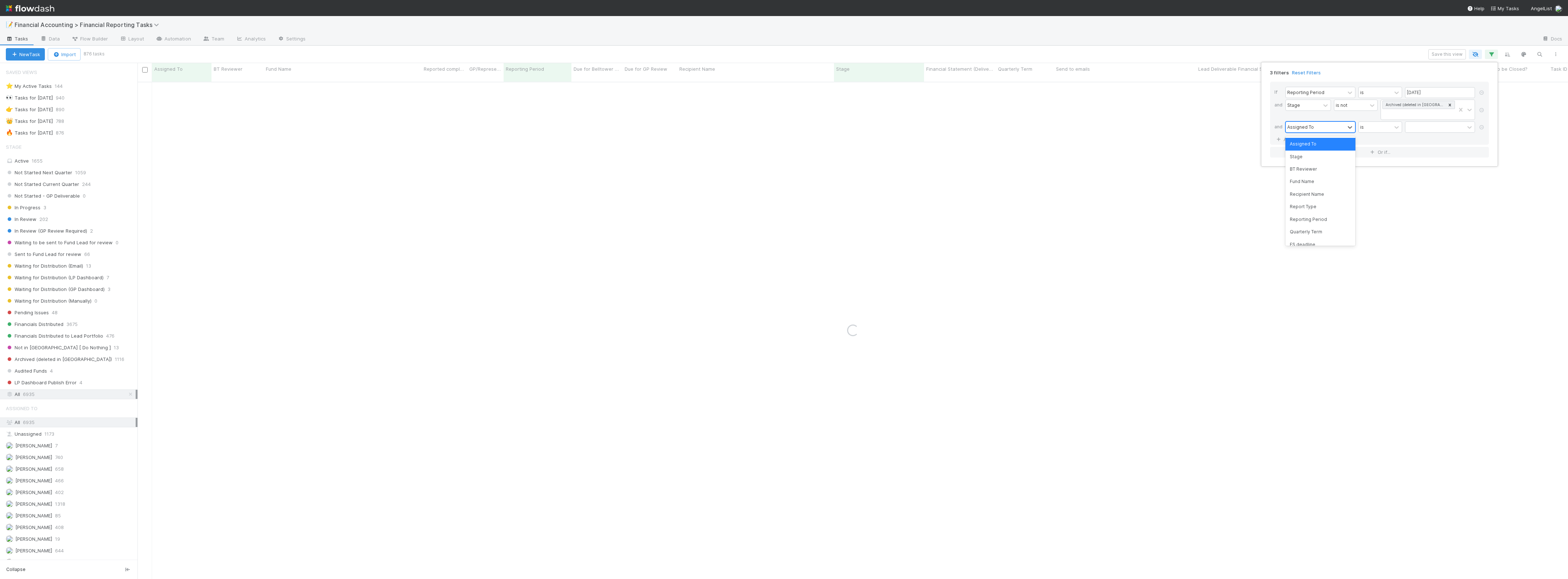
click at [1304, 128] on div "Assigned To" at bounding box center [1301, 127] width 27 height 7
click at [1314, 191] on div "Recipient Name" at bounding box center [1320, 194] width 70 height 12
click at [1321, 132] on div "Recipient Name" at bounding box center [1315, 127] width 59 height 10
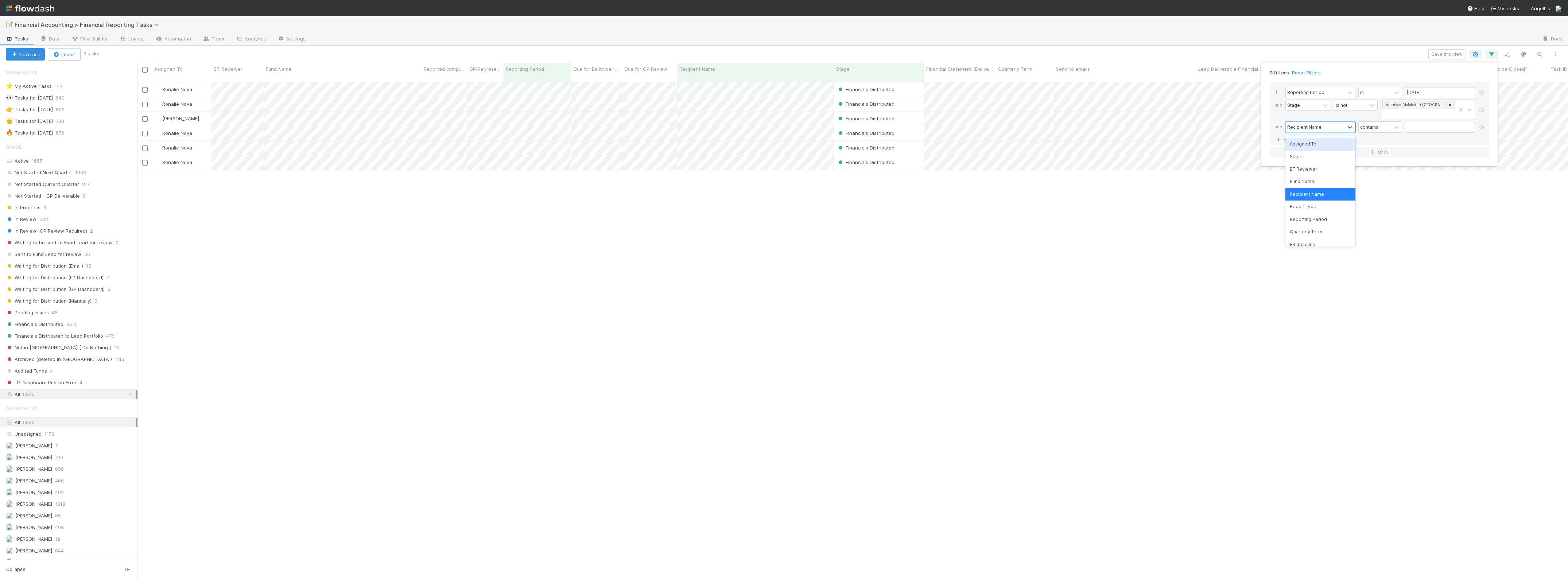
scroll to position [496, 1424]
click at [1312, 178] on div "Fund Name" at bounding box center [1320, 181] width 70 height 12
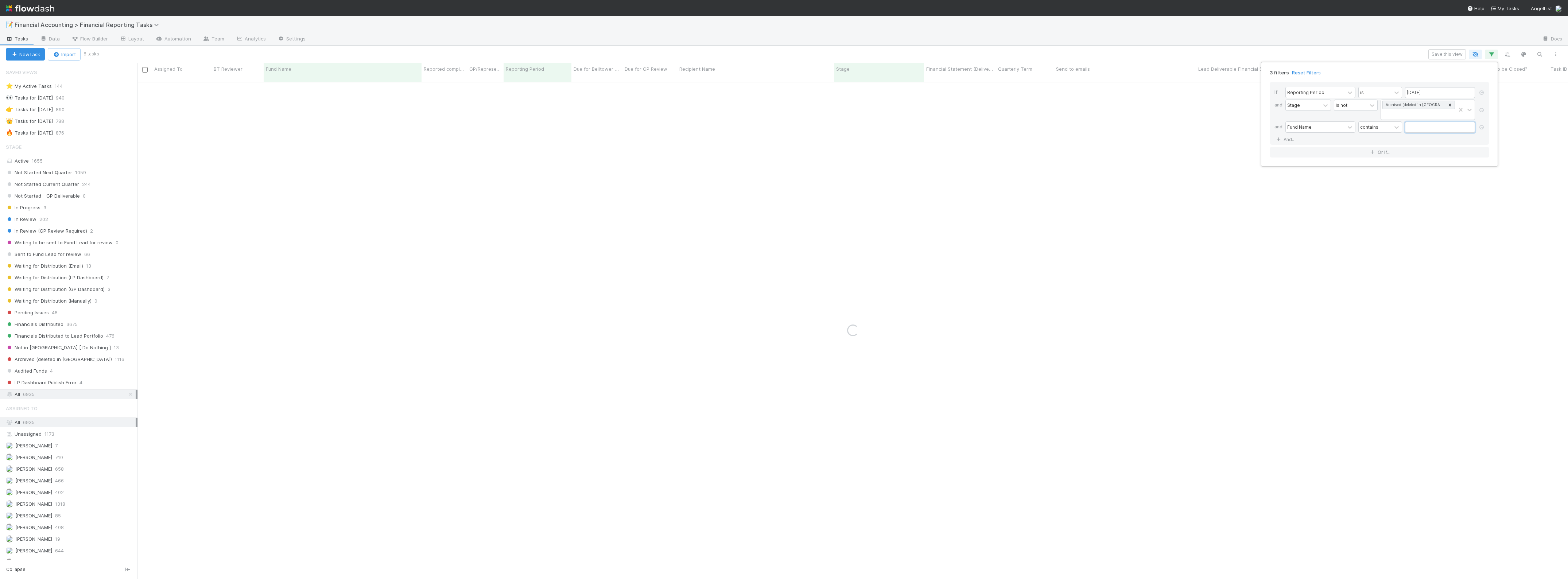
click at [1416, 127] on input "text" at bounding box center [1440, 127] width 70 height 11
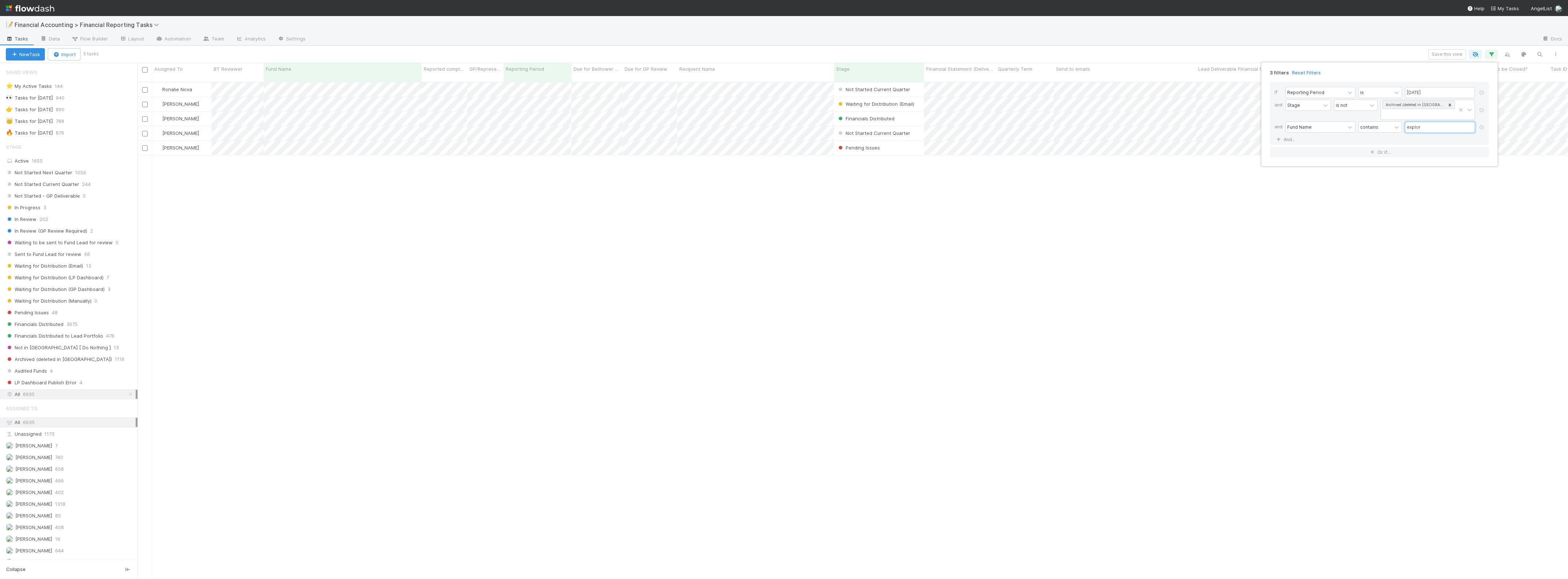
type input "explor"
click at [404, 160] on div "3 filters Reset Filters If Reporting Period is 06/30/2025 and Stage is not Arch…" at bounding box center [784, 289] width 1568 height 579
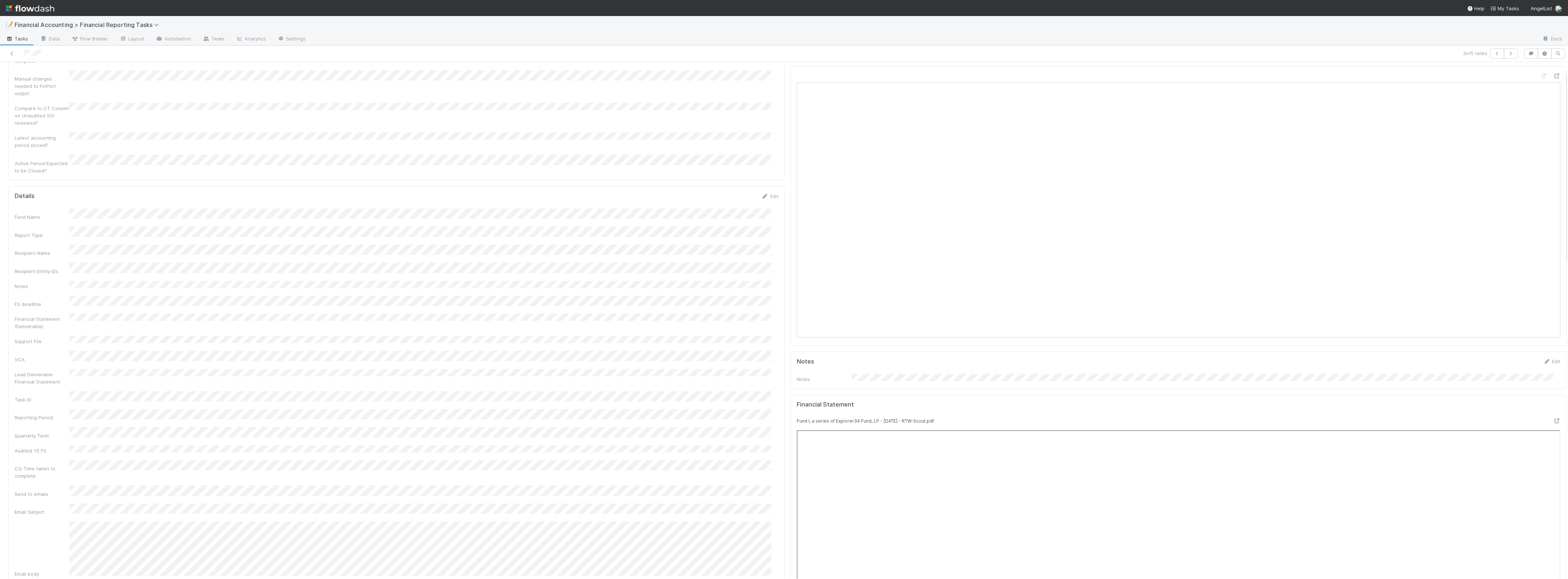
scroll to position [137, 0]
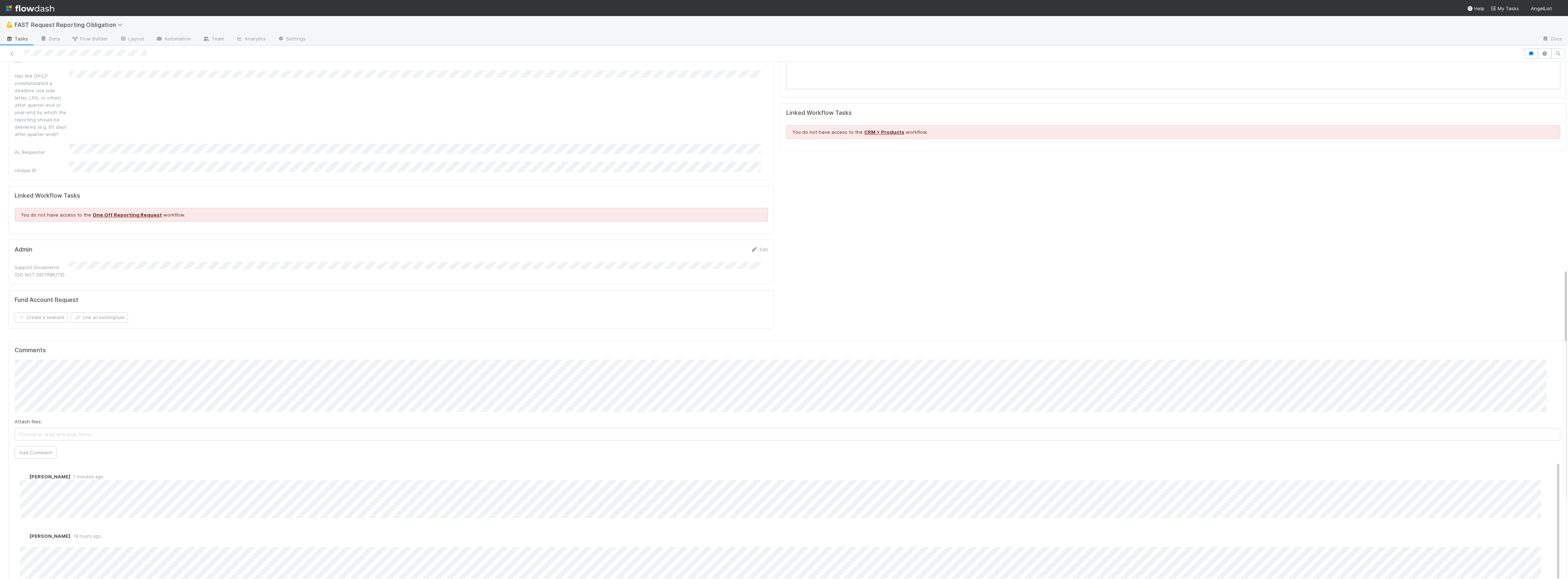
scroll to position [456, 0]
click at [40, 452] on button "Add Comment" at bounding box center [35, 458] width 42 height 12
click at [29, 487] on link "Edit" at bounding box center [30, 490] width 9 height 6
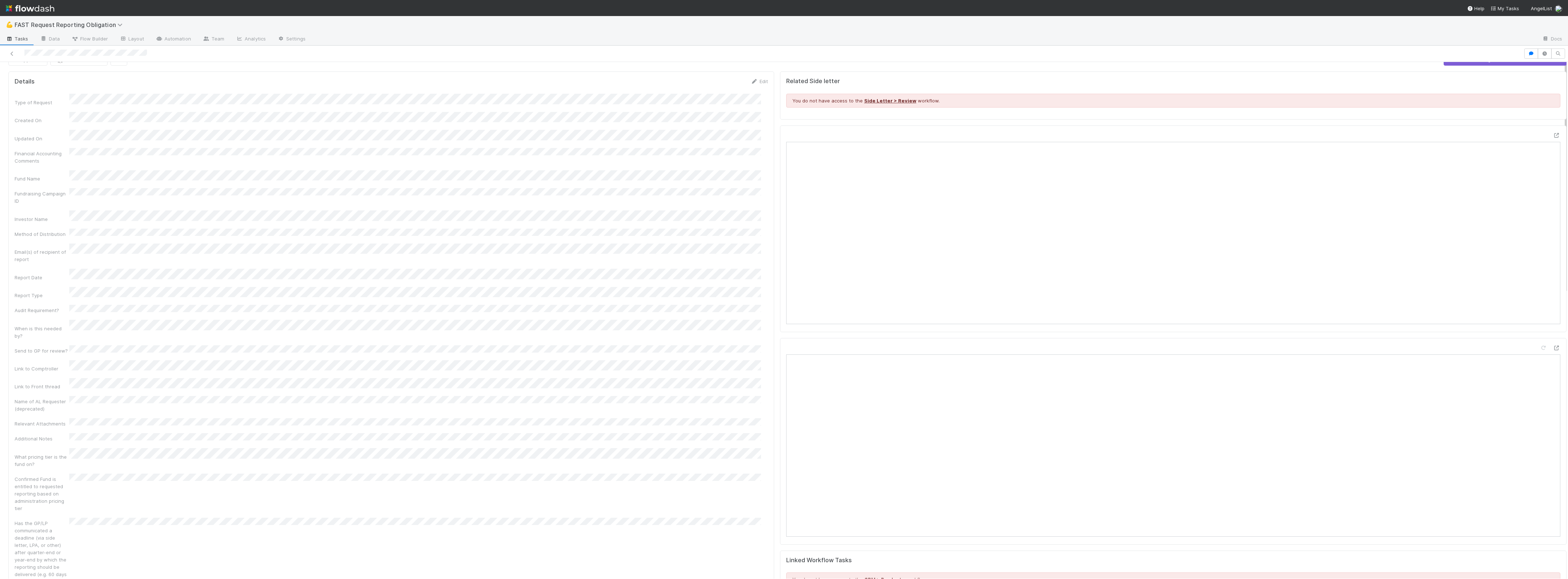
scroll to position [0, 0]
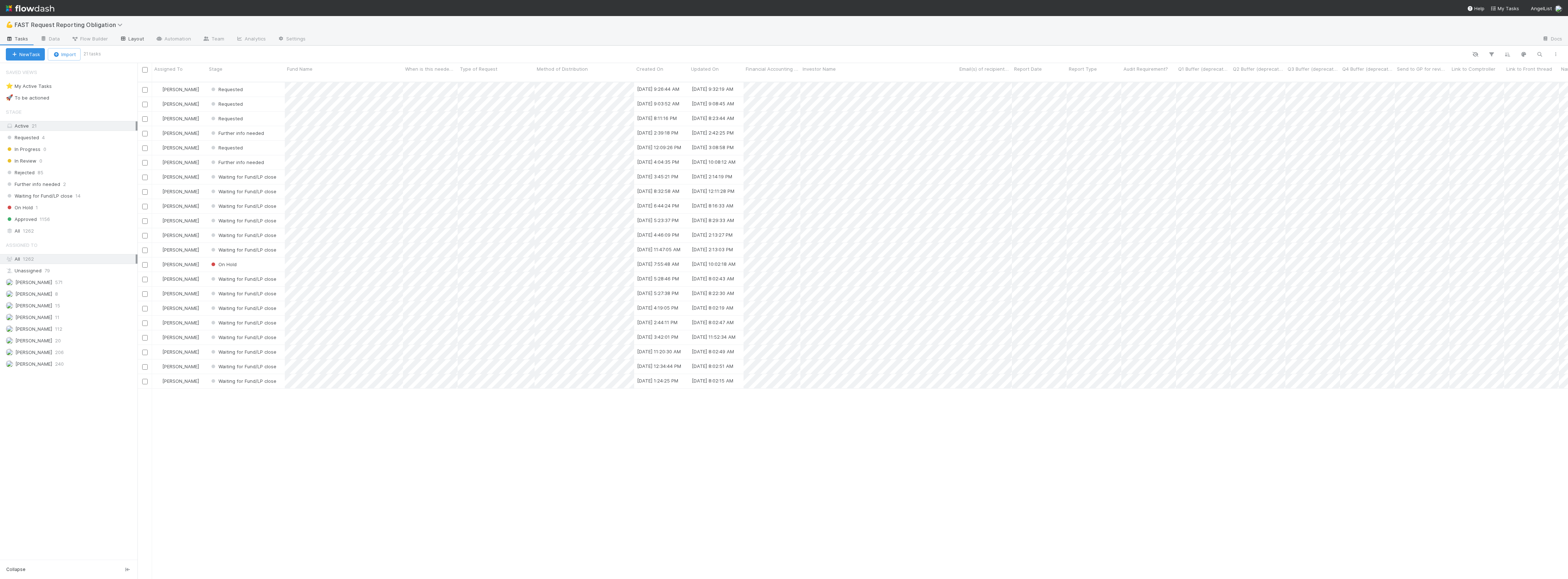
scroll to position [496, 1424]
click at [267, 115] on div "Requested" at bounding box center [246, 118] width 78 height 14
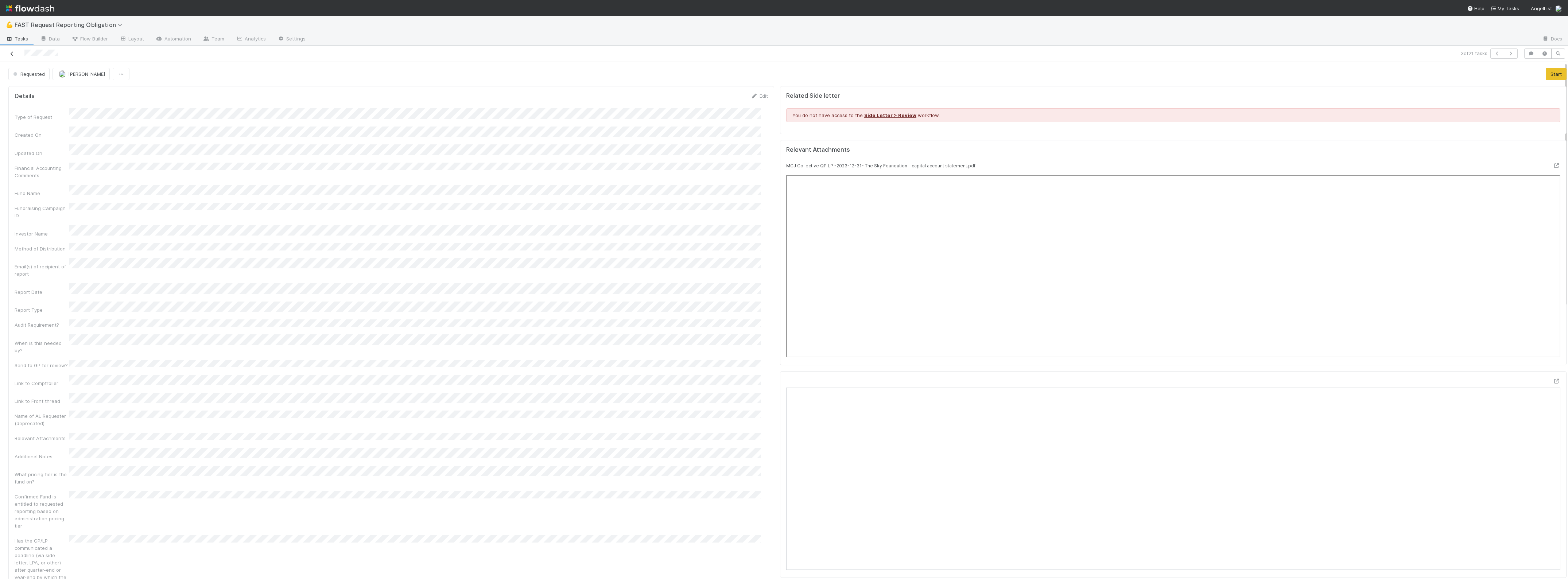
click at [12, 55] on icon at bounding box center [12, 54] width 7 height 5
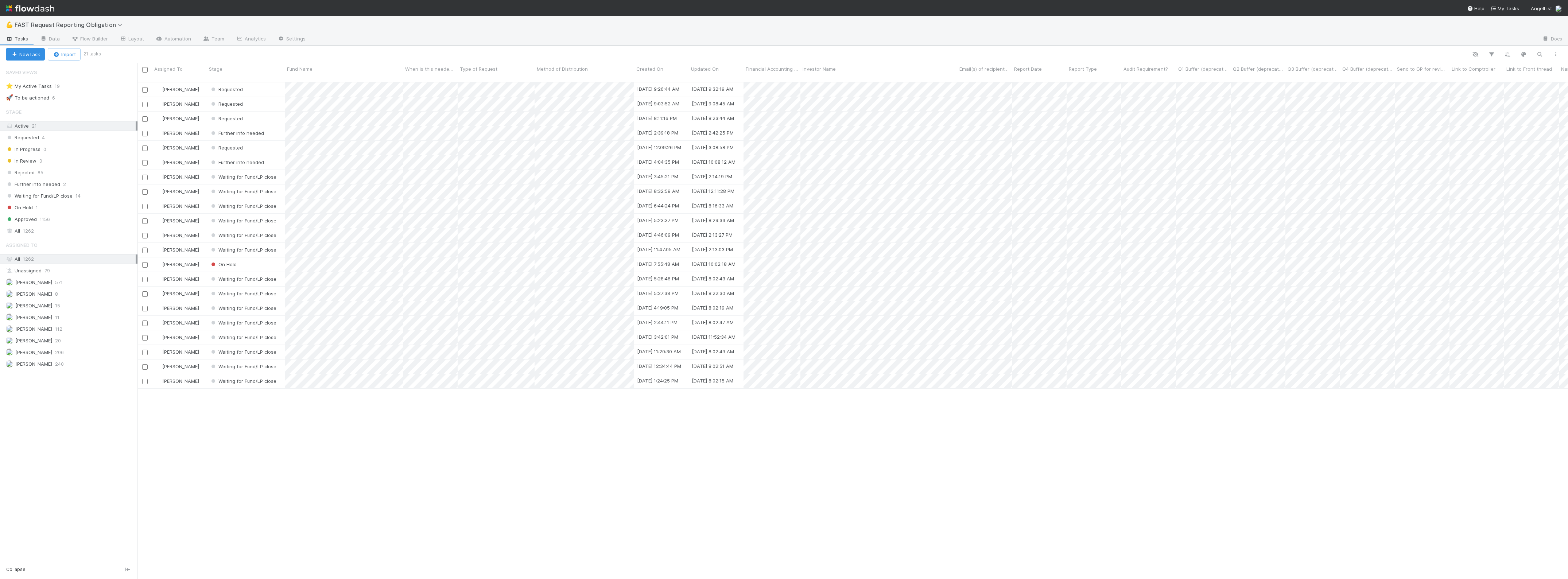
scroll to position [496, 1424]
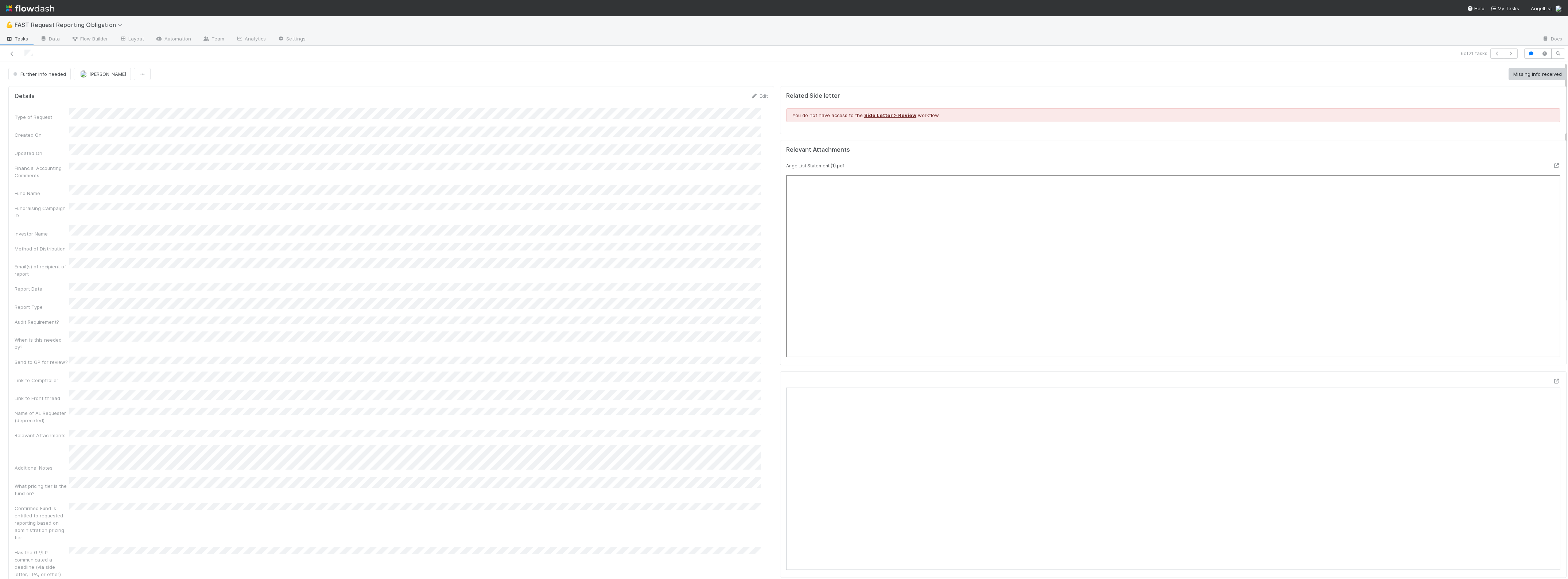
click at [10, 47] on div "6 of 21 tasks" at bounding box center [784, 54] width 1568 height 16
click at [10, 52] on icon at bounding box center [12, 54] width 7 height 5
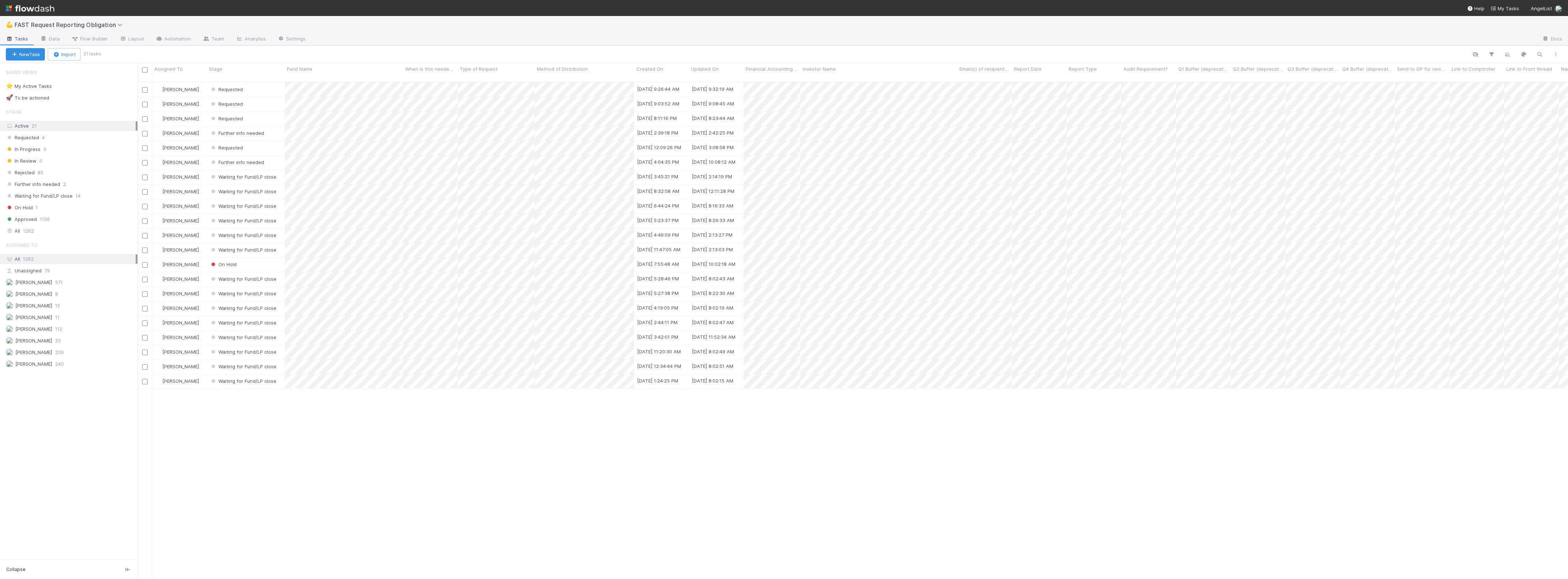
scroll to position [496, 1424]
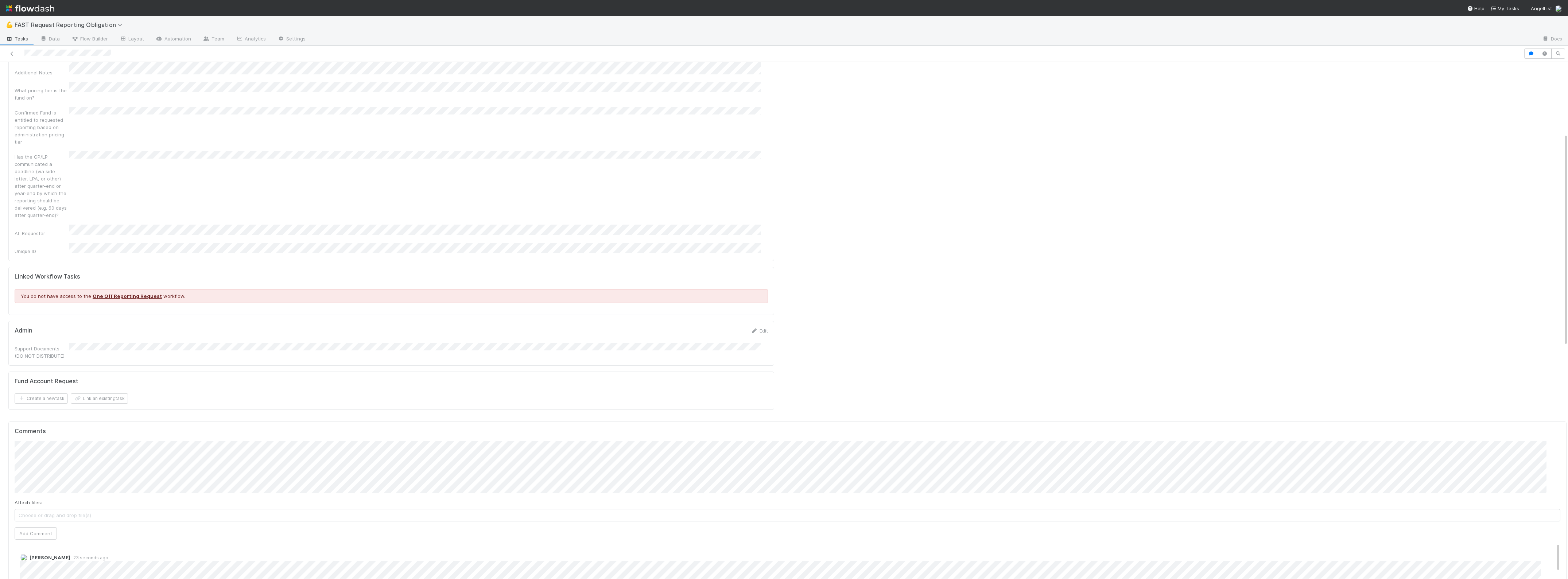
scroll to position [10, 0]
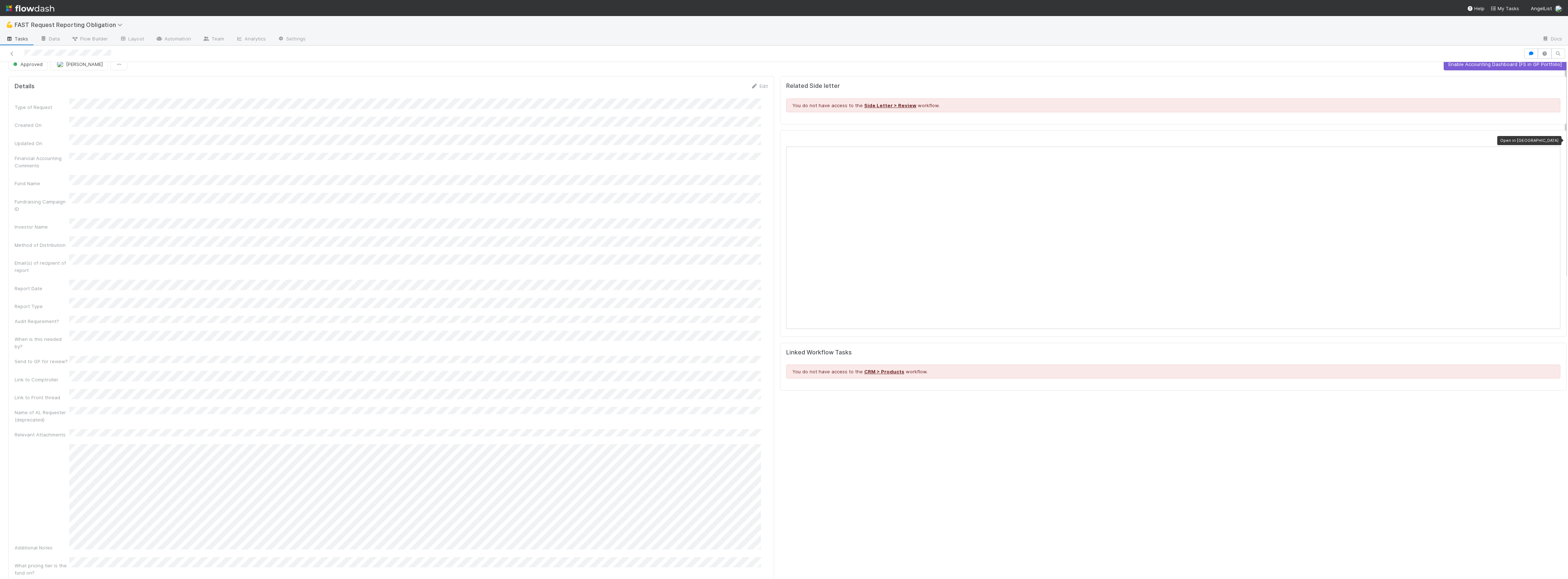
click at [1553, 141] on icon at bounding box center [1556, 140] width 7 height 5
click at [1463, 66] on button "Enable Accounting Dashboard [FS in GP Portfolio]" at bounding box center [1505, 64] width 123 height 12
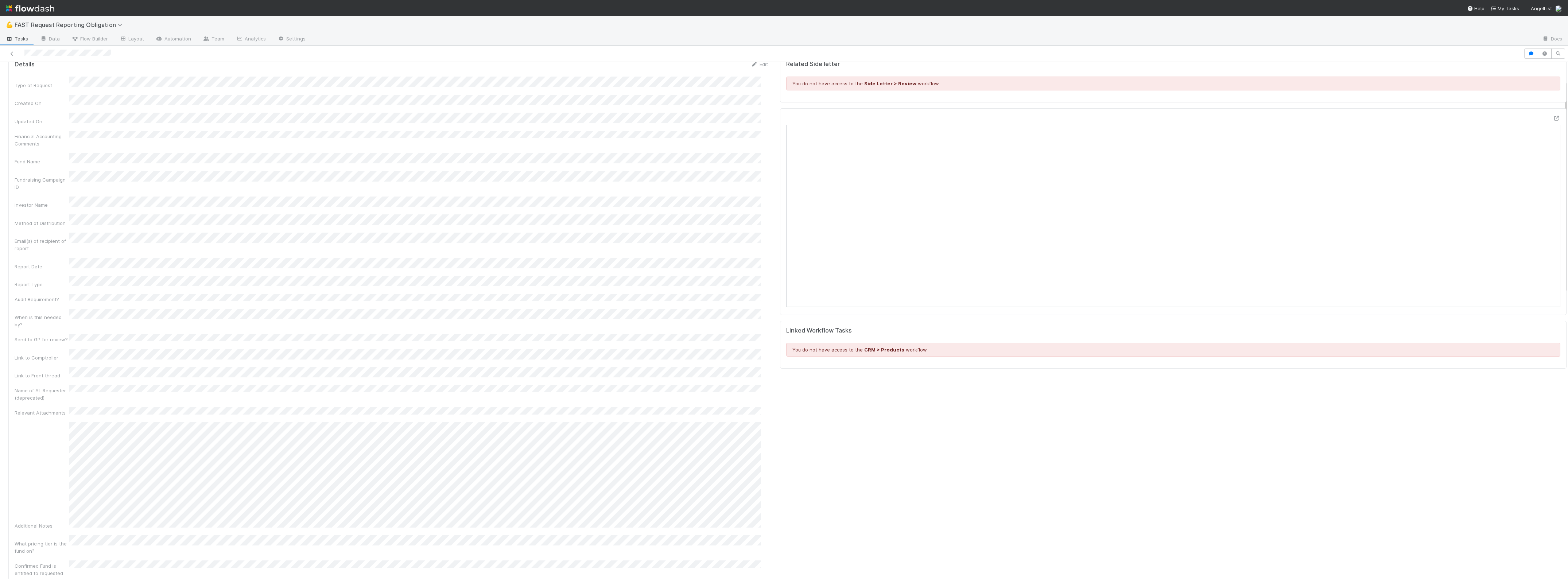
scroll to position [46, 0]
